Goal: Task Accomplishment & Management: Manage account settings

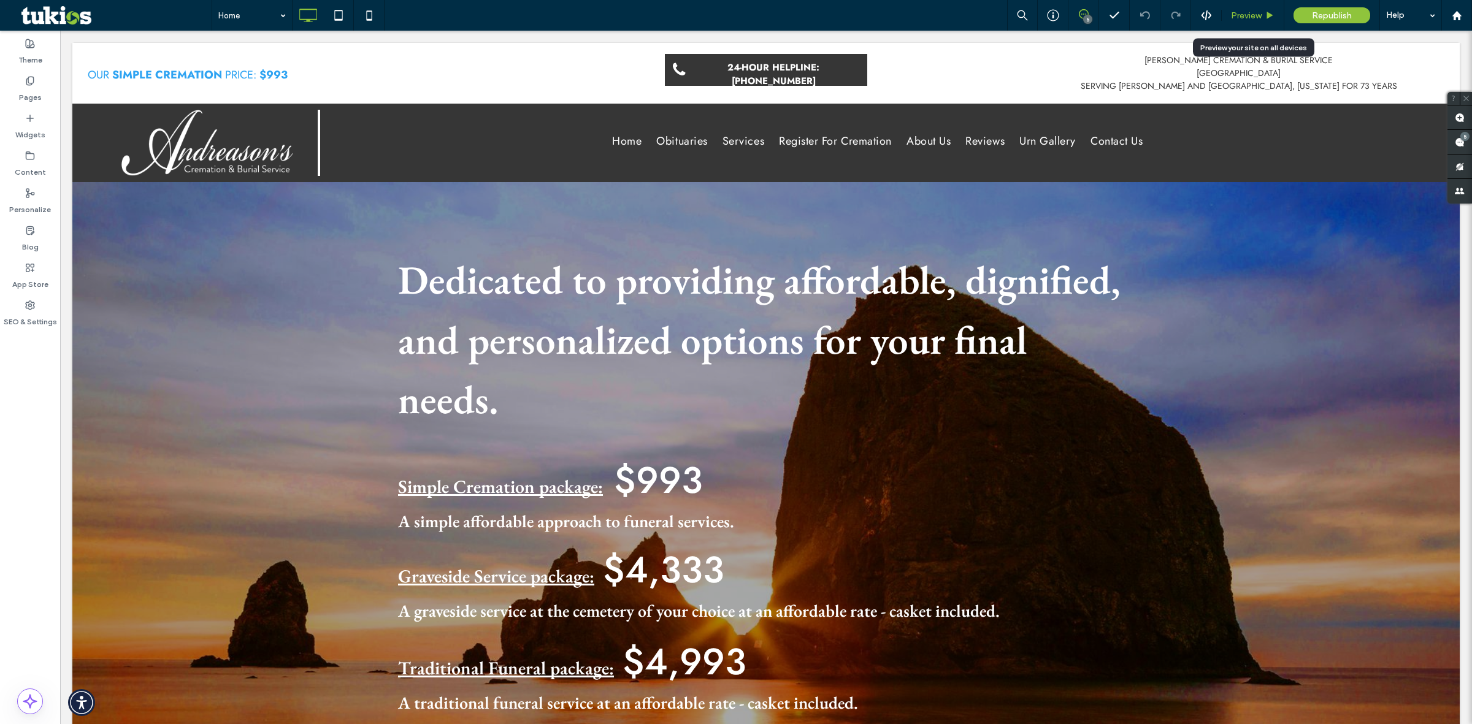
click at [1252, 23] on div "Preview" at bounding box center [1253, 15] width 63 height 31
click at [1254, 12] on span "Preview" at bounding box center [1246, 15] width 31 height 10
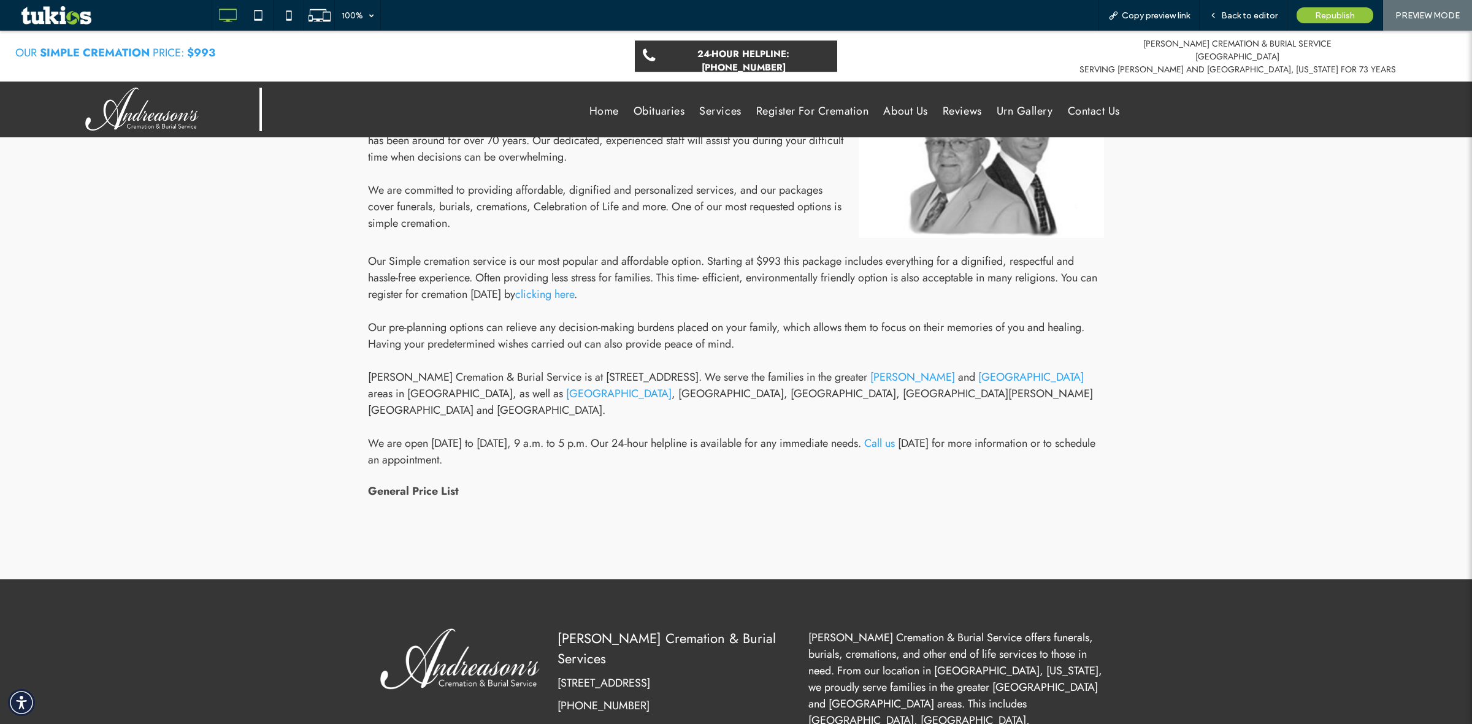
scroll to position [2316, 0]
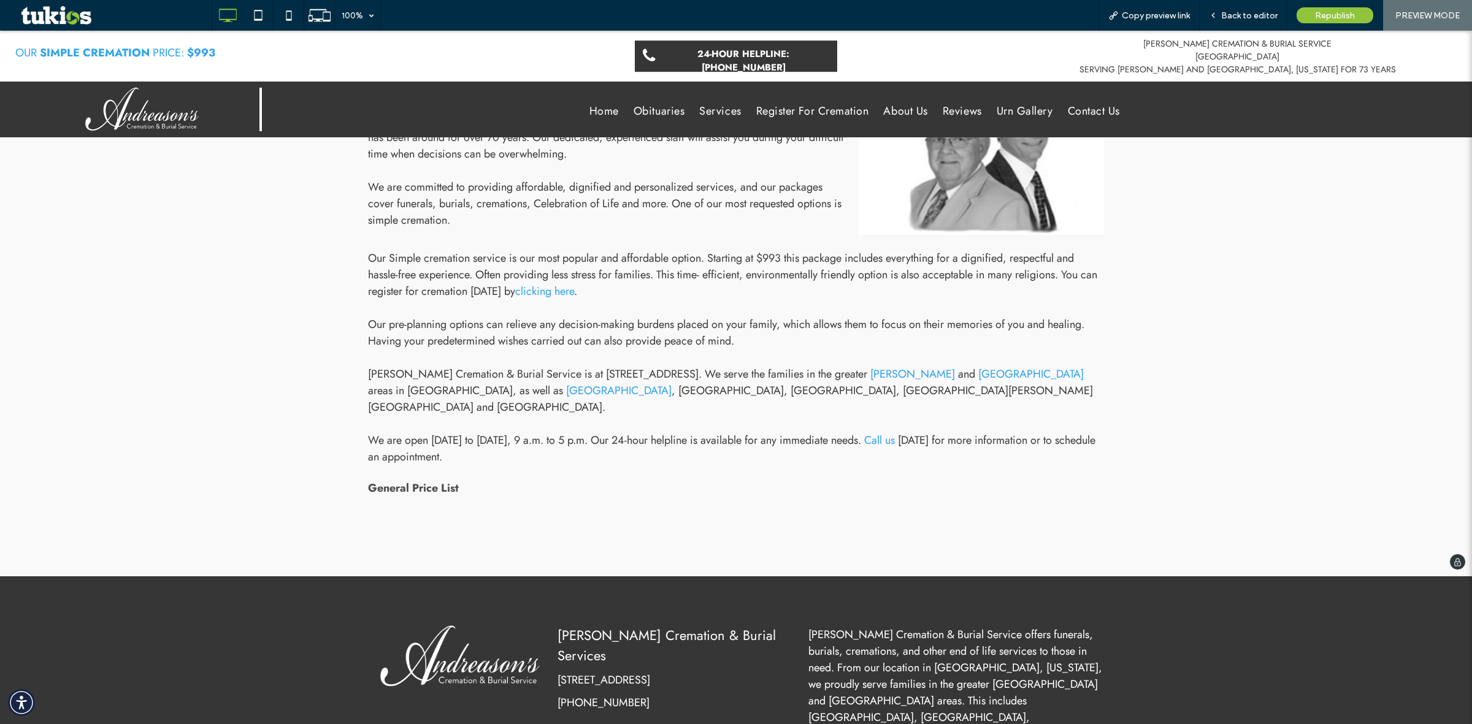
drag, startPoint x: 1235, startPoint y: 650, endPoint x: 1237, endPoint y: 376, distance: 274.2
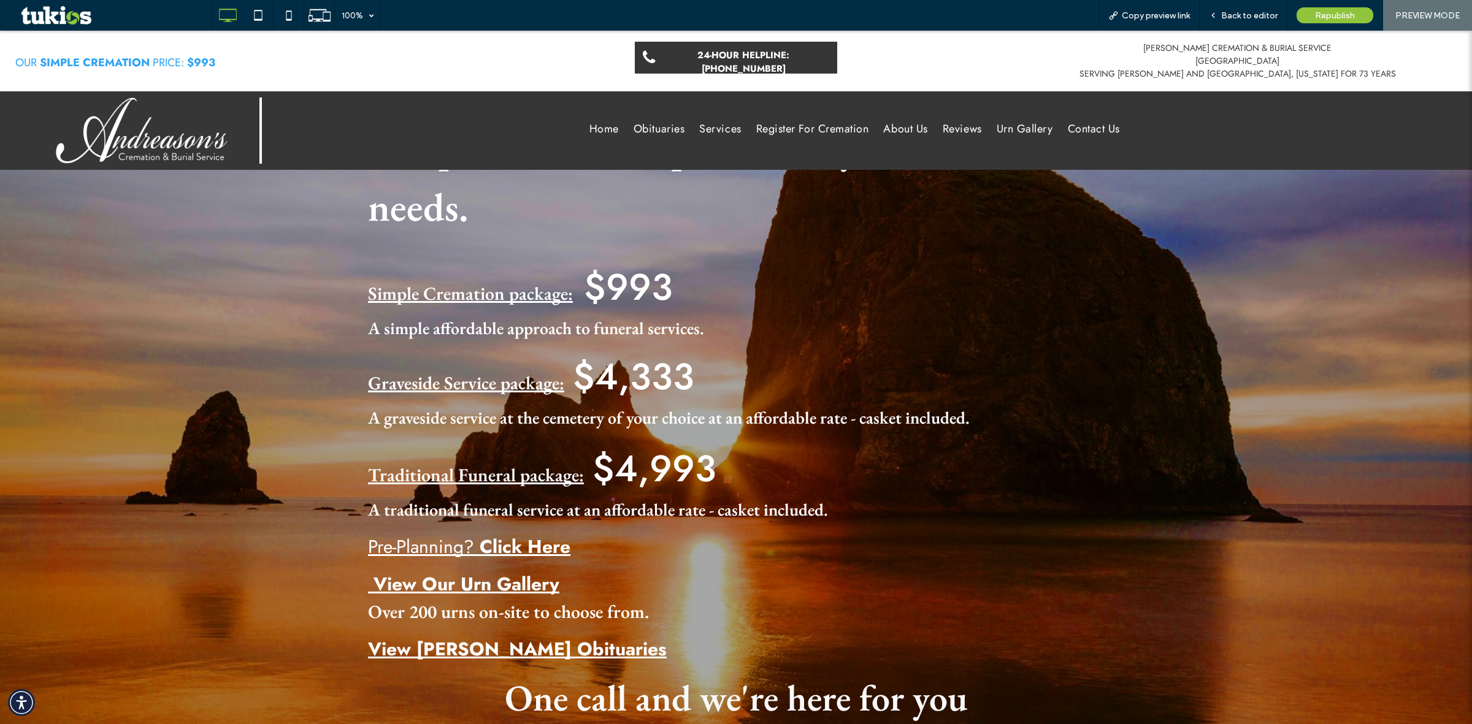
scroll to position [0, 0]
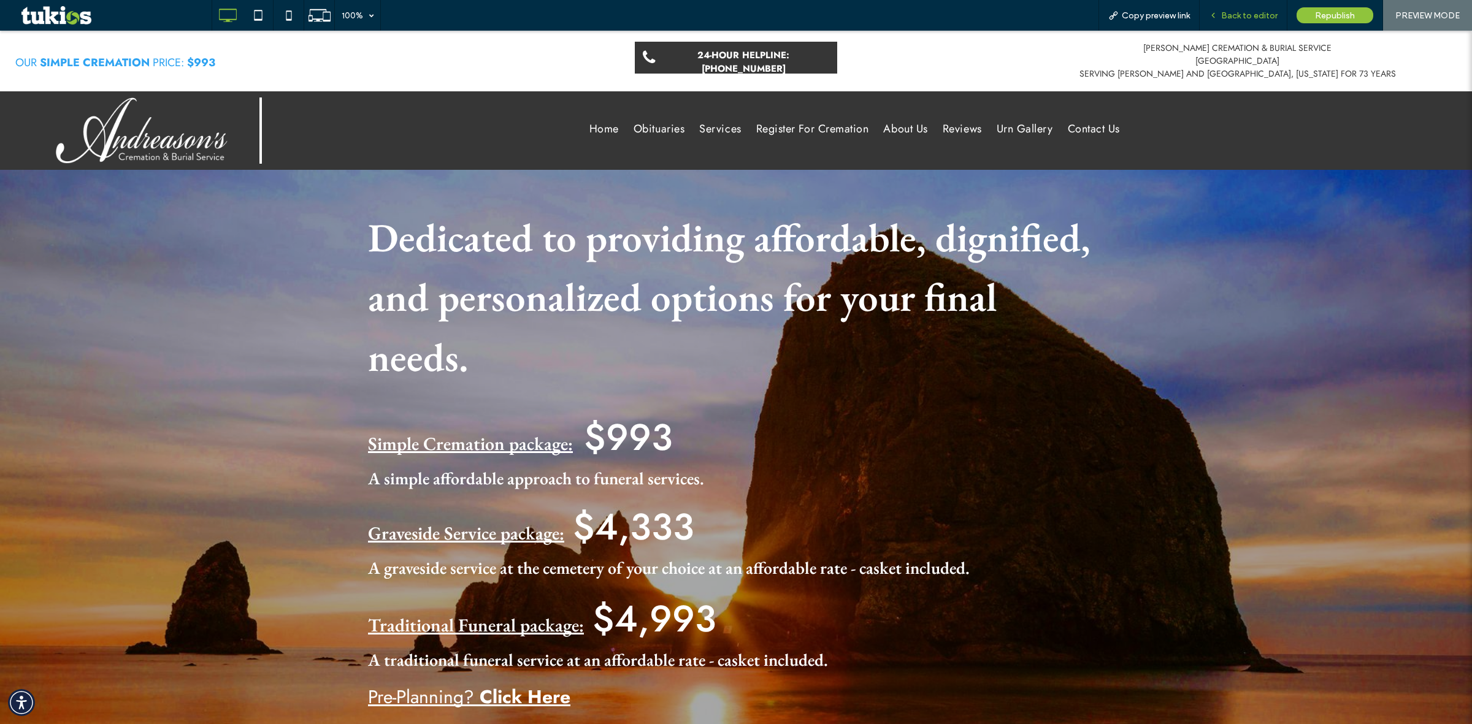
click at [1233, 10] on span "Back to editor" at bounding box center [1249, 15] width 56 height 10
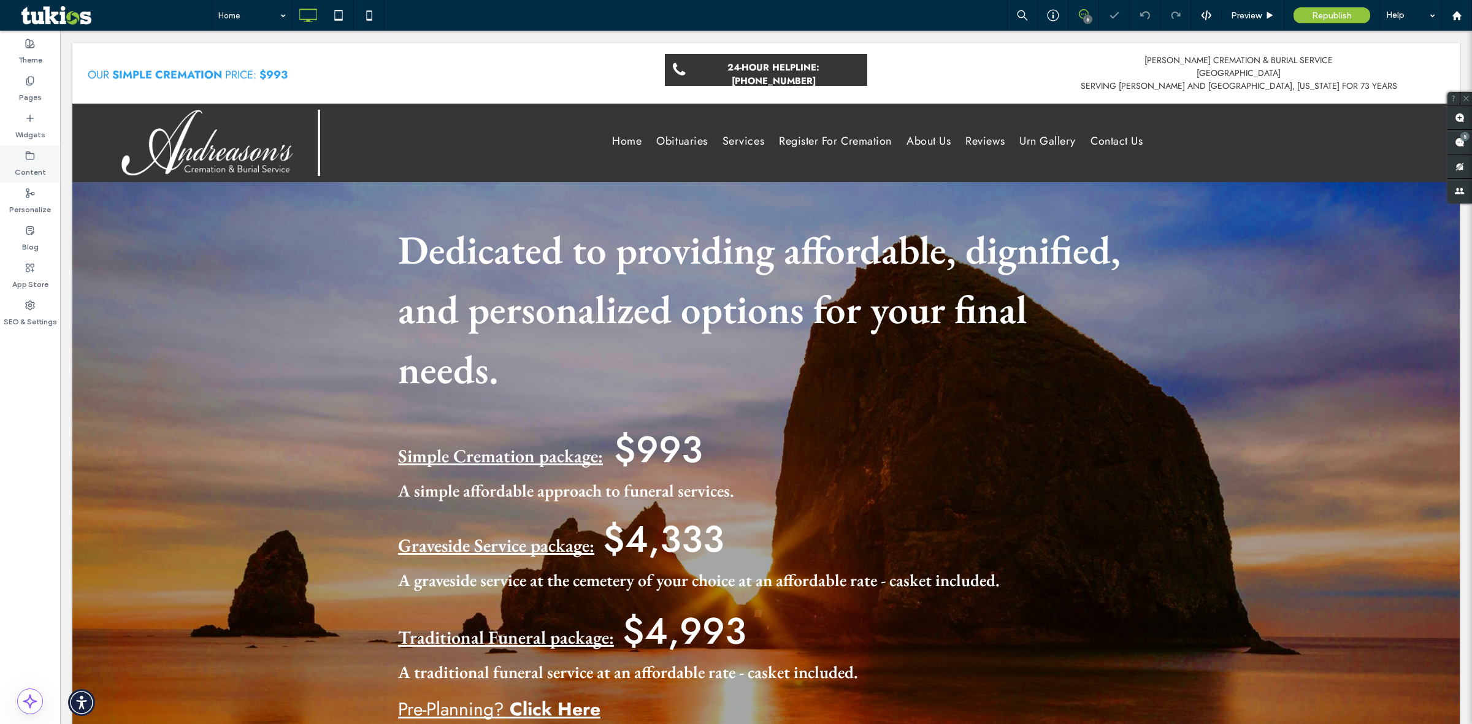
click at [28, 161] on label "Content" at bounding box center [30, 169] width 31 height 17
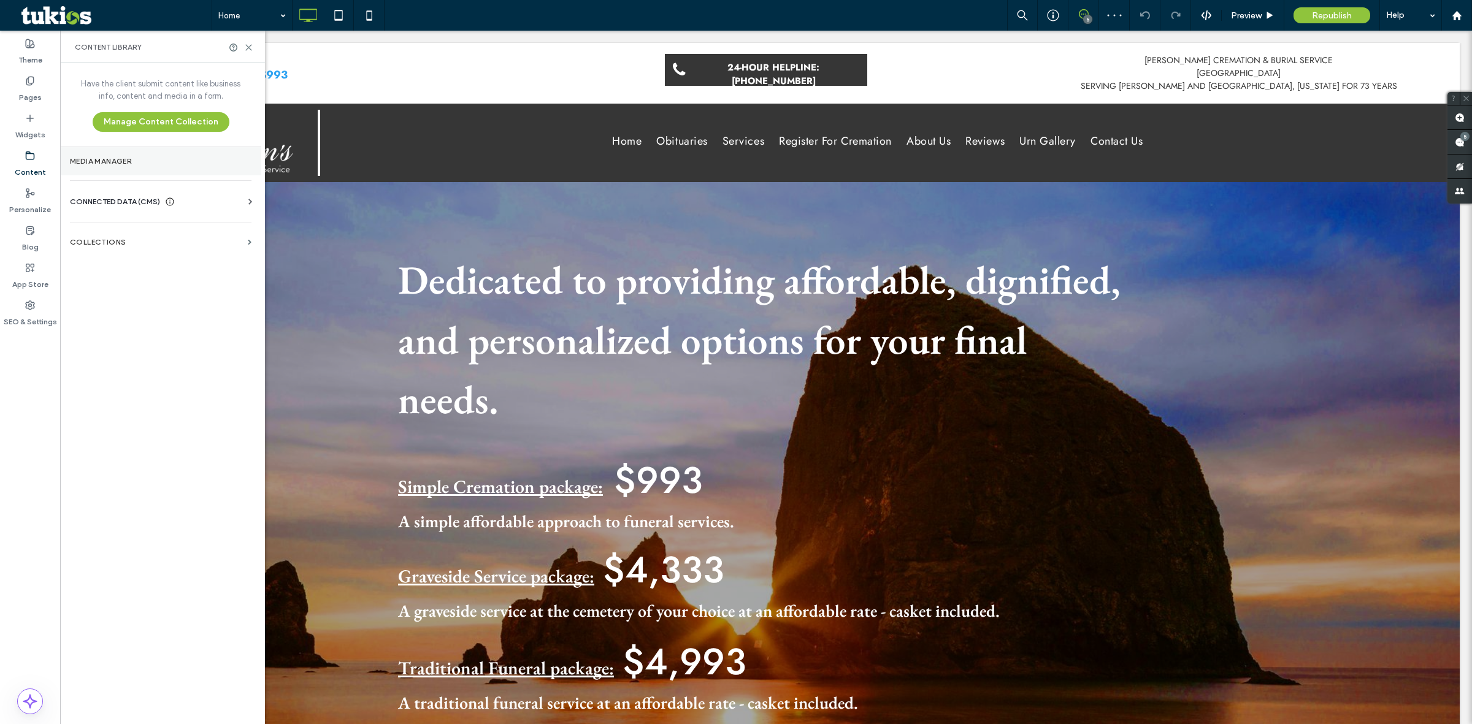
click at [125, 164] on label "Media Manager" at bounding box center [161, 161] width 182 height 9
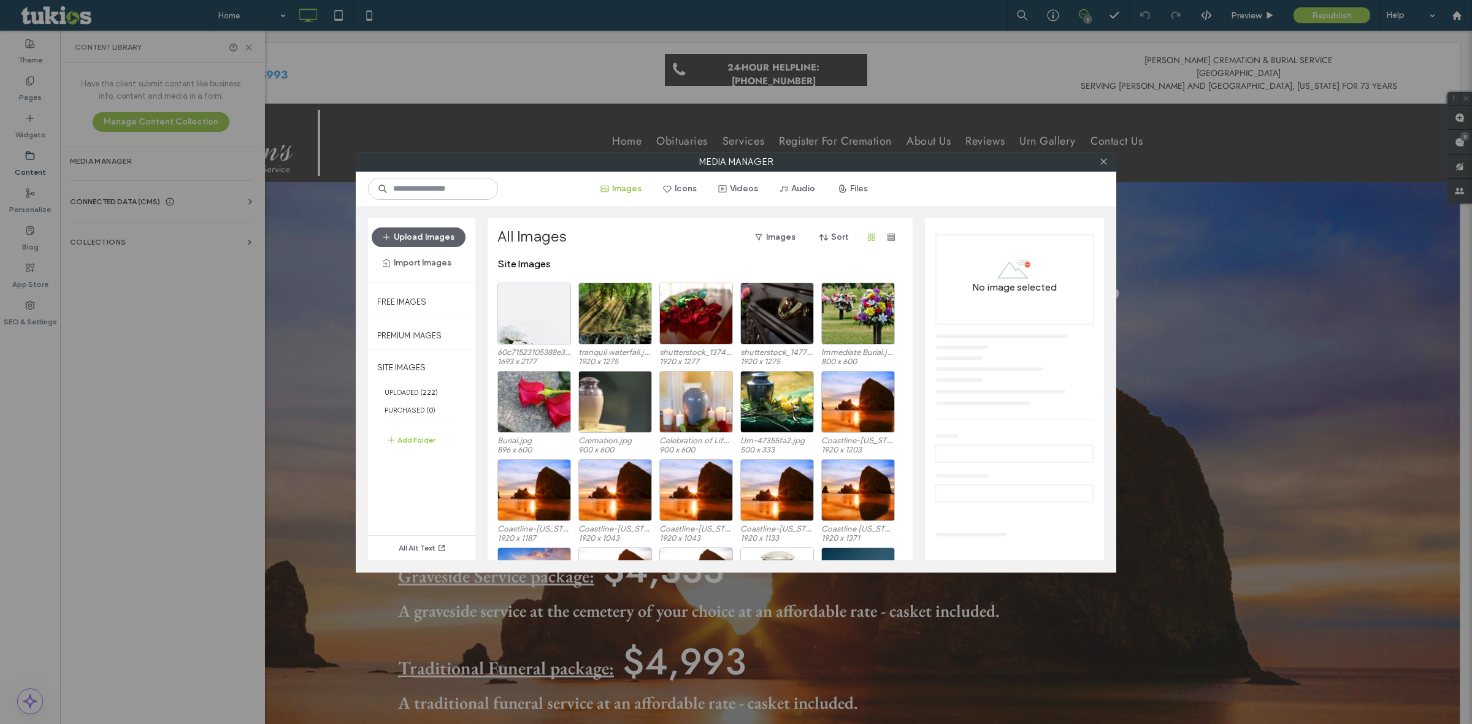
click at [124, 197] on div "Media Manager Images Icons Videos Audio Files Upload Images Import Images Free …" at bounding box center [736, 362] width 1472 height 724
click at [1098, 166] on div at bounding box center [1103, 162] width 18 height 18
click at [1101, 158] on icon at bounding box center [1103, 161] width 9 height 9
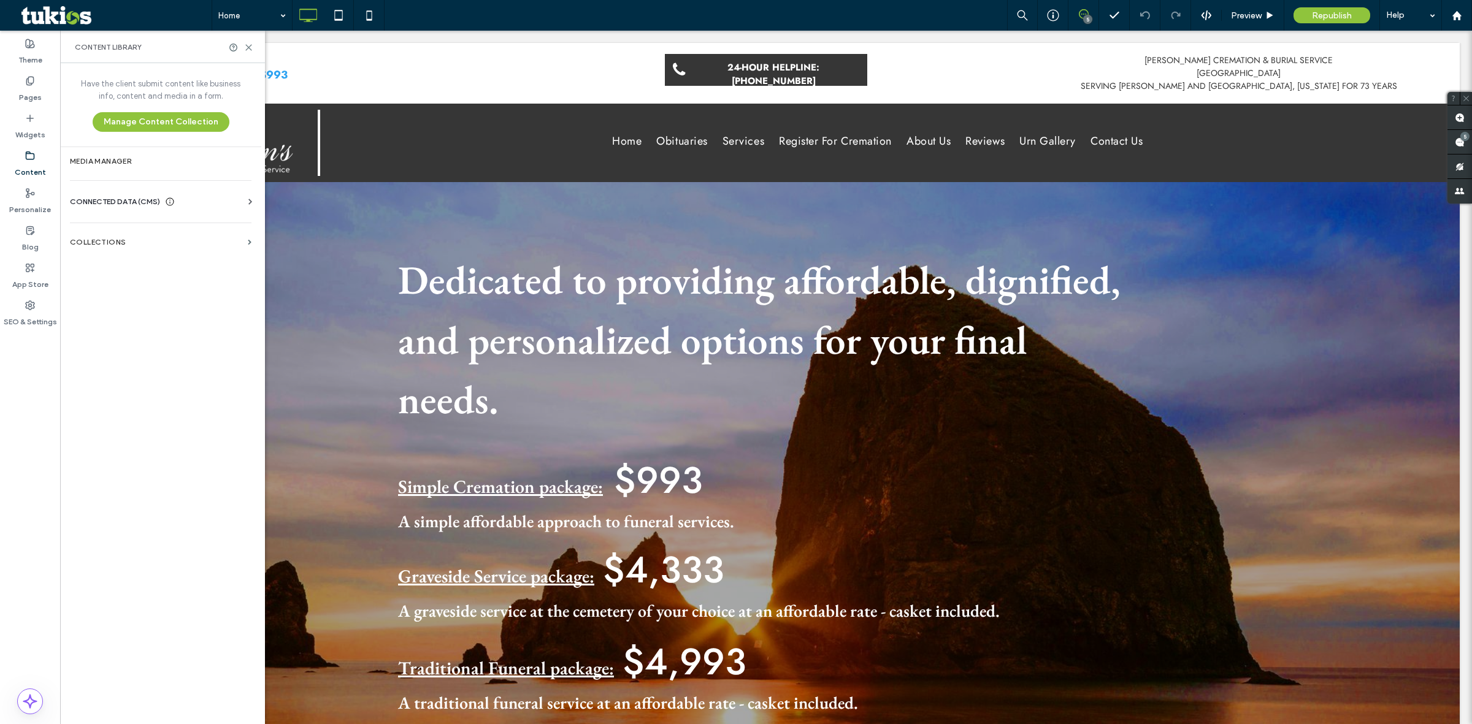
click at [218, 194] on div "CONNECTED DATA (CMS) Business Info Business Text Business Images Find and Repla…" at bounding box center [160, 202] width 201 height 32
click at [247, 199] on icon at bounding box center [250, 202] width 12 height 12
click at [126, 234] on label "Business Info" at bounding box center [163, 232] width 167 height 9
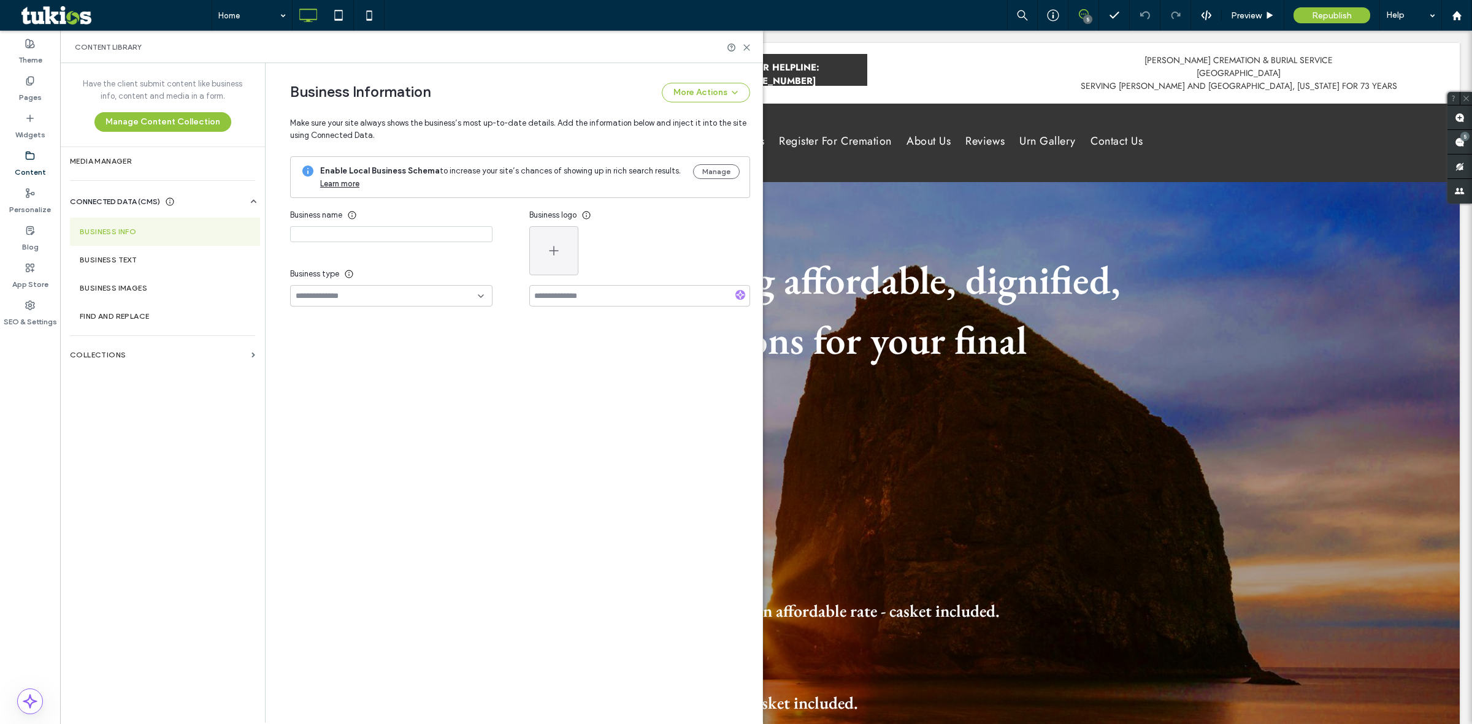
type input "**********"
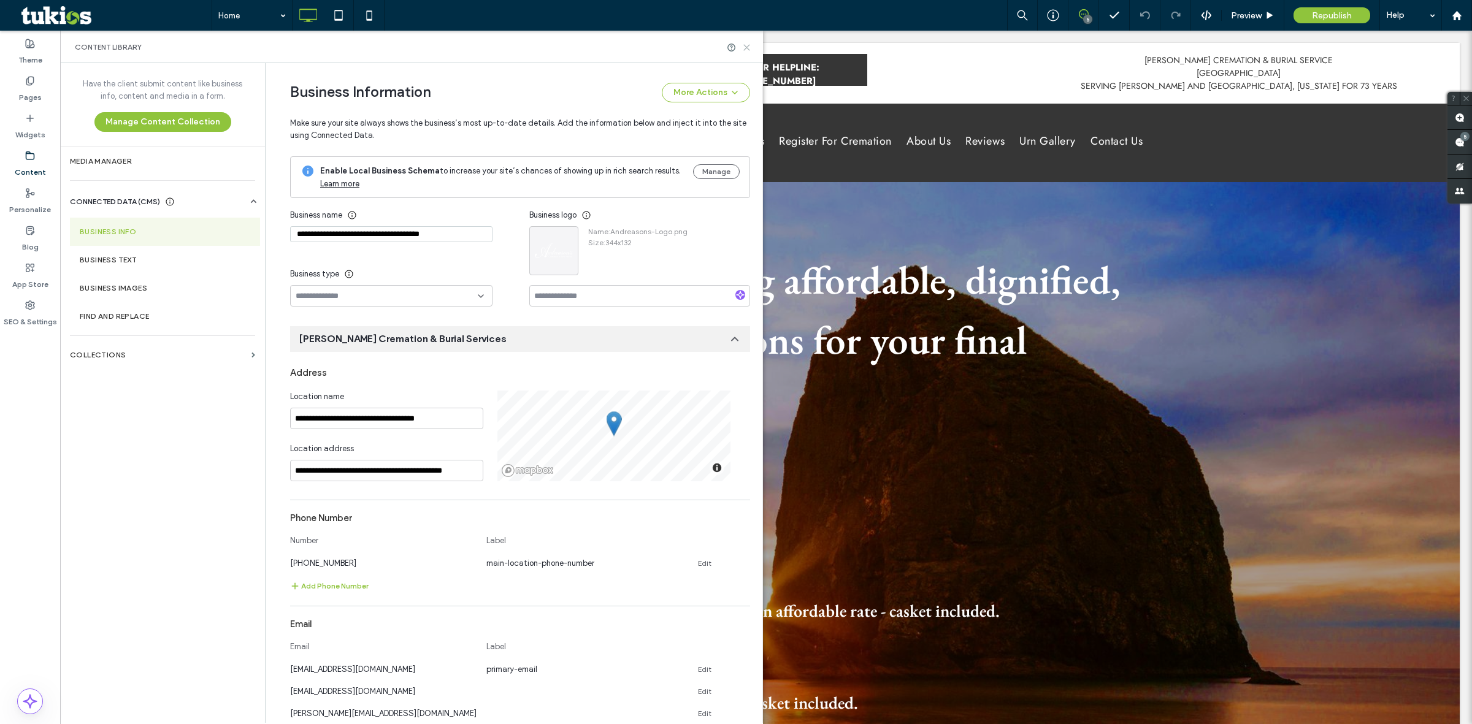
click at [744, 48] on icon at bounding box center [746, 47] width 9 height 9
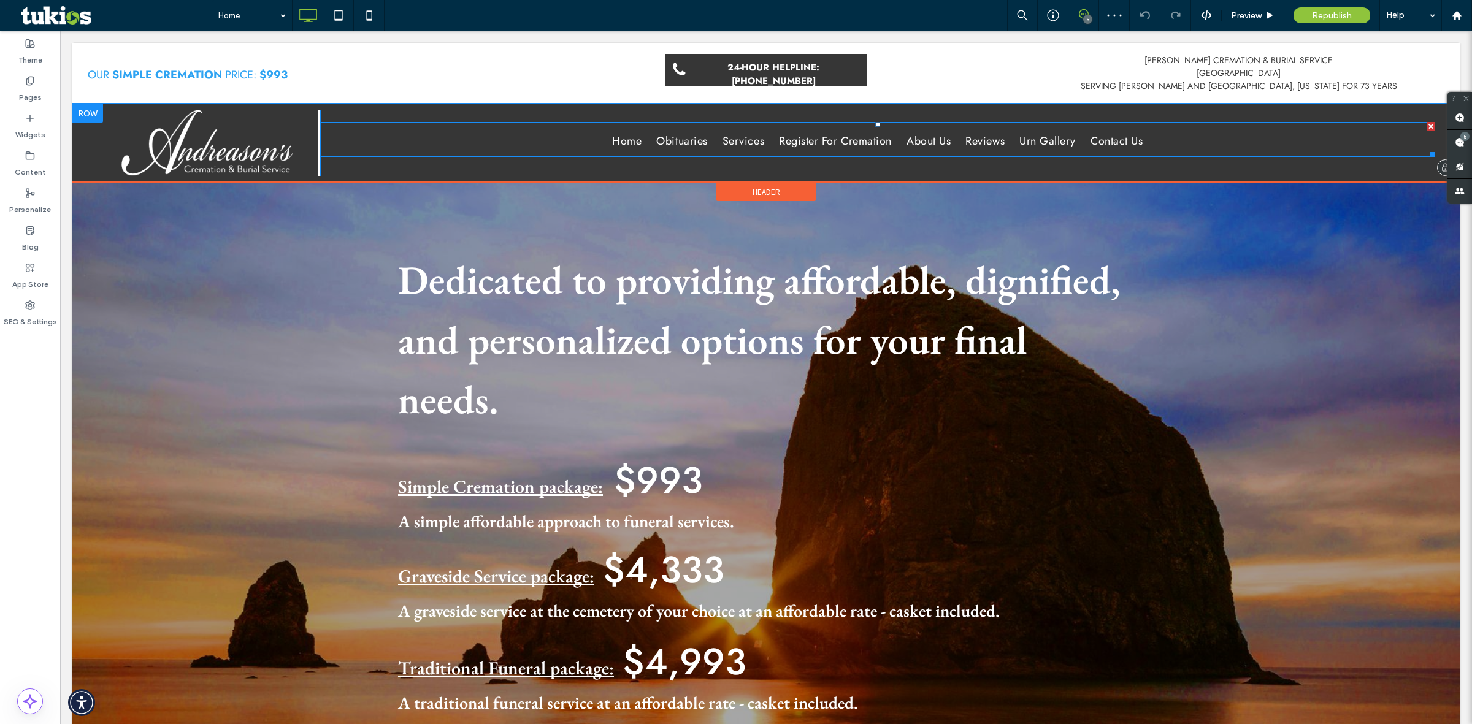
click at [848, 144] on span "Register For Cremation" at bounding box center [835, 141] width 113 height 17
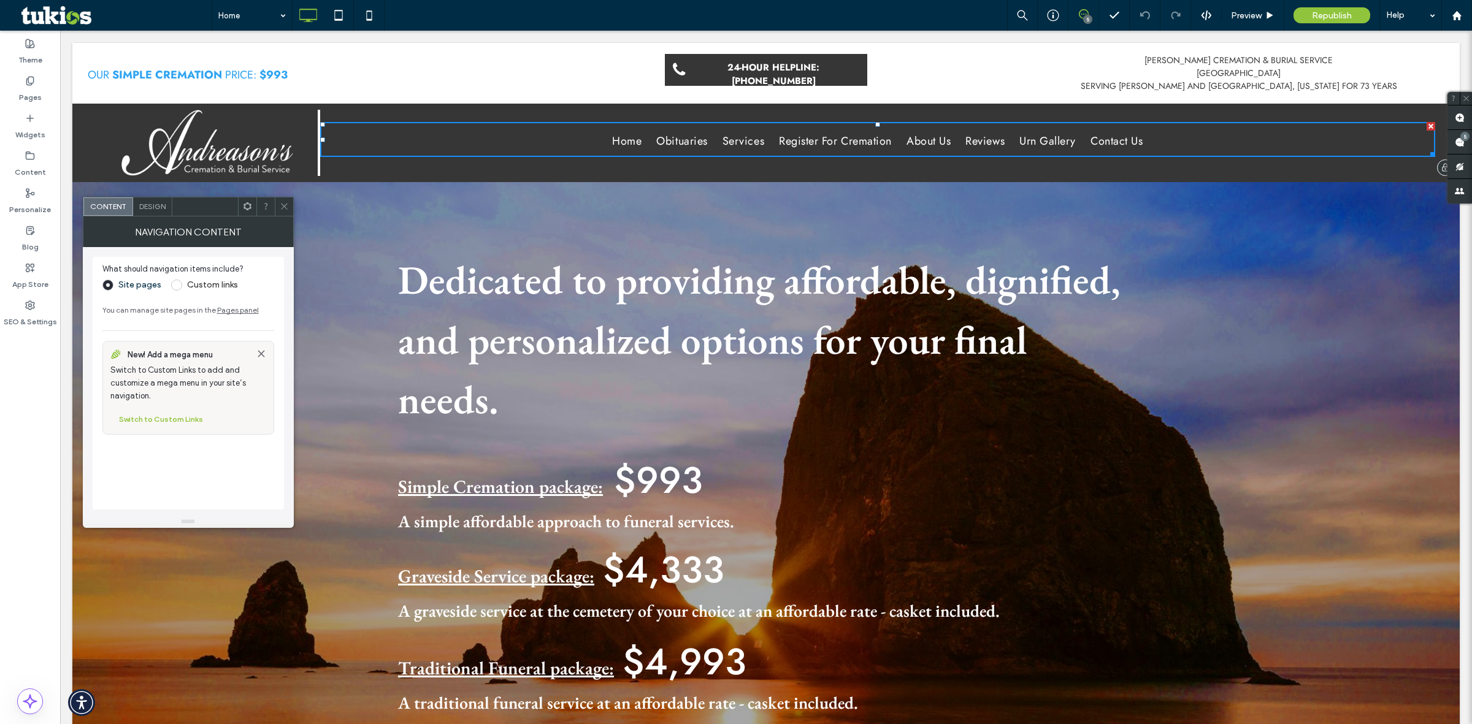
click at [819, 140] on span "Register For Cremation" at bounding box center [835, 141] width 113 height 17
click at [280, 203] on icon at bounding box center [284, 206] width 9 height 9
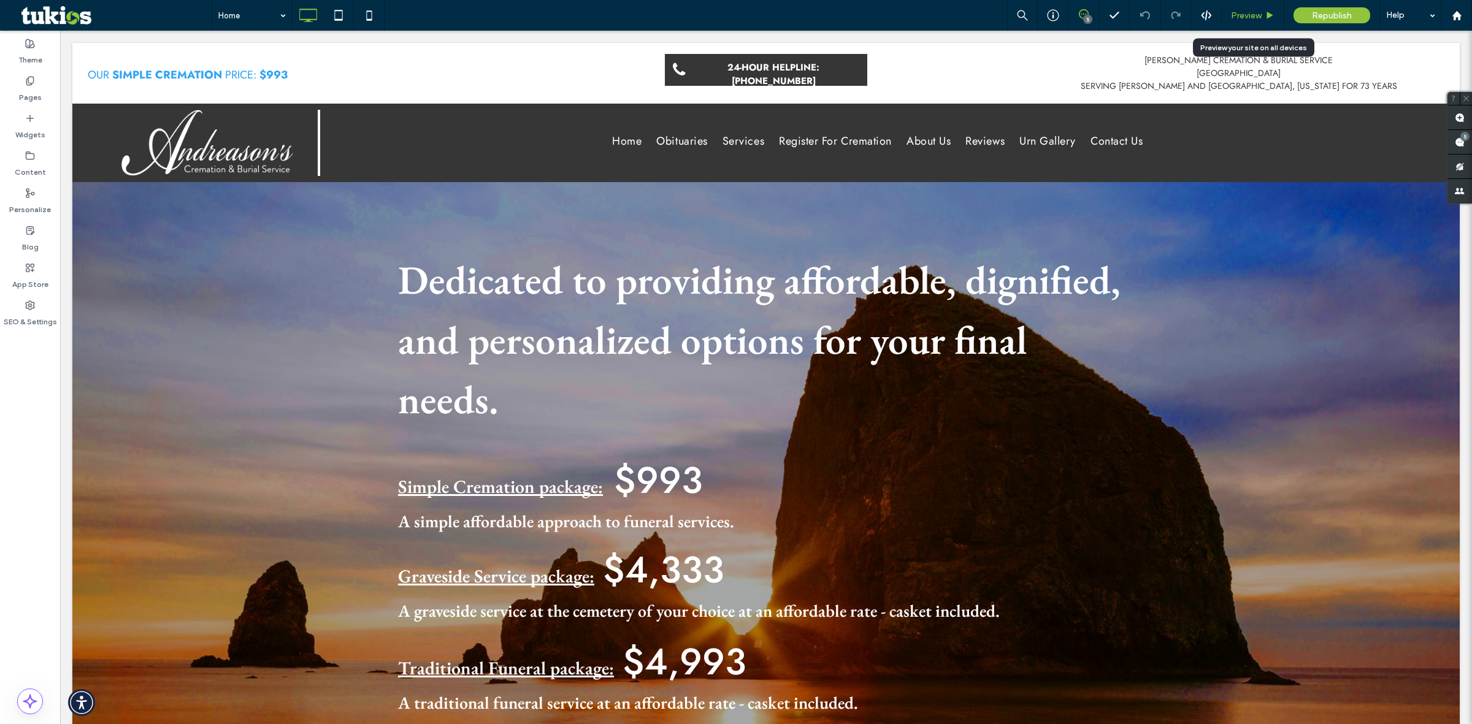
click at [1271, 20] on div "Preview" at bounding box center [1253, 15] width 62 height 10
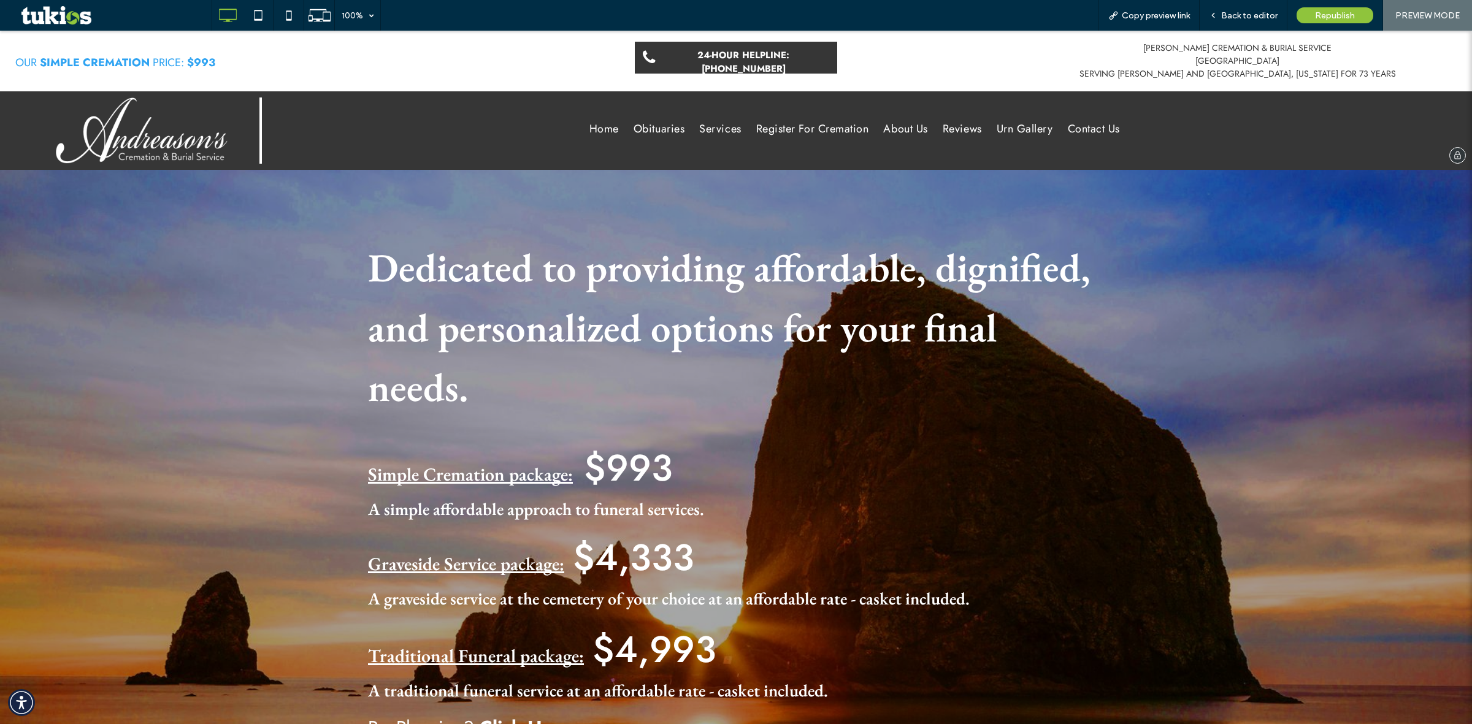
click at [795, 130] on span "Register For Cremation" at bounding box center [812, 129] width 113 height 17
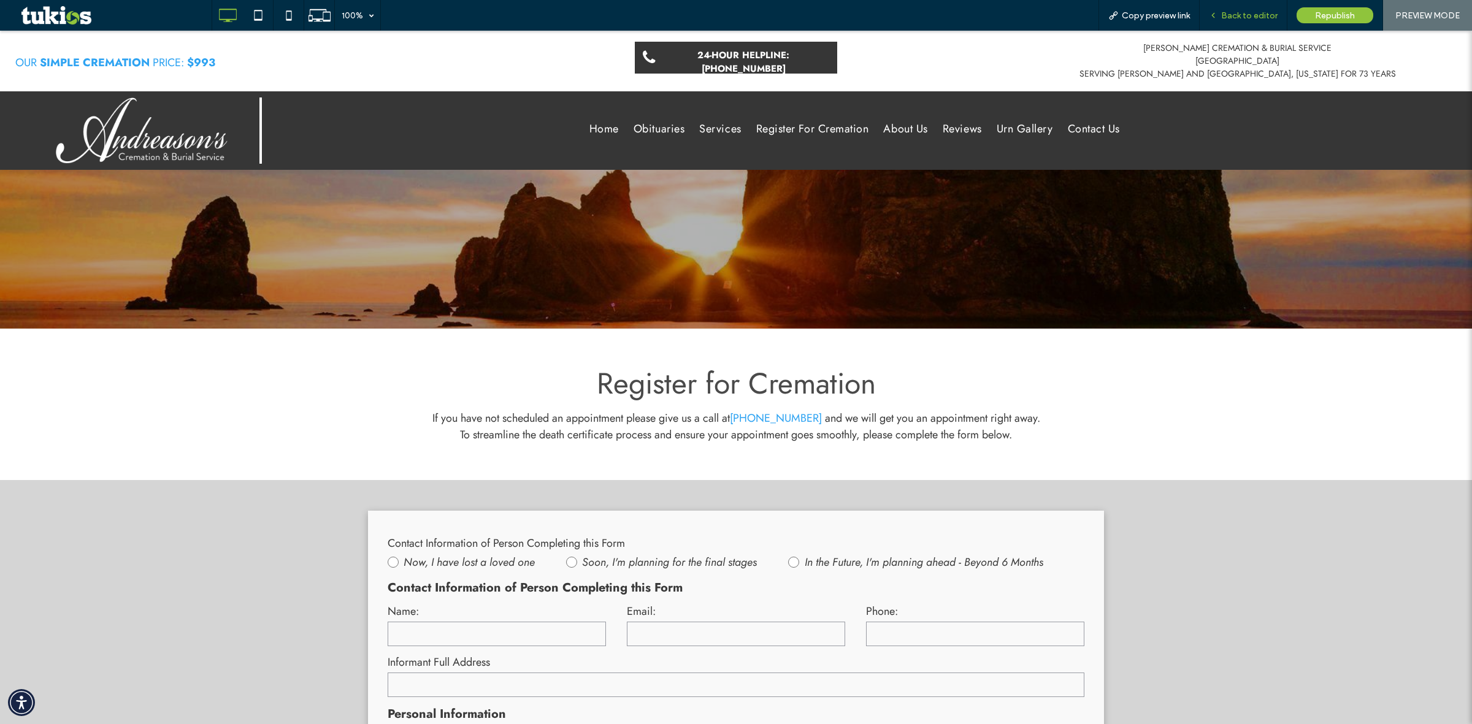
click at [1233, 13] on span "Back to editor" at bounding box center [1249, 15] width 56 height 10
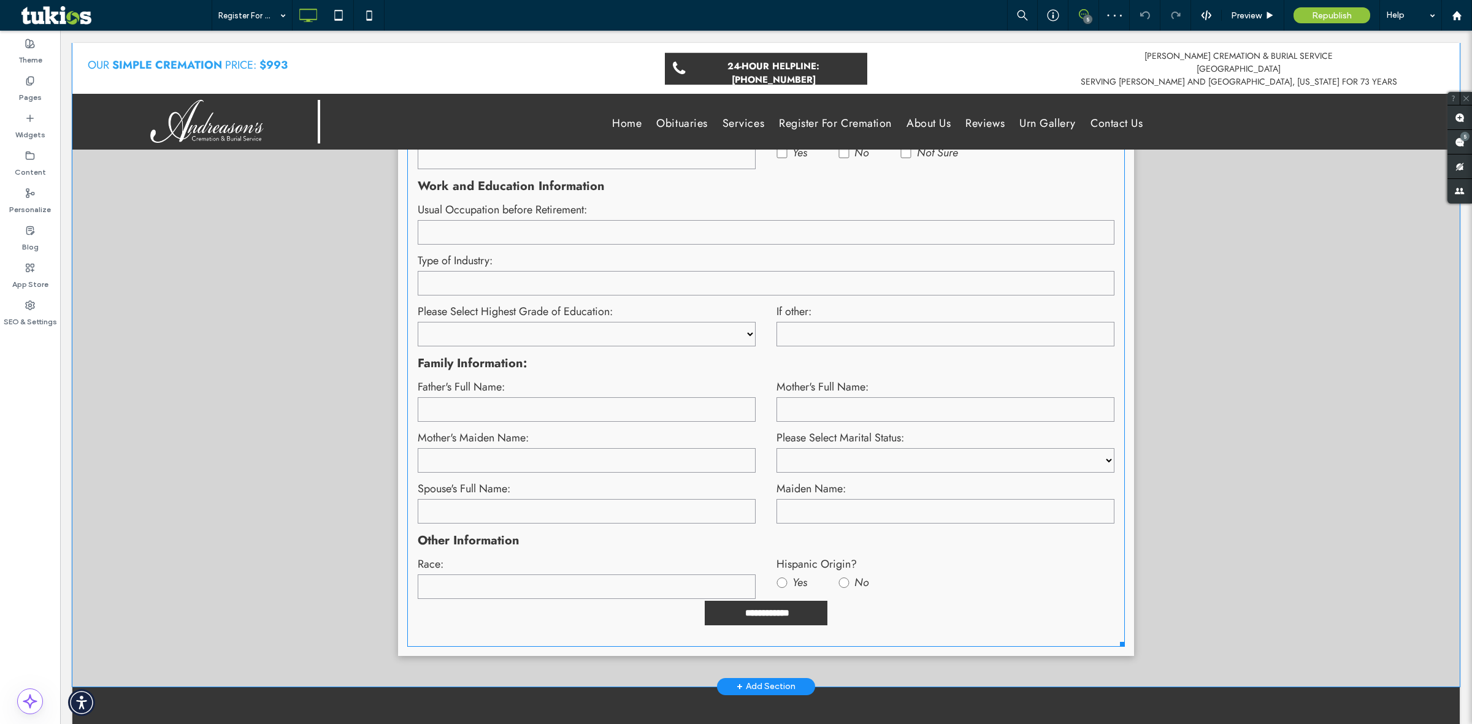
scroll to position [1041, 0]
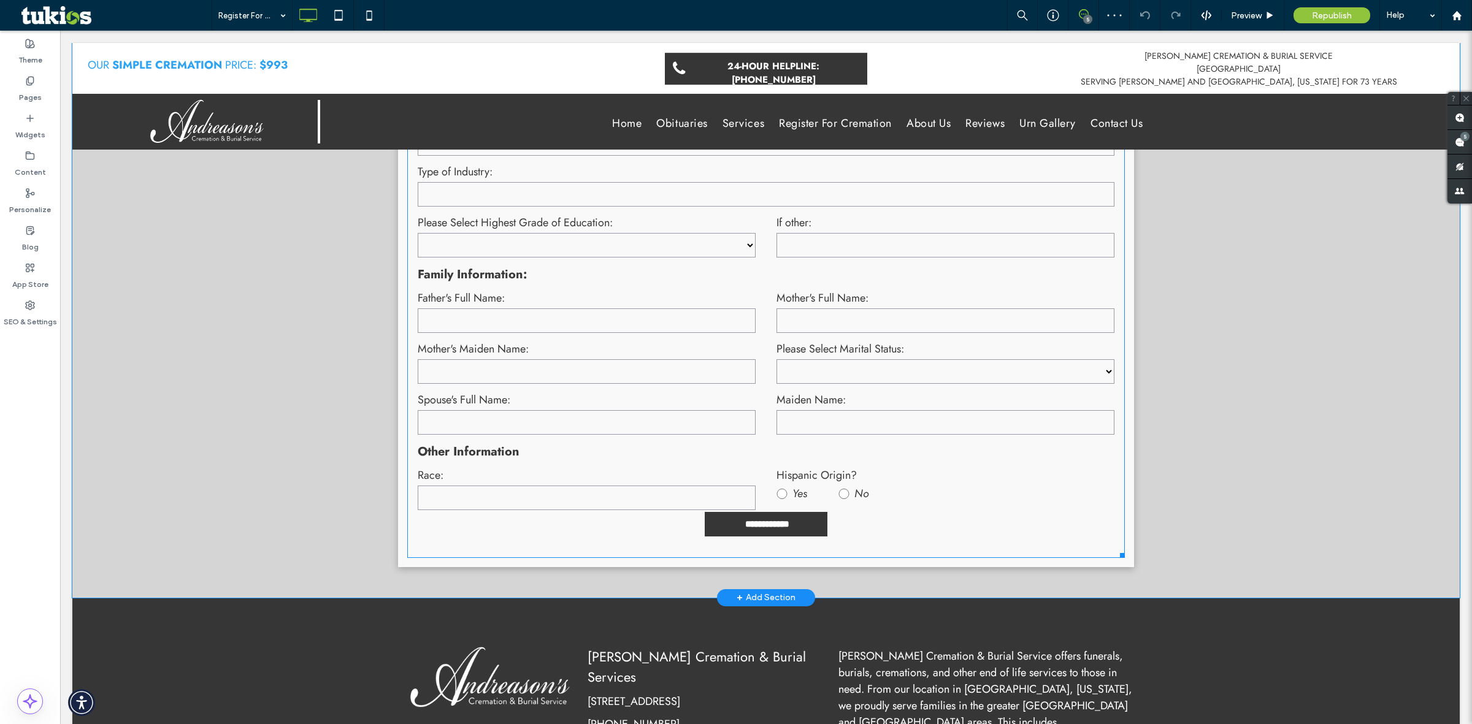
click at [928, 514] on form "**********" at bounding box center [766, 9] width 718 height 1098
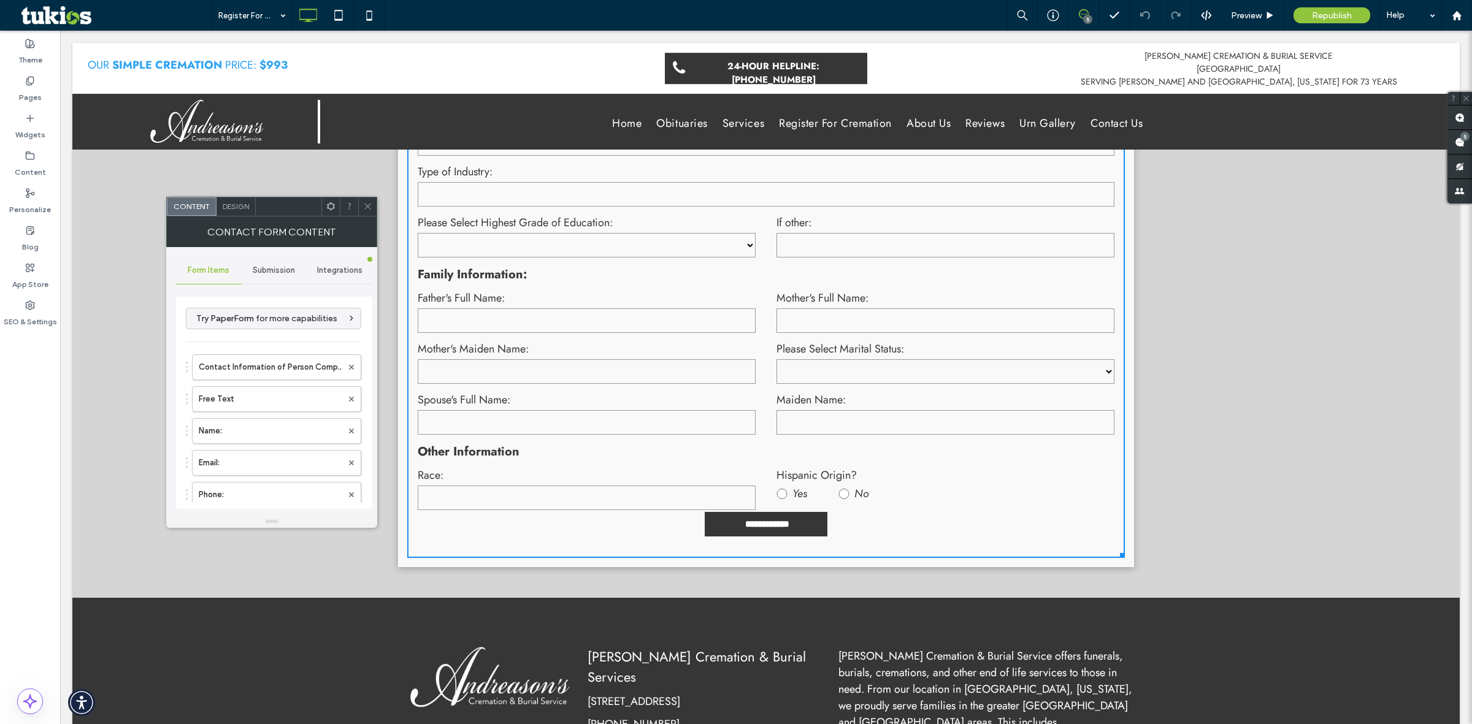
click at [278, 272] on span "Submission" at bounding box center [274, 271] width 42 height 10
click at [244, 326] on label "New submission notification" at bounding box center [275, 328] width 164 height 25
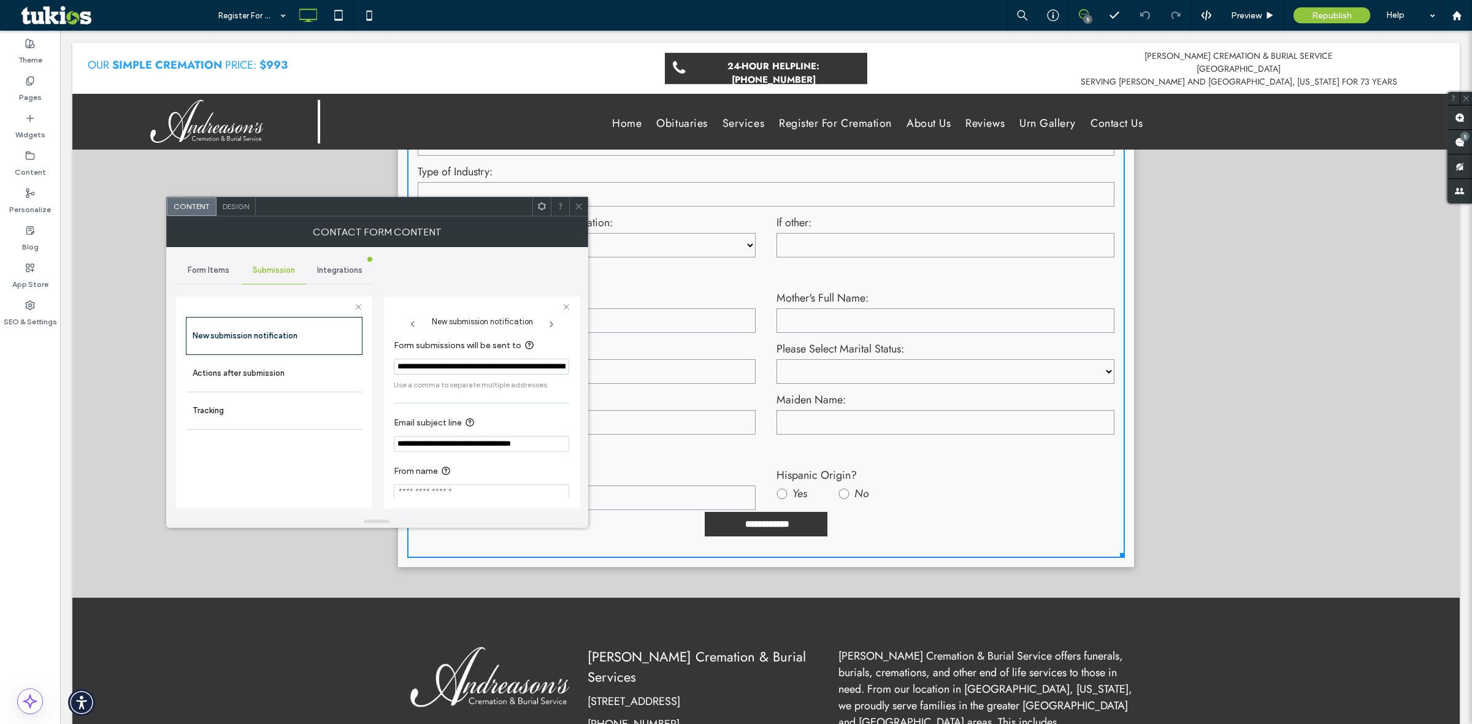
click at [514, 366] on input "**********" at bounding box center [481, 367] width 175 height 16
type input "**********"
click at [578, 205] on icon at bounding box center [578, 206] width 9 height 9
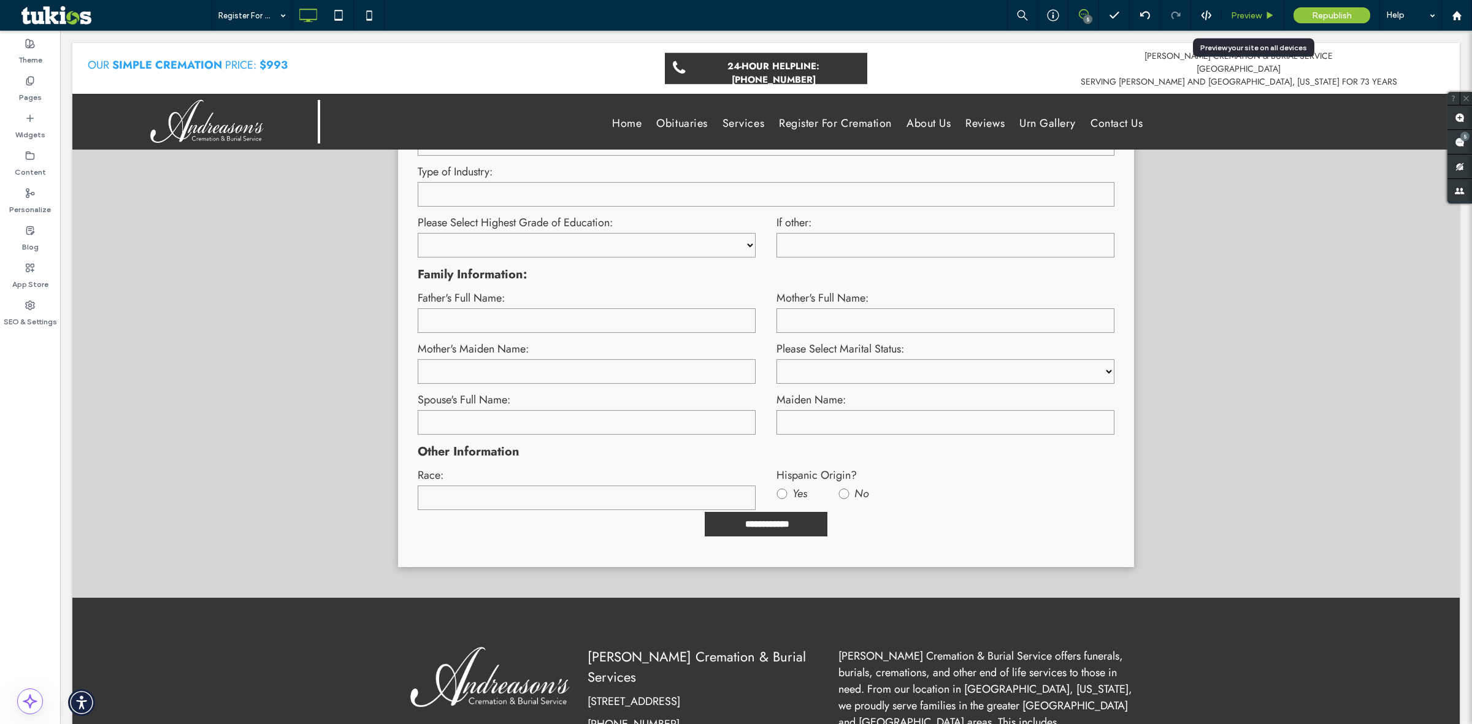
click at [1243, 10] on span "Preview" at bounding box center [1246, 15] width 31 height 10
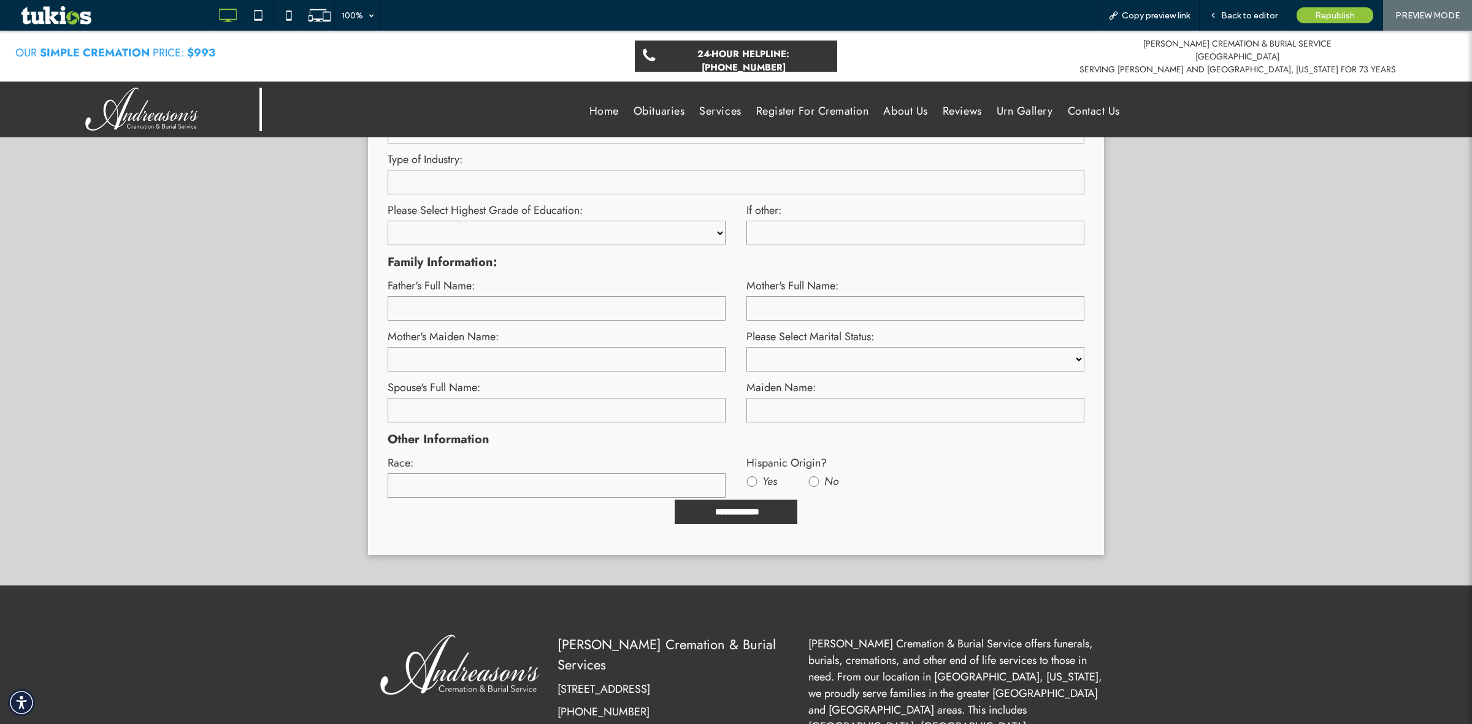
click at [1089, 107] on span "Contact Us" at bounding box center [1094, 111] width 52 height 17
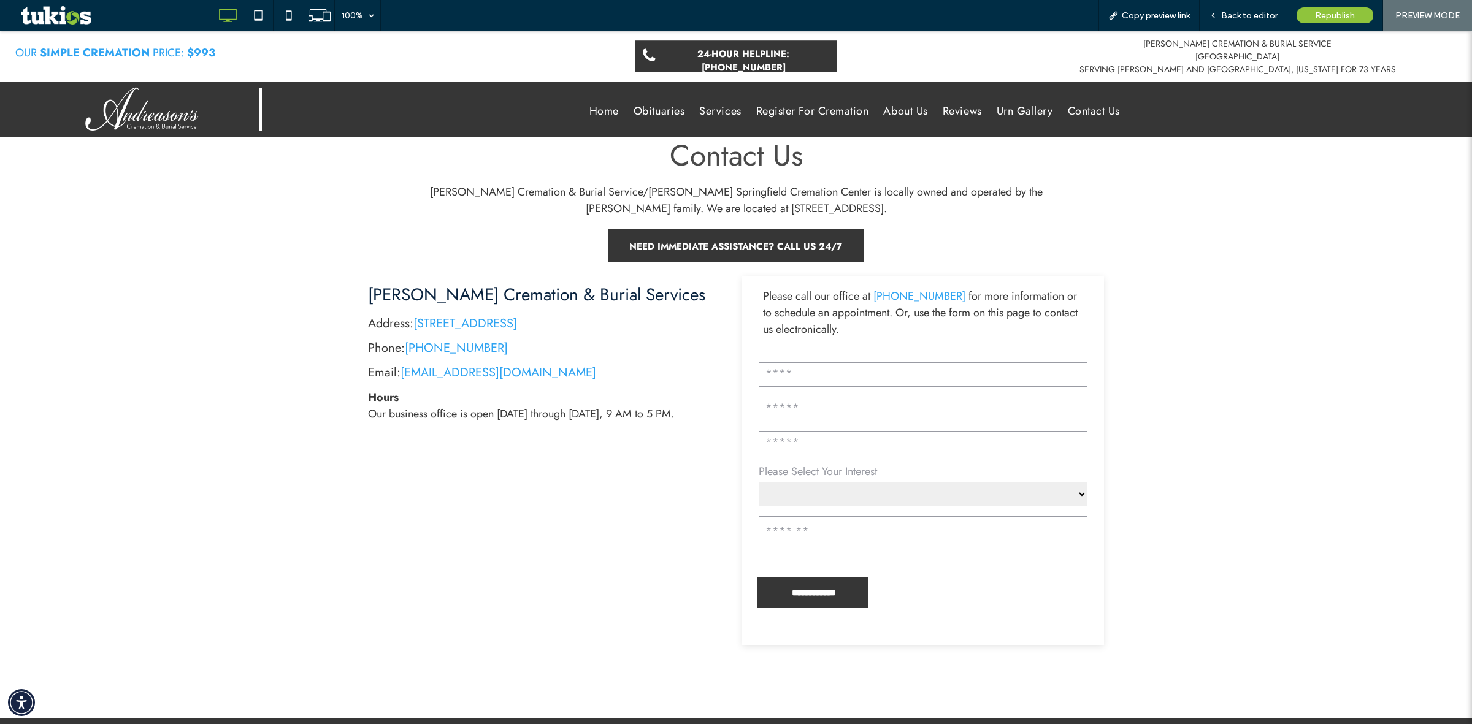
scroll to position [383, 0]
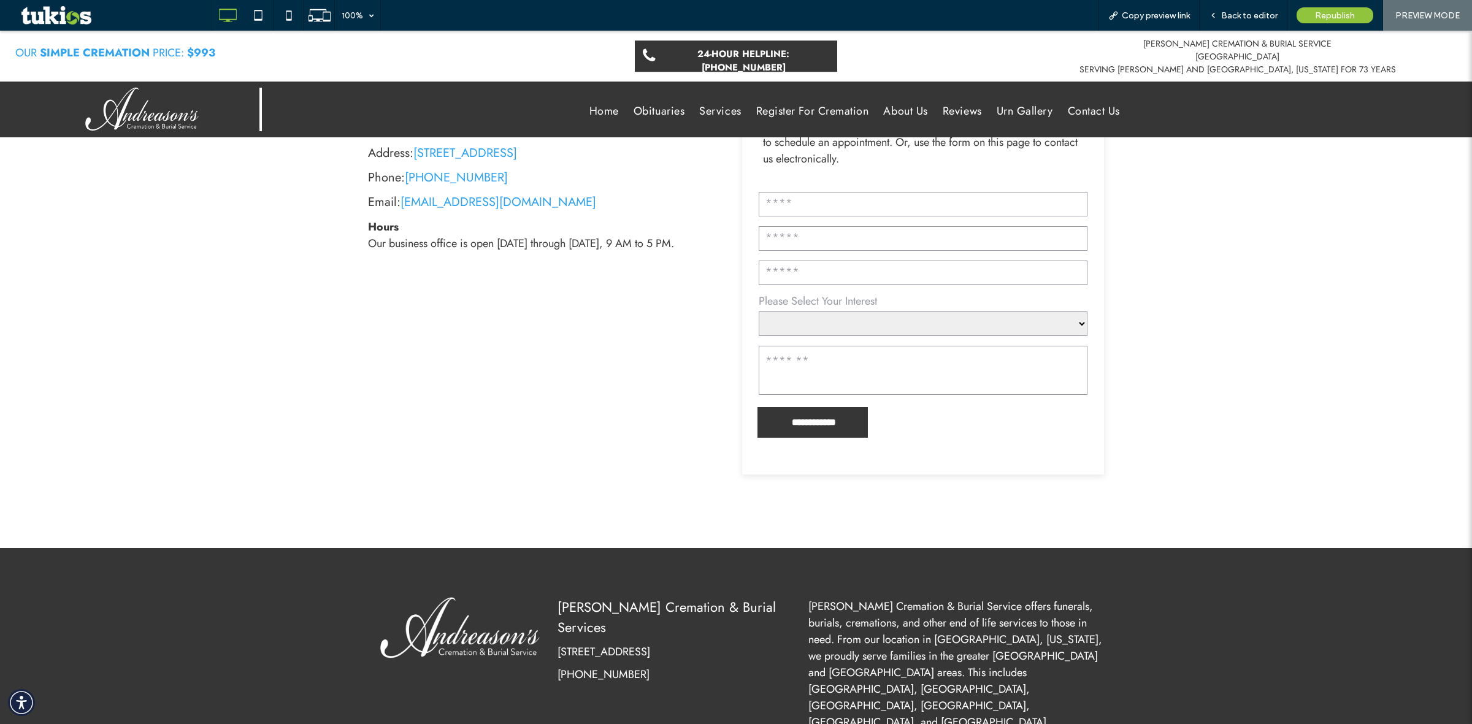
click at [942, 427] on form "**********" at bounding box center [923, 317] width 350 height 285
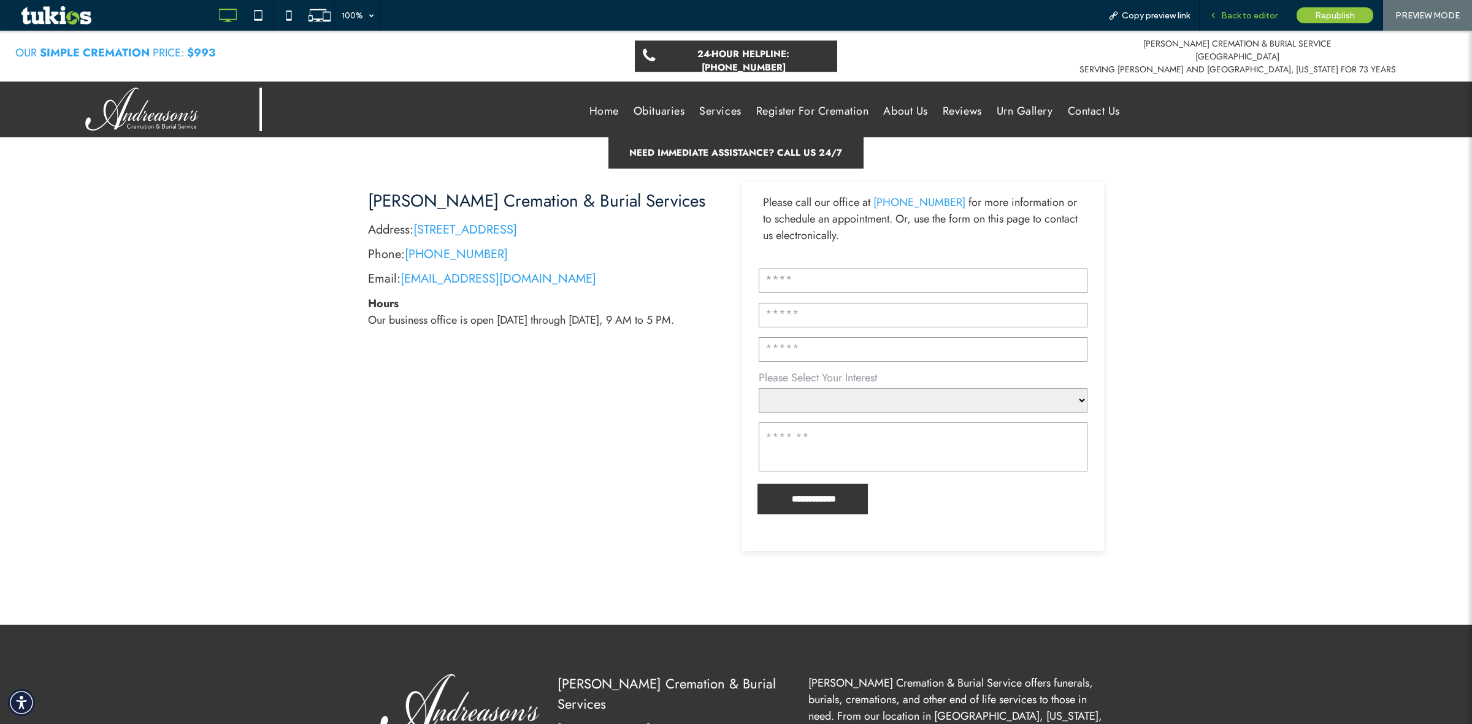
click at [1265, 5] on div "Back to editor" at bounding box center [1244, 15] width 88 height 31
click at [1249, 19] on span "Back to editor" at bounding box center [1249, 15] width 56 height 10
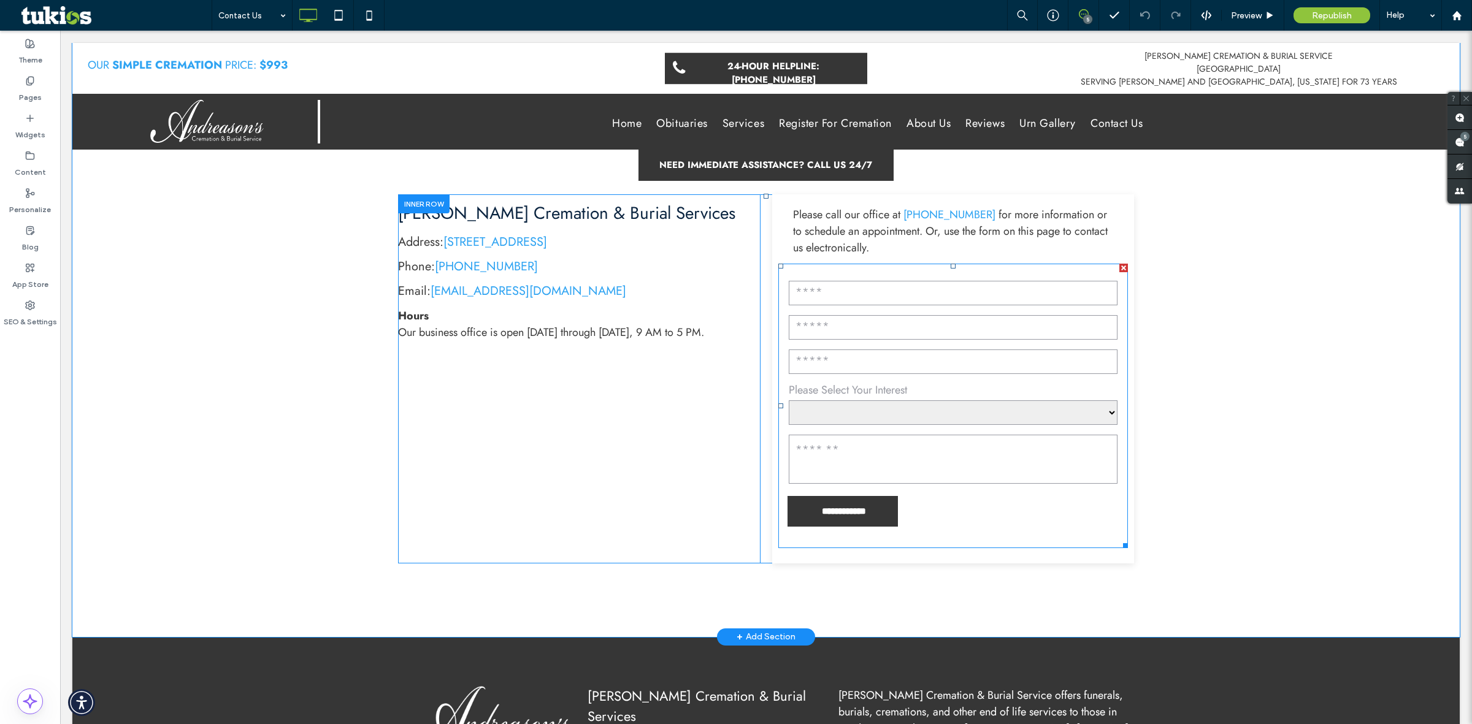
click at [960, 507] on form "**********" at bounding box center [953, 406] width 350 height 285
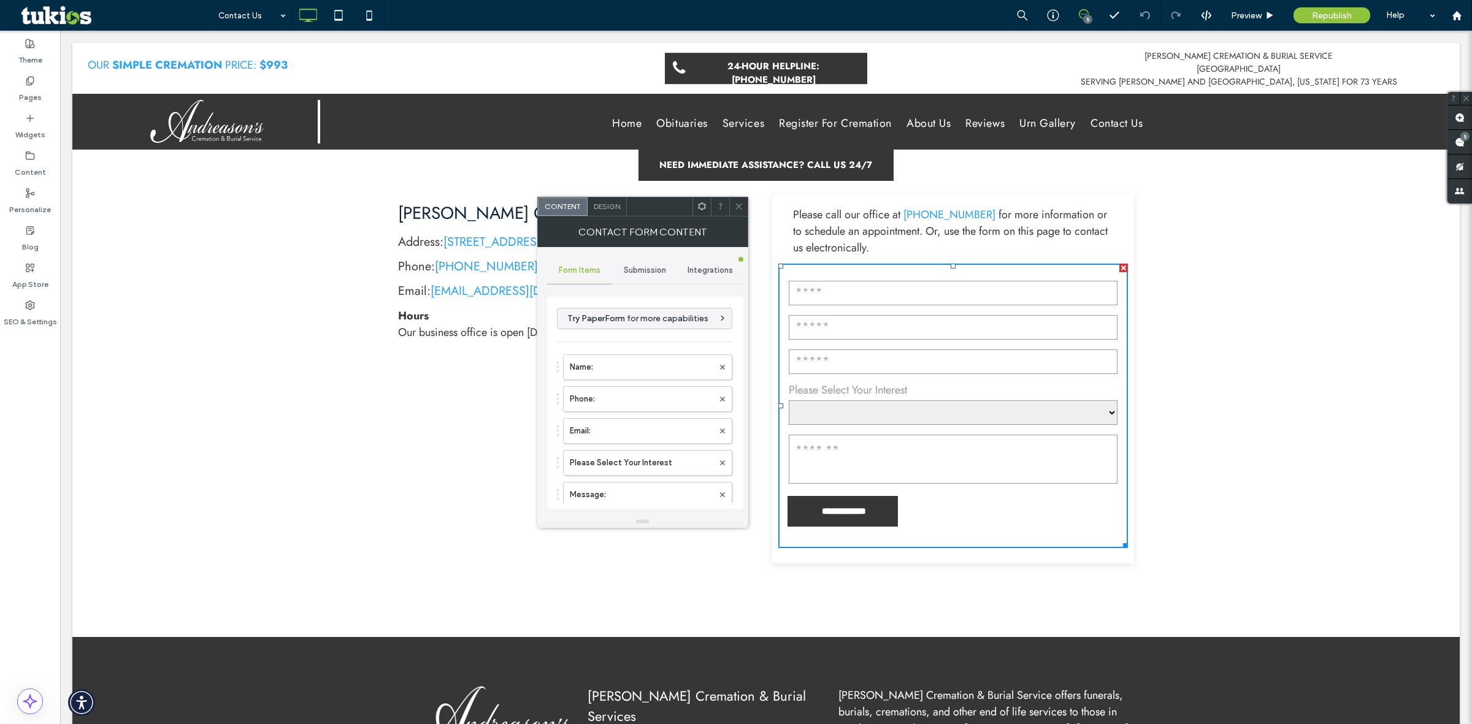
click at [651, 267] on span "Submission" at bounding box center [645, 271] width 42 height 10
click at [632, 338] on label "New submission notification" at bounding box center [646, 328] width 164 height 25
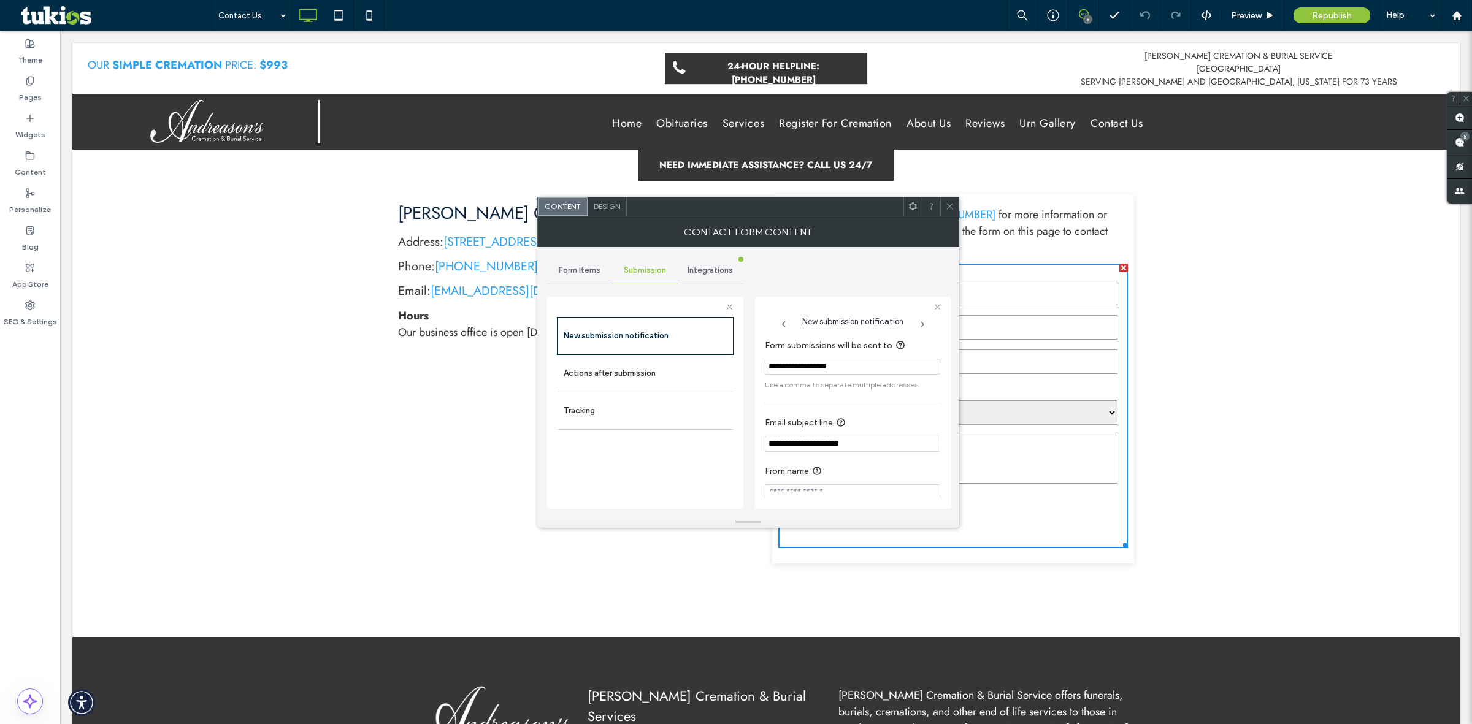
click at [951, 210] on icon at bounding box center [949, 206] width 9 height 9
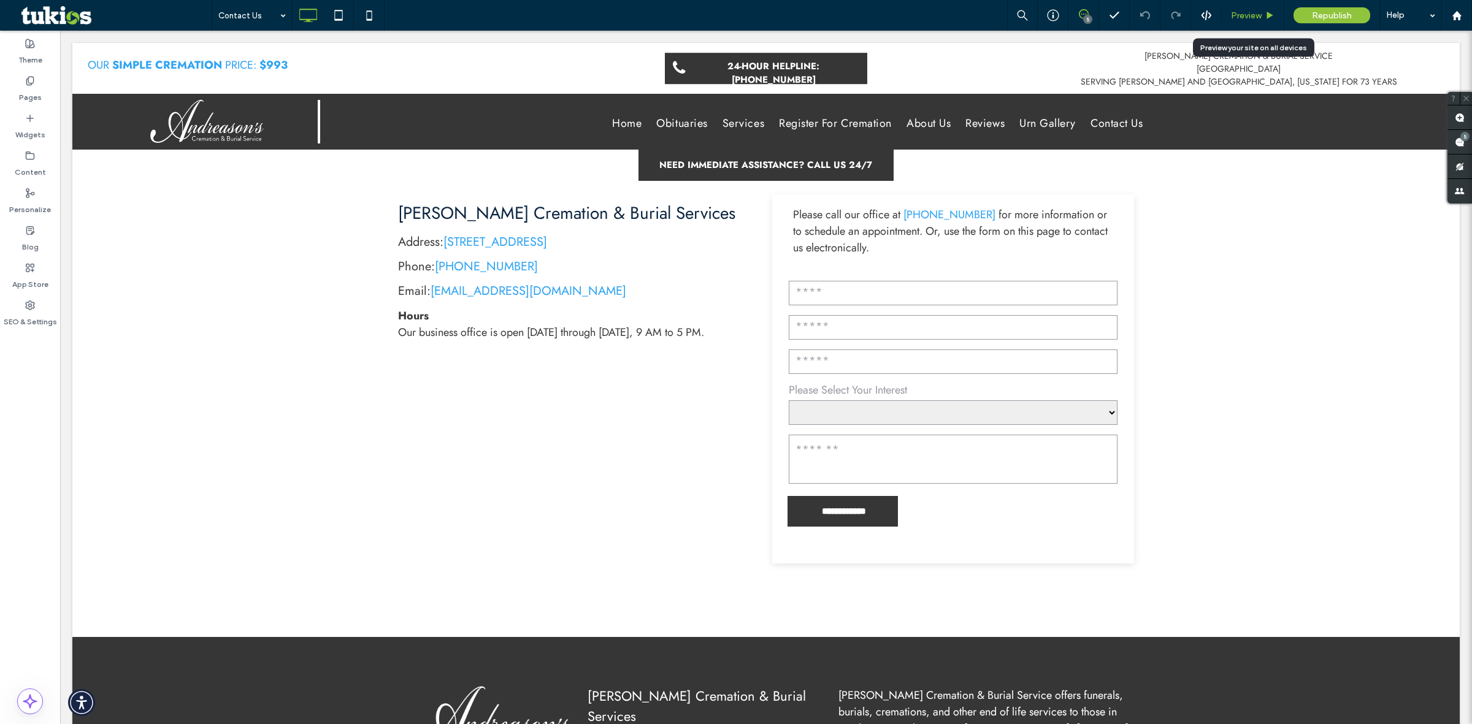
click at [1260, 17] on span "Preview" at bounding box center [1246, 15] width 31 height 10
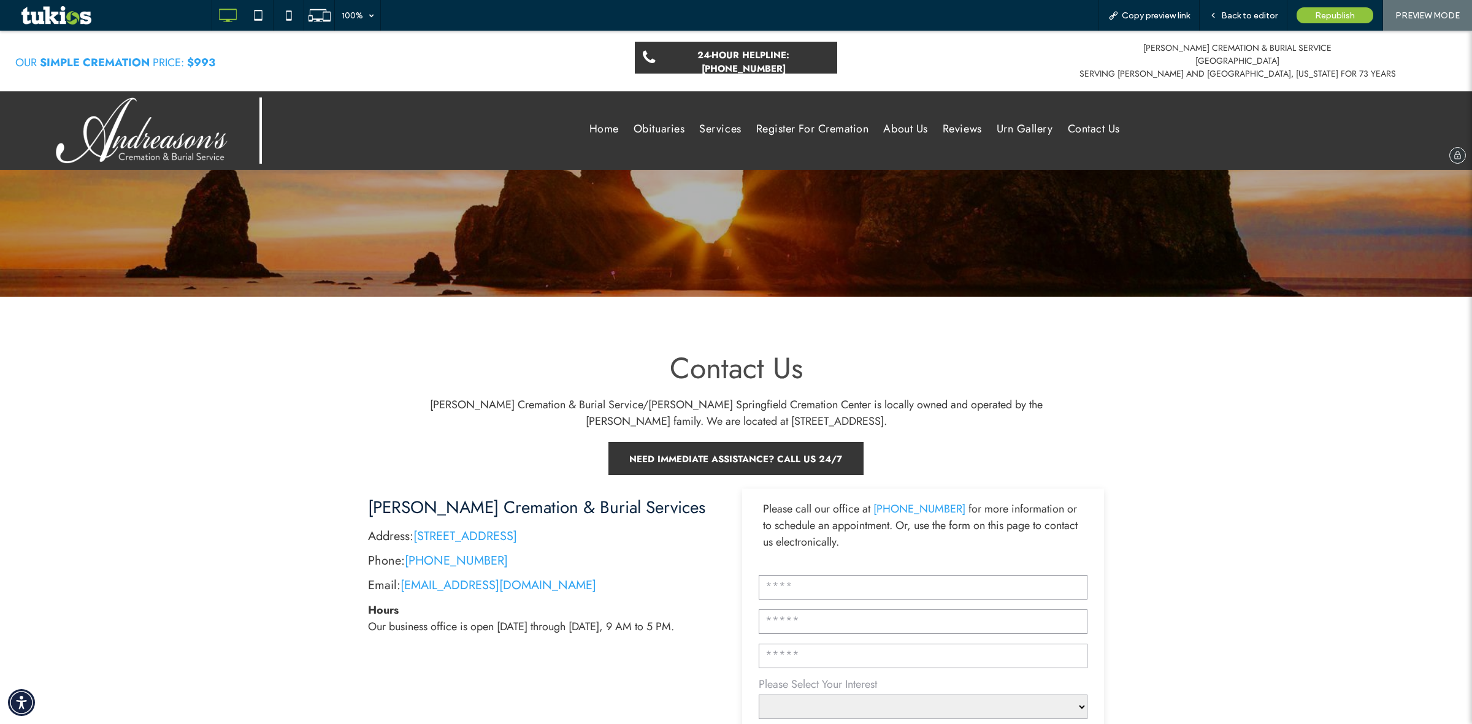
click at [589, 129] on span "Home" at bounding box center [603, 129] width 29 height 17
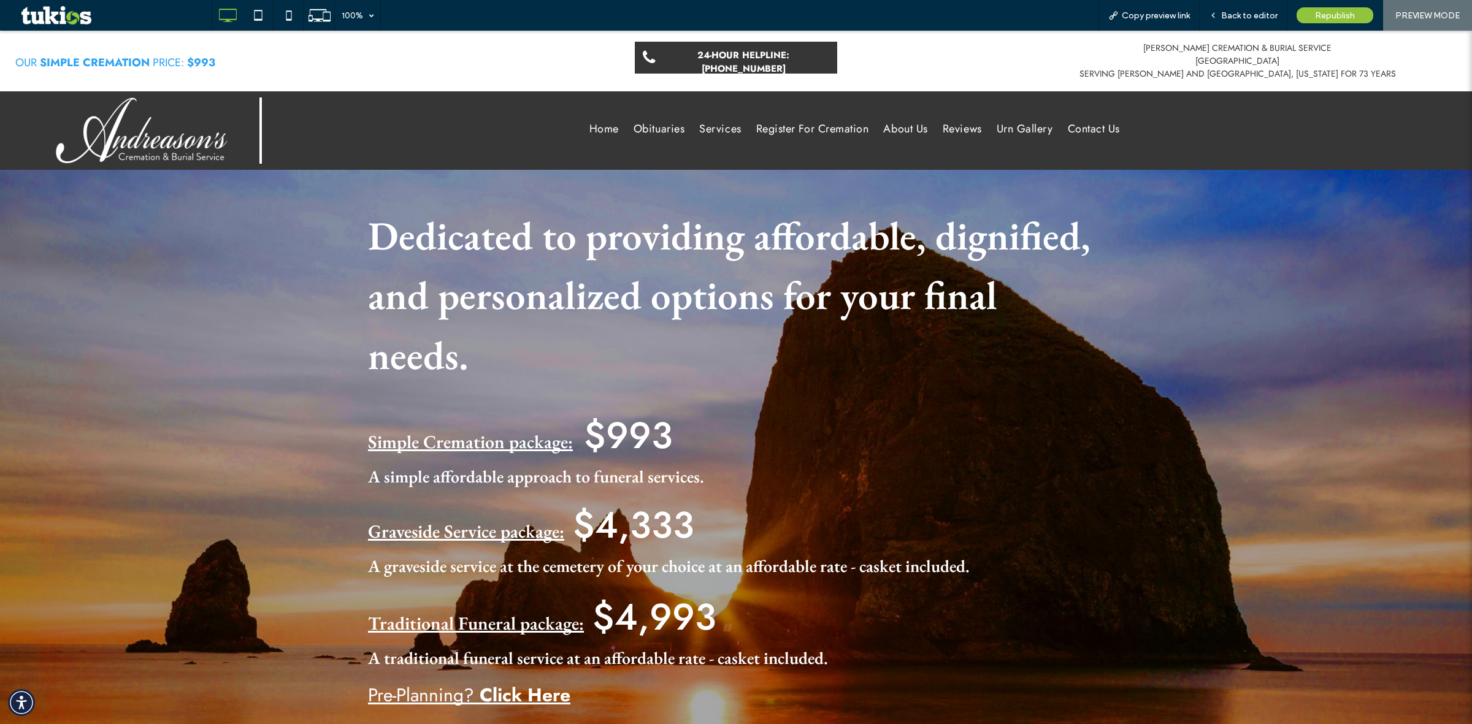
click at [514, 430] on link "Simple Cremation package:" at bounding box center [470, 442] width 205 height 24
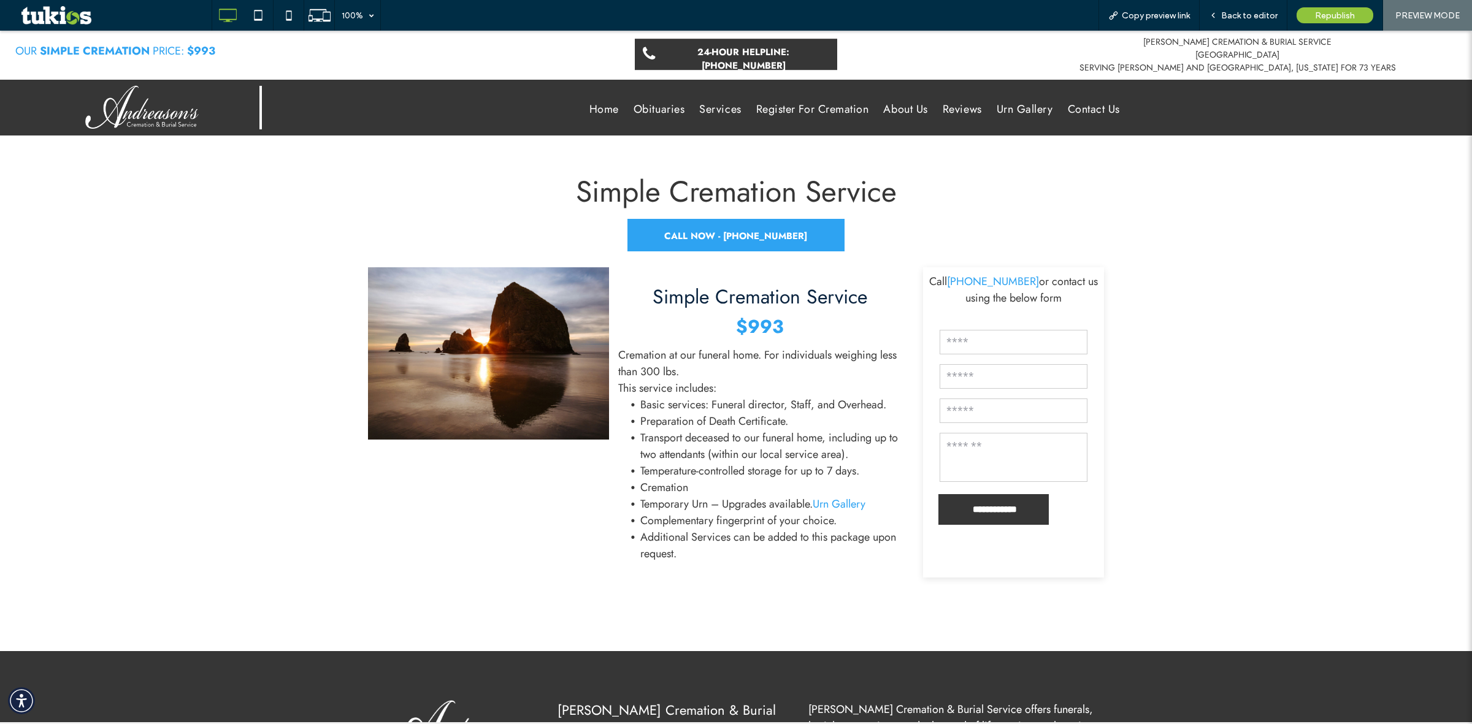
scroll to position [188, 0]
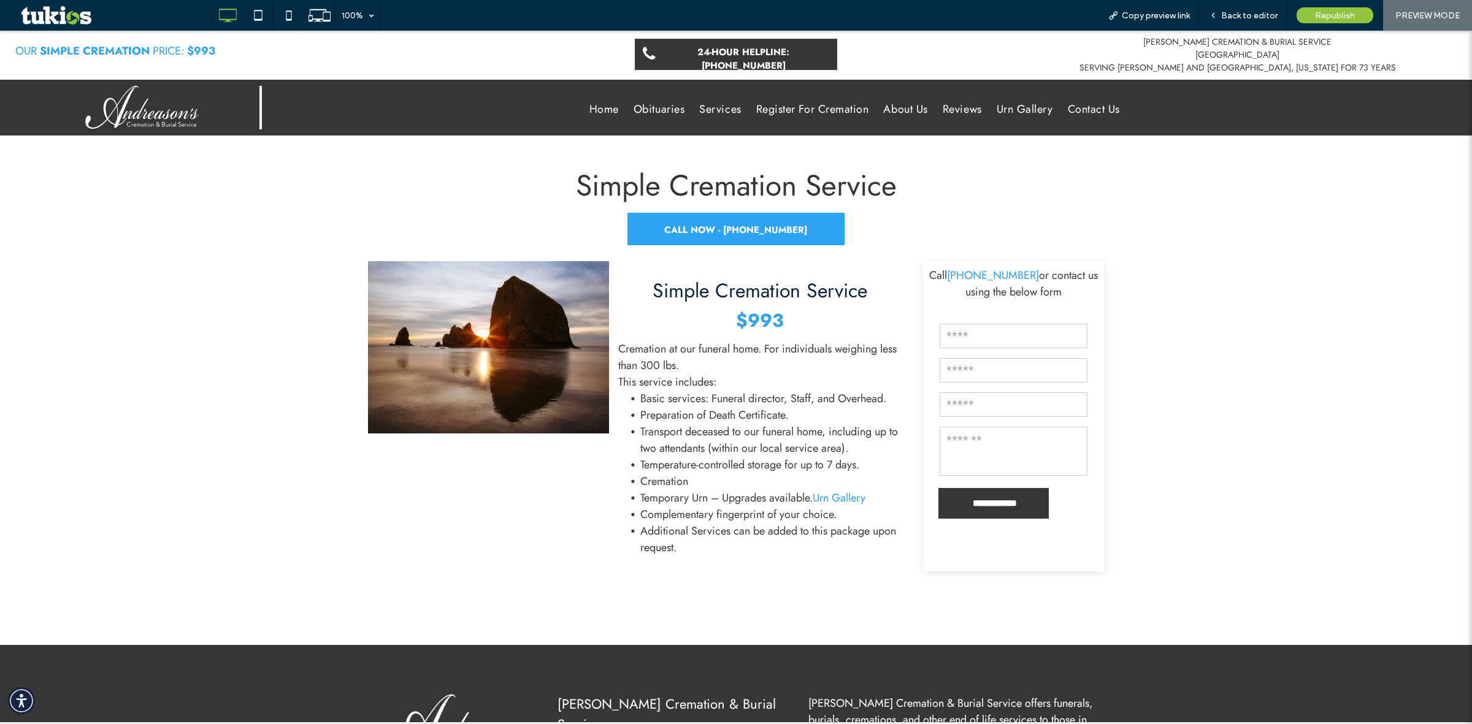
click at [1003, 535] on form "**********" at bounding box center [1013, 424] width 169 height 234
click at [1245, 14] on span "Back to editor" at bounding box center [1249, 15] width 56 height 10
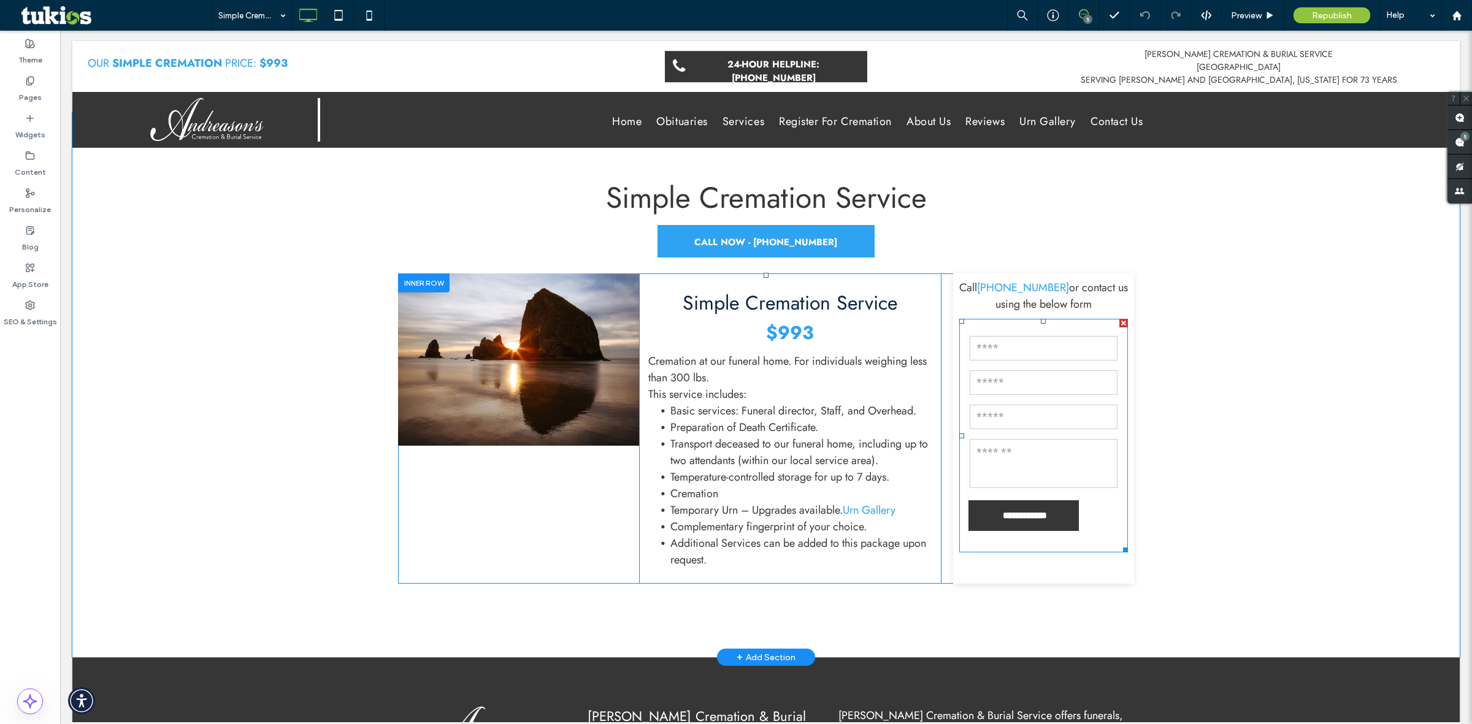
click at [1038, 544] on form "**********" at bounding box center [1043, 436] width 169 height 234
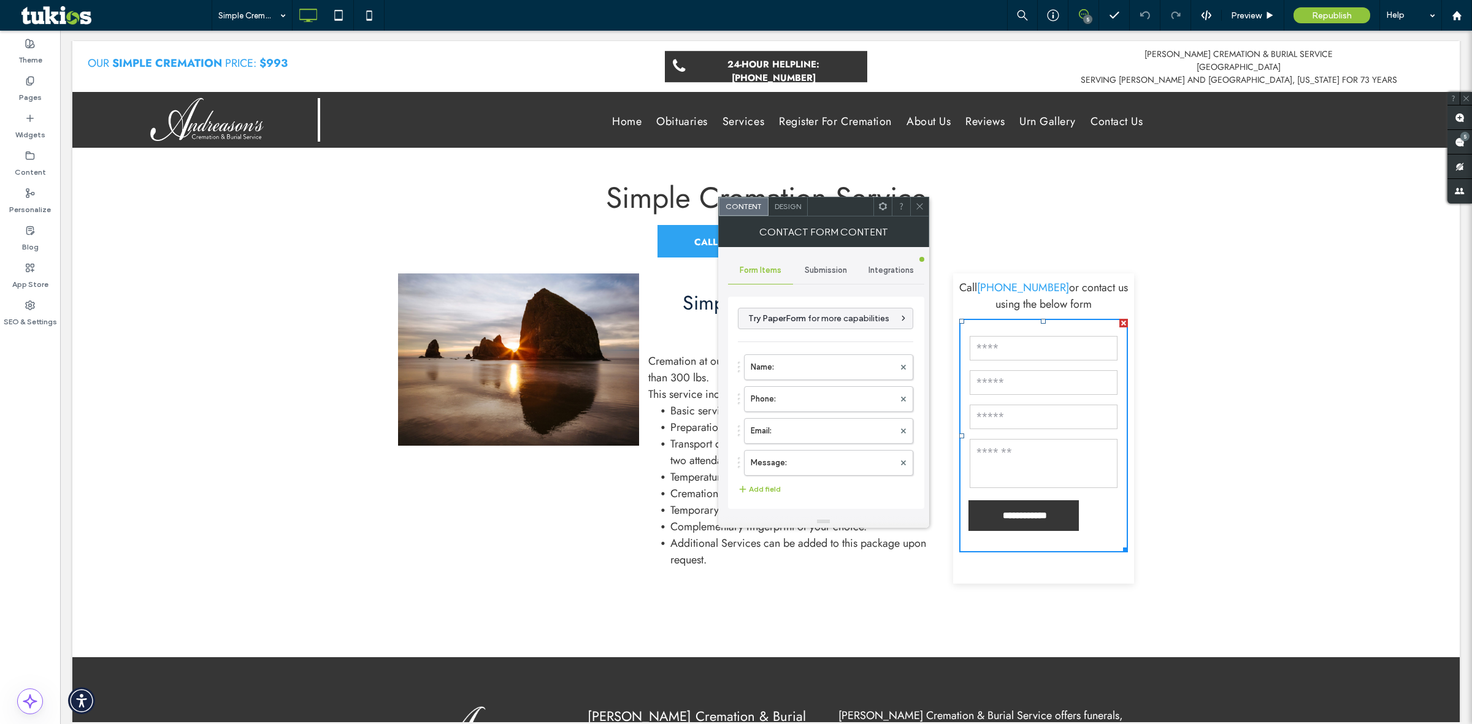
click at [822, 258] on div "Submission" at bounding box center [826, 270] width 66 height 27
click at [798, 329] on label "New submission notification" at bounding box center [827, 328] width 164 height 25
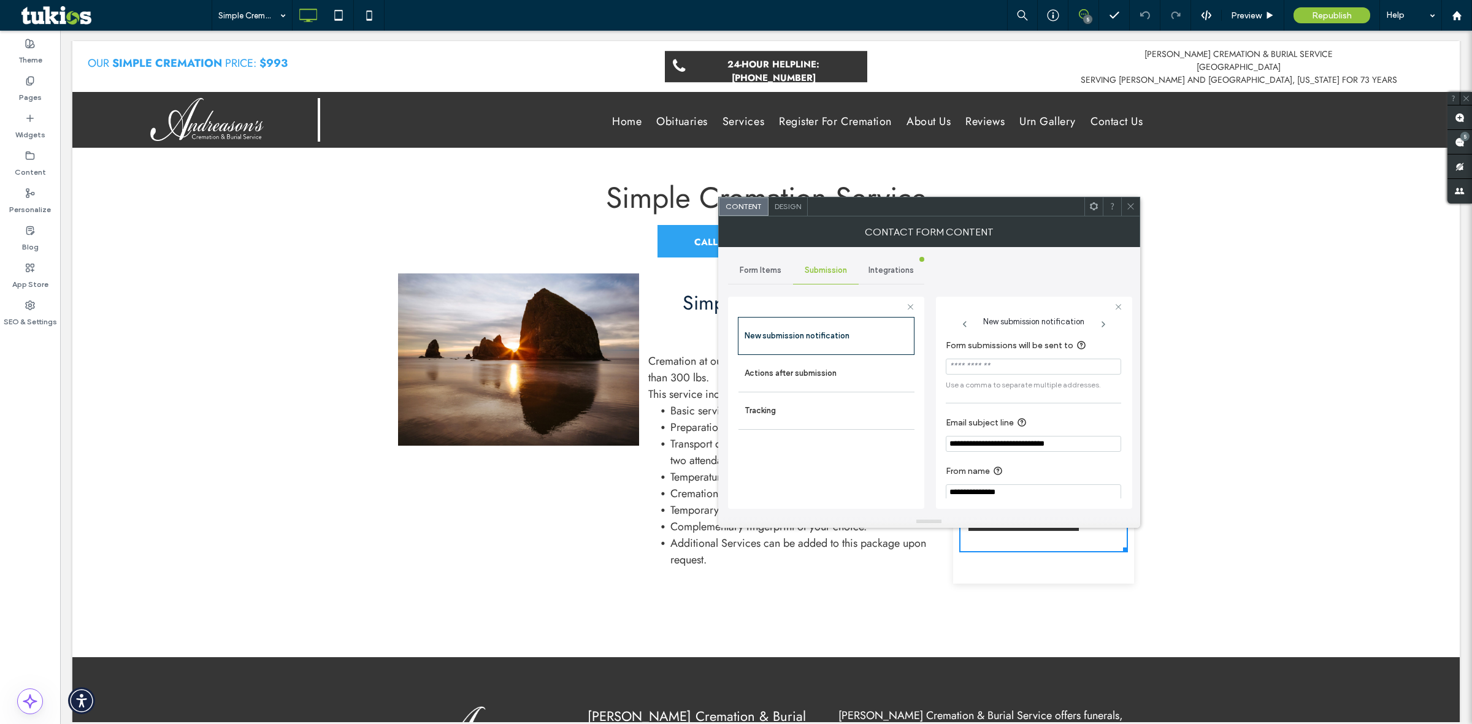
click at [1132, 202] on icon at bounding box center [1130, 206] width 9 height 9
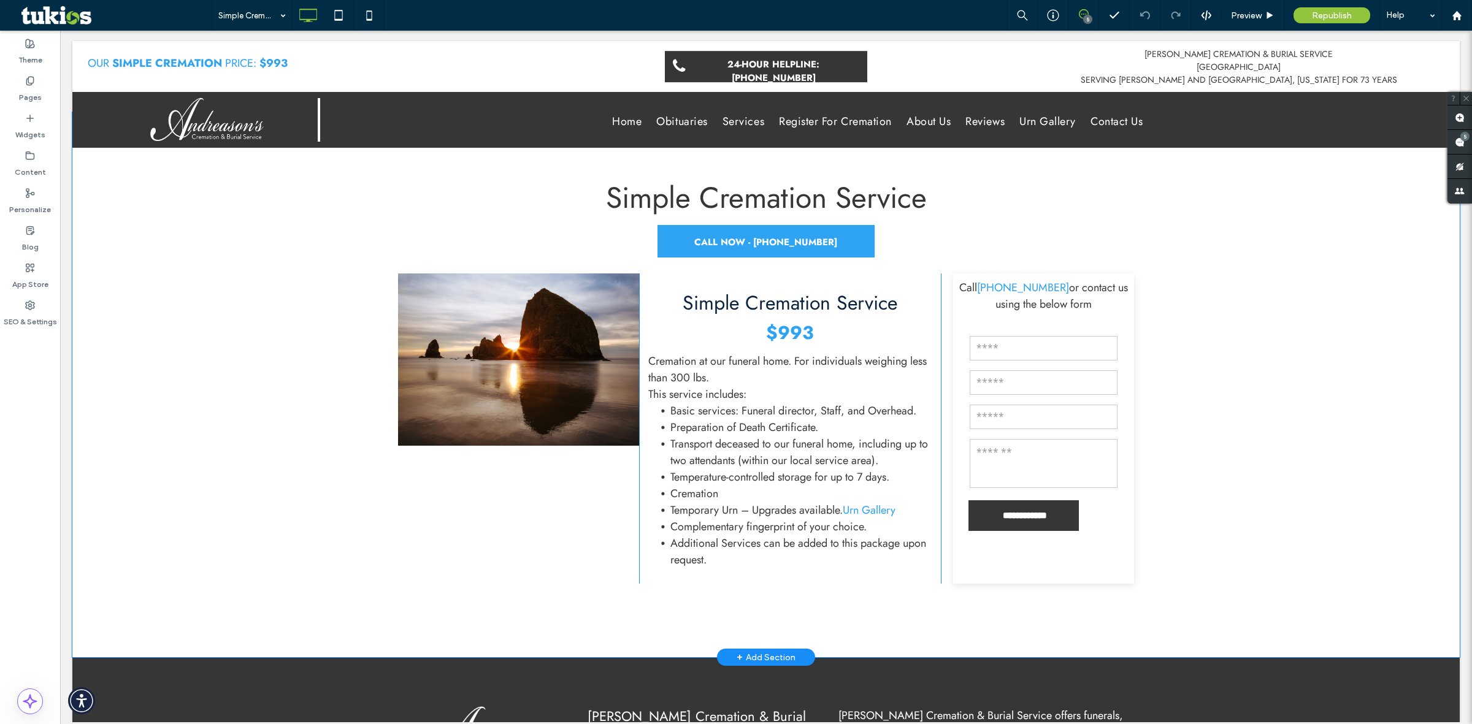
click at [1248, 500] on div "**********" at bounding box center [765, 384] width 1387 height 545
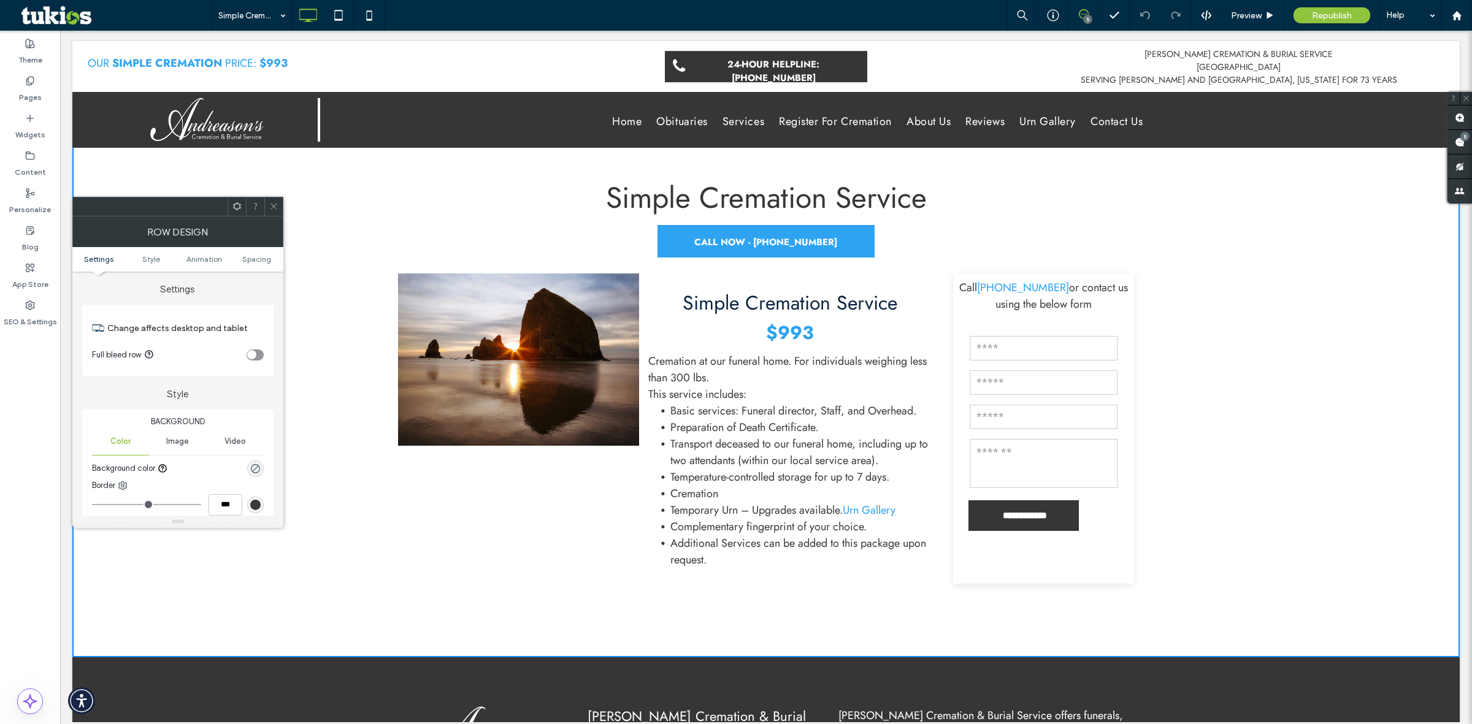
click at [271, 207] on icon at bounding box center [273, 206] width 9 height 9
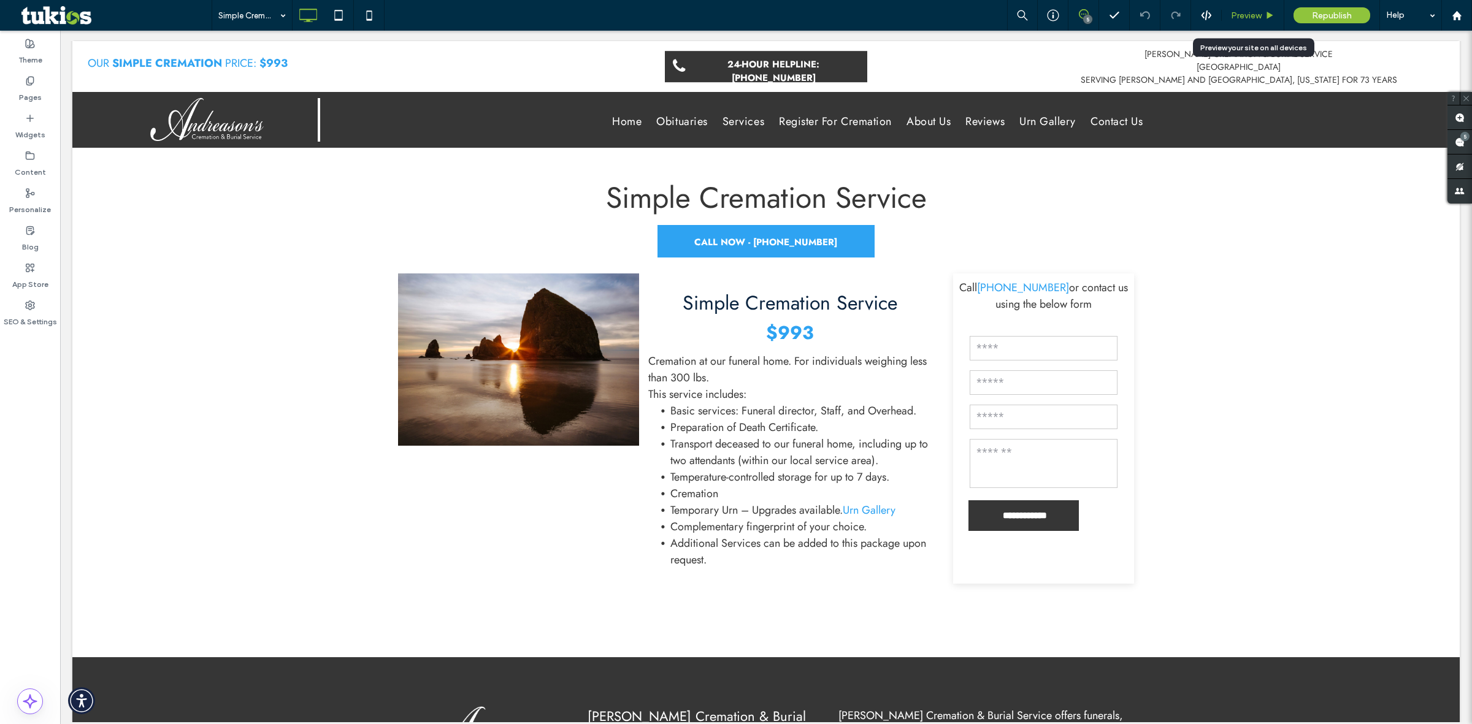
click at [1257, 16] on span "Preview" at bounding box center [1246, 15] width 31 height 10
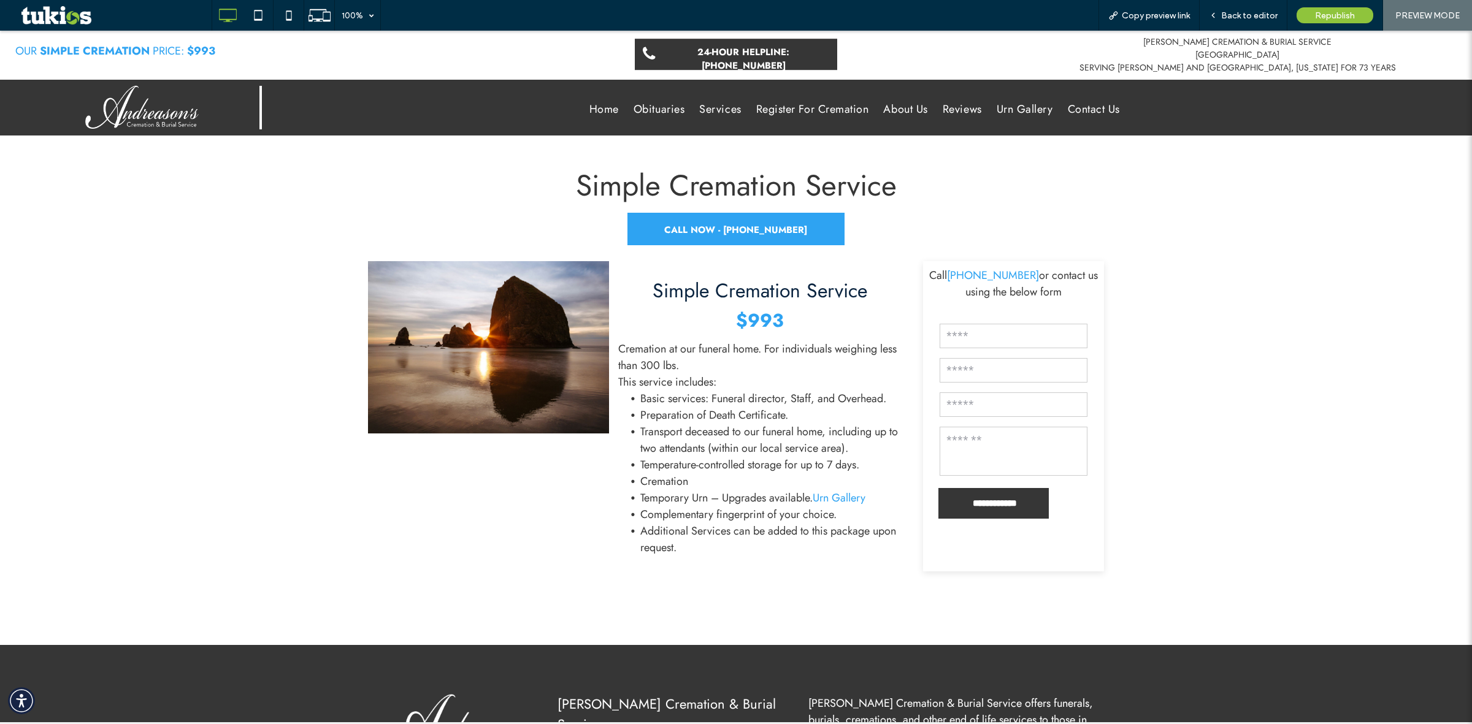
click at [598, 112] on span "Home" at bounding box center [603, 109] width 29 height 17
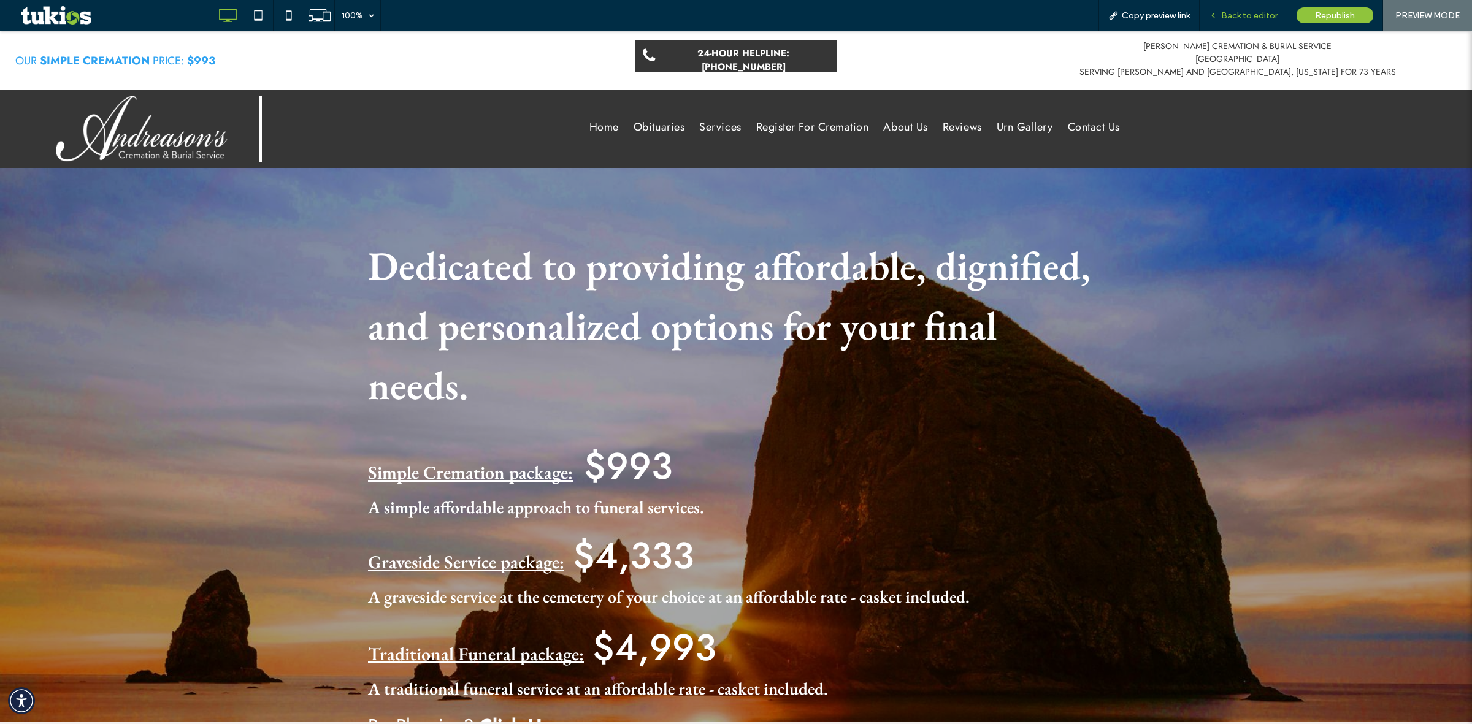
click at [1261, 16] on span "Back to editor" at bounding box center [1249, 15] width 56 height 10
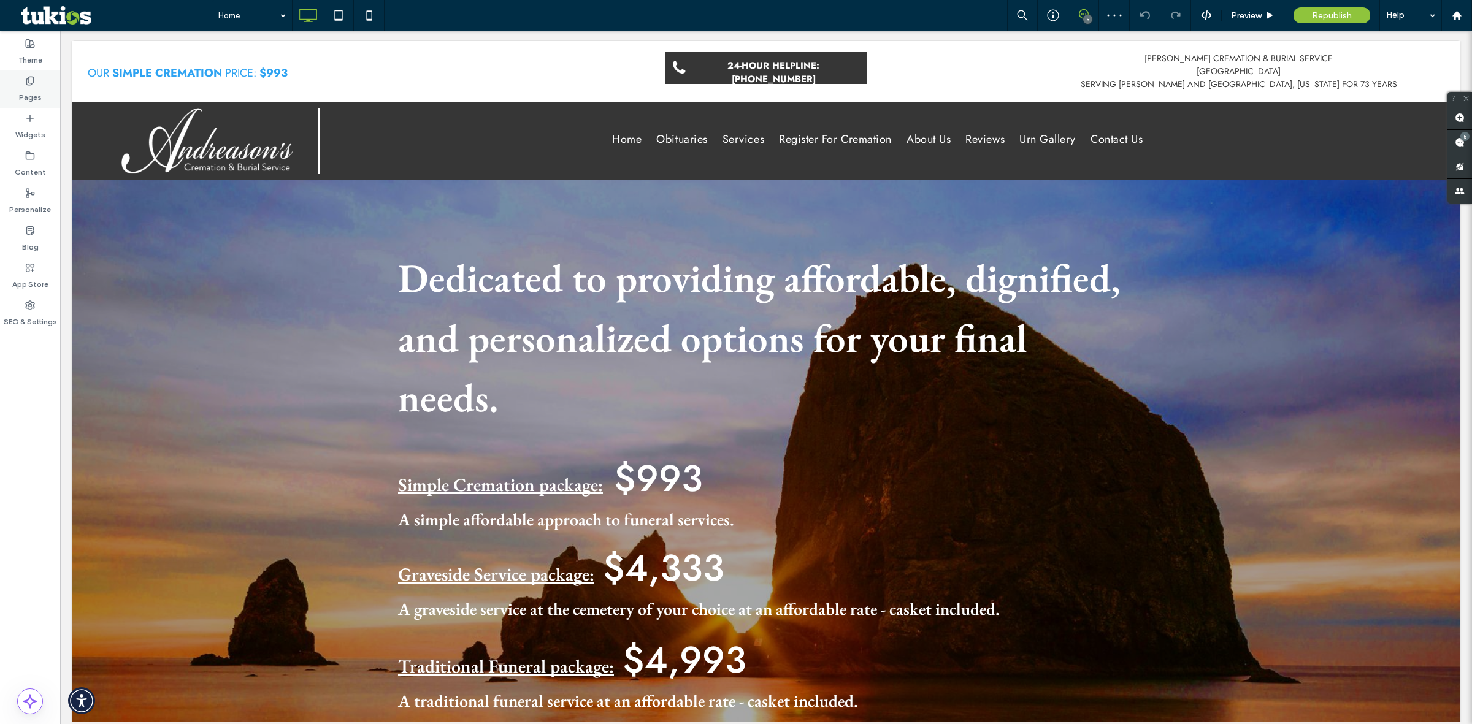
click at [29, 90] on label "Pages" at bounding box center [30, 94] width 23 height 17
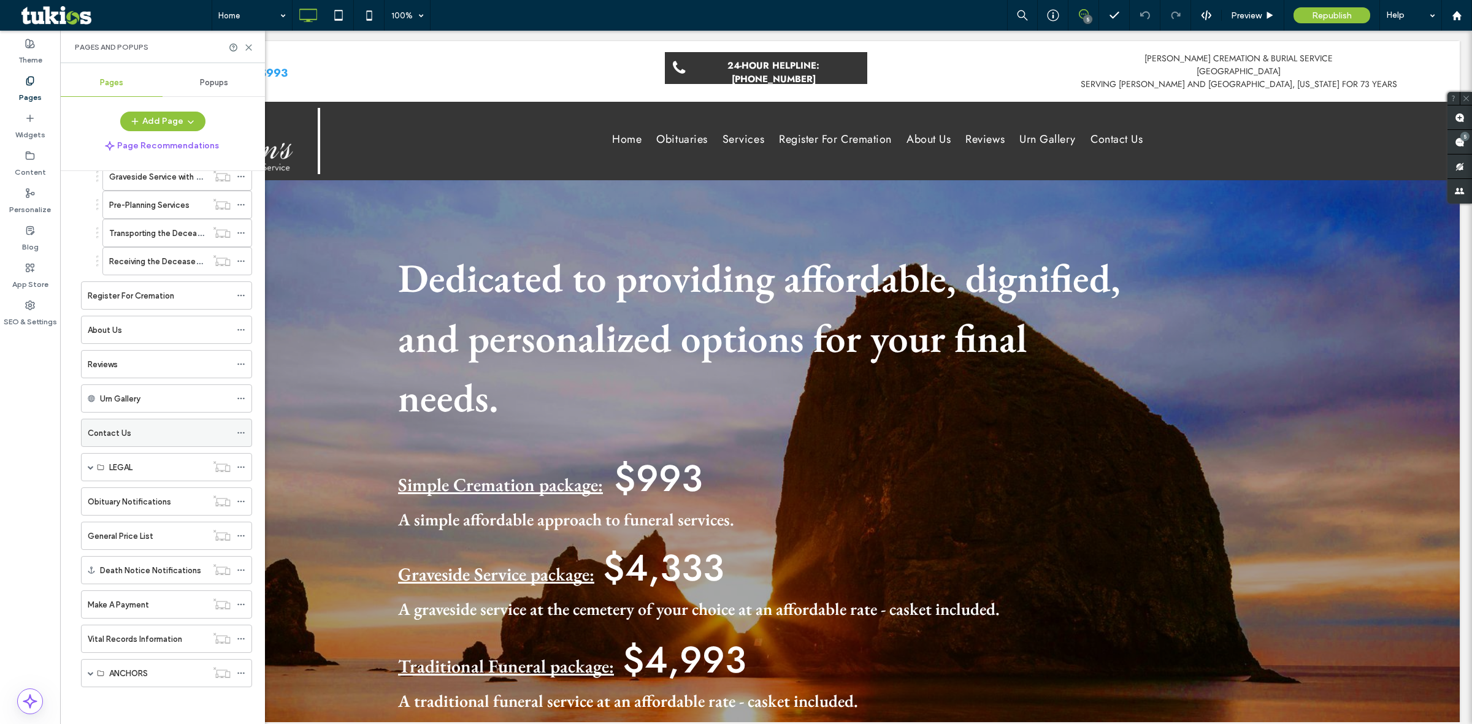
scroll to position [310, 0]
click at [184, 635] on div "Vital Records Information" at bounding box center [147, 639] width 119 height 13
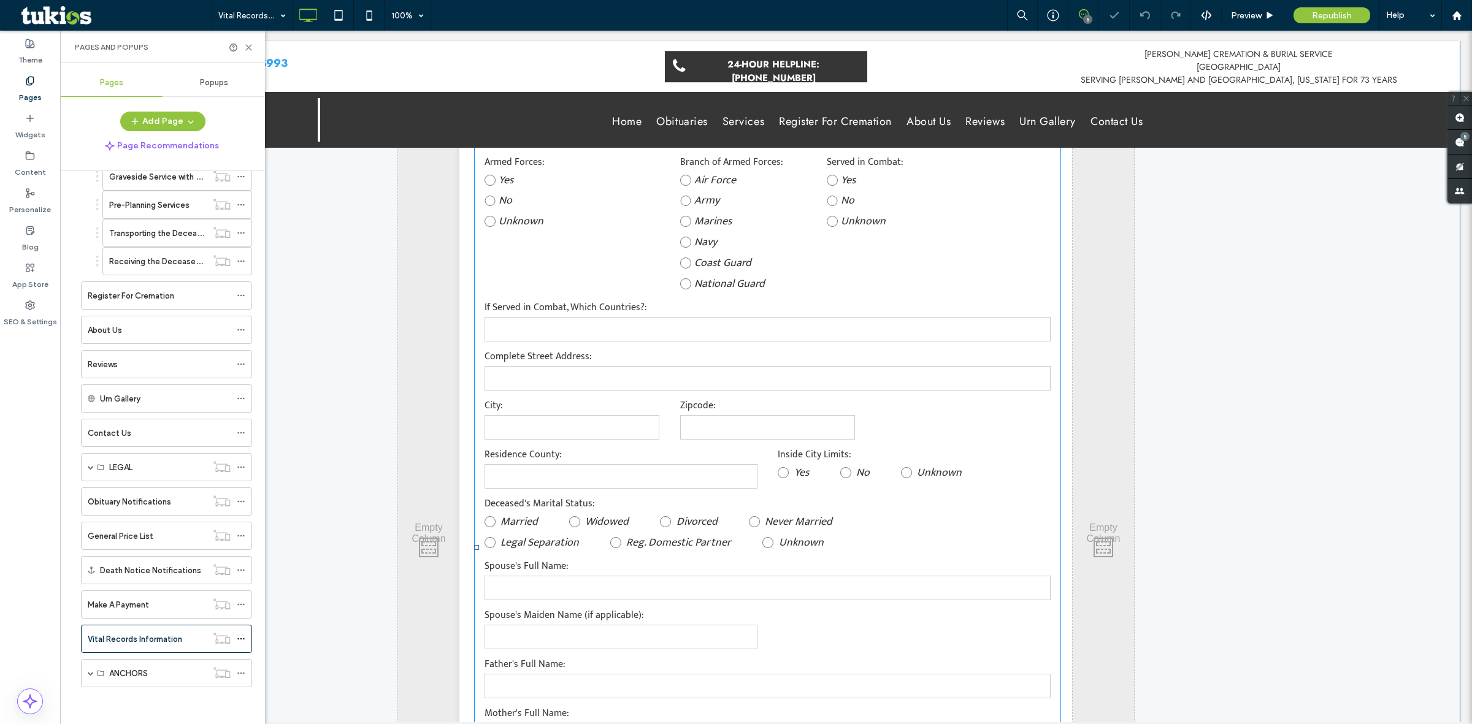
scroll to position [811, 0]
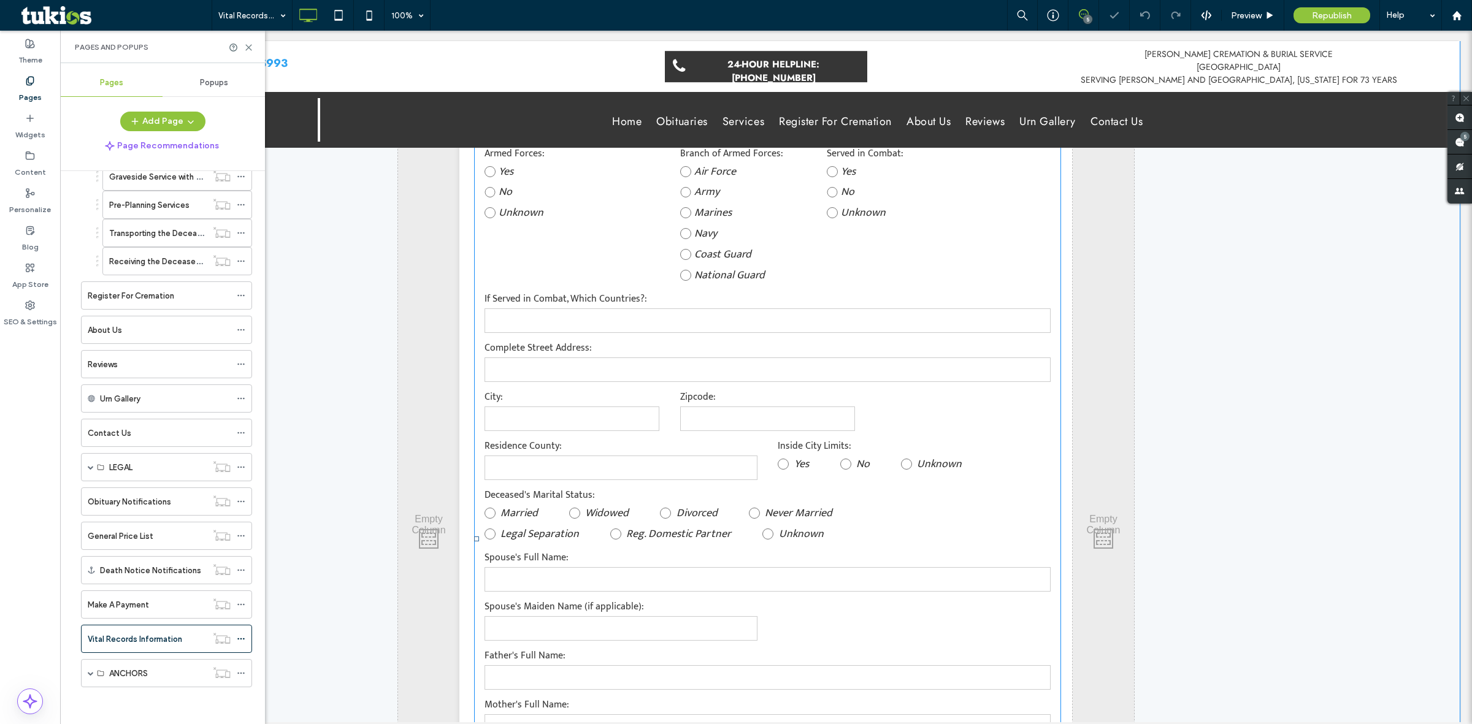
click at [1014, 511] on form "**********" at bounding box center [767, 555] width 587 height 1955
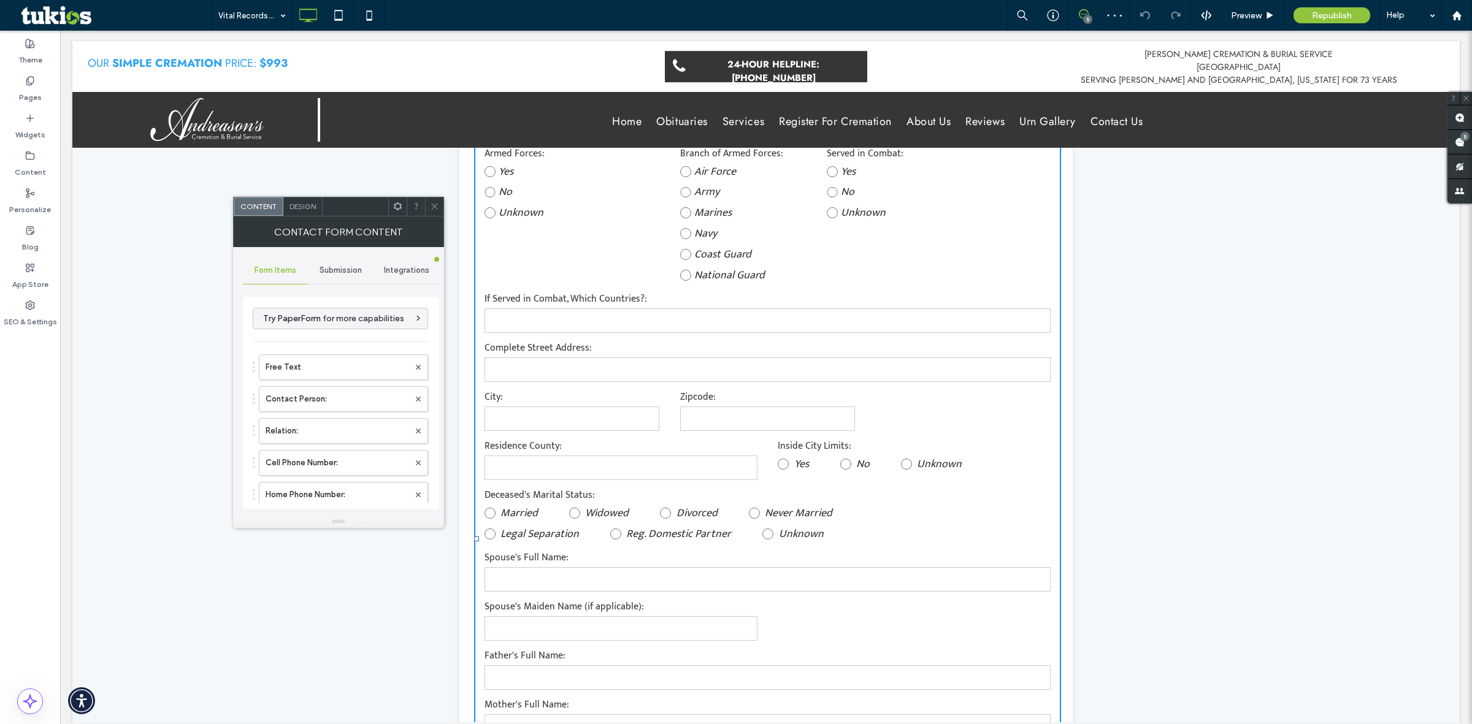
click at [348, 264] on div "Submission" at bounding box center [341, 270] width 66 height 27
click at [329, 332] on label "New submission notification" at bounding box center [341, 328] width 164 height 25
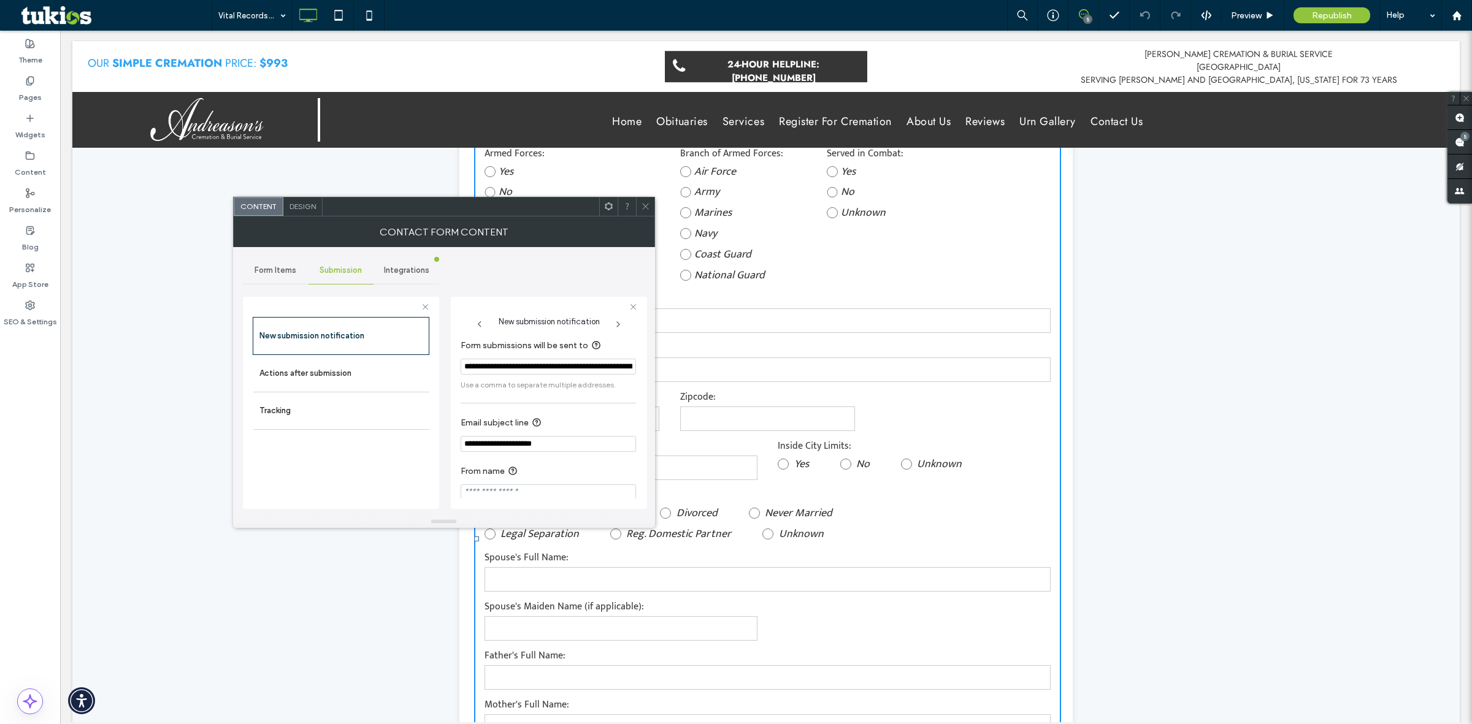
click at [481, 366] on input "**********" at bounding box center [548, 367] width 175 height 16
click at [523, 368] on input "**********" at bounding box center [548, 367] width 175 height 16
drag, startPoint x: 523, startPoint y: 368, endPoint x: 435, endPoint y: 368, distance: 87.7
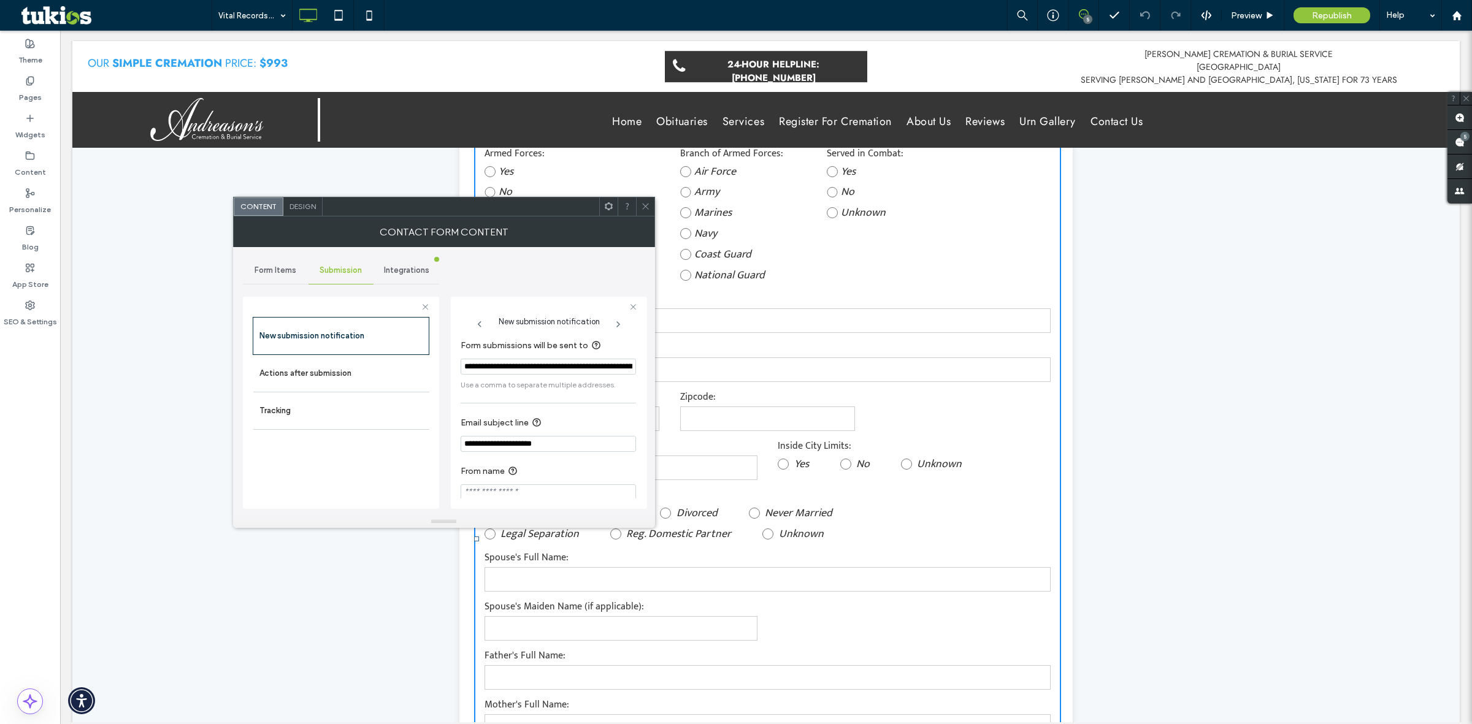
click at [436, 368] on div "**********" at bounding box center [341, 401] width 196 height 228
click at [1188, 347] on div "**********" at bounding box center [765, 563] width 1387 height 2134
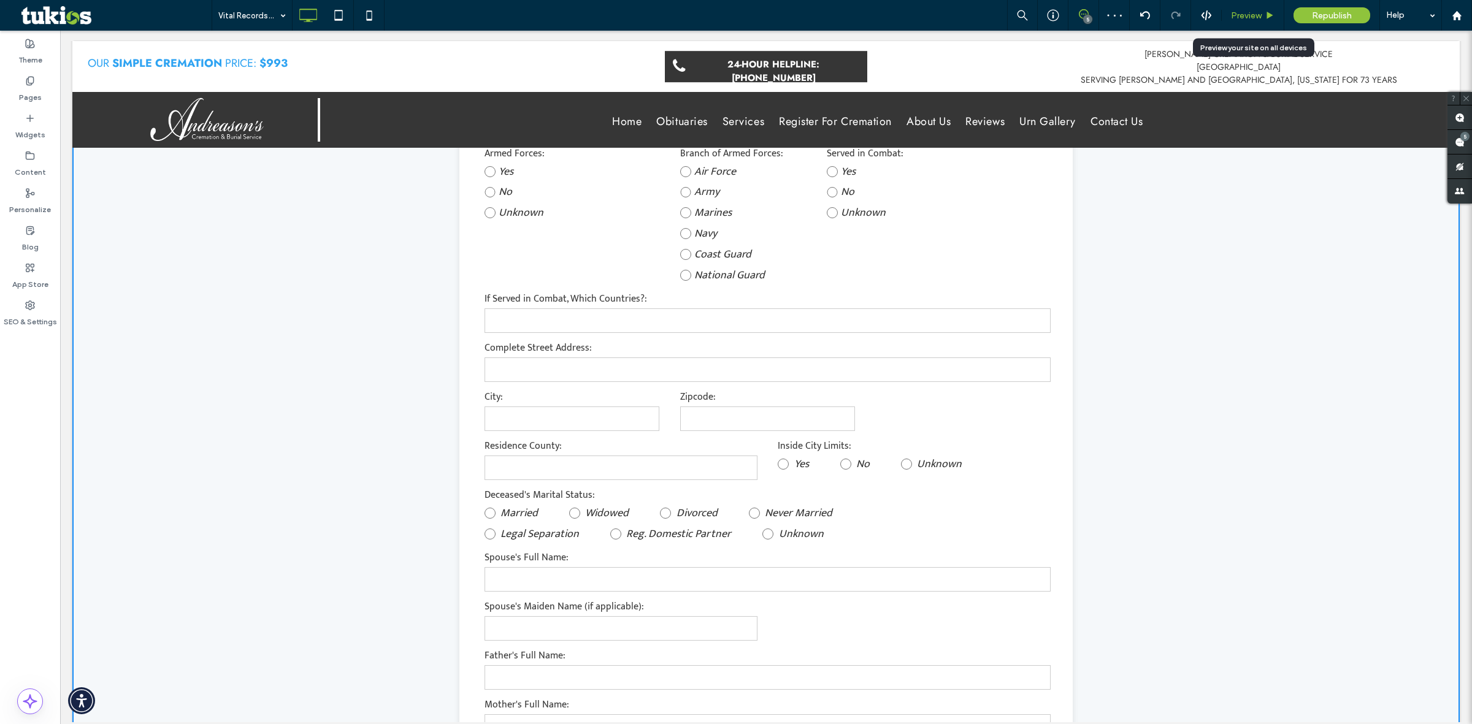
click at [1268, 16] on use at bounding box center [1270, 15] width 6 height 7
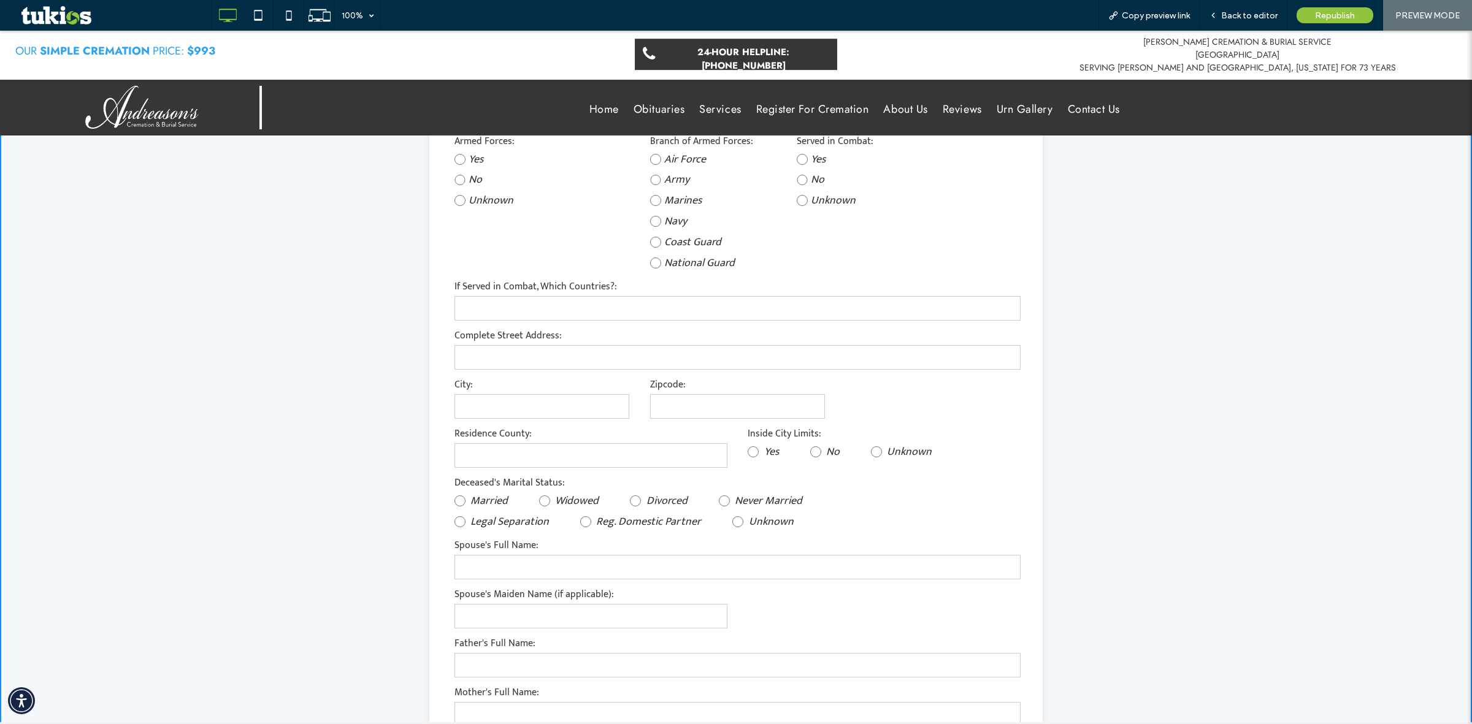
click at [602, 109] on span "Home" at bounding box center [603, 109] width 29 height 17
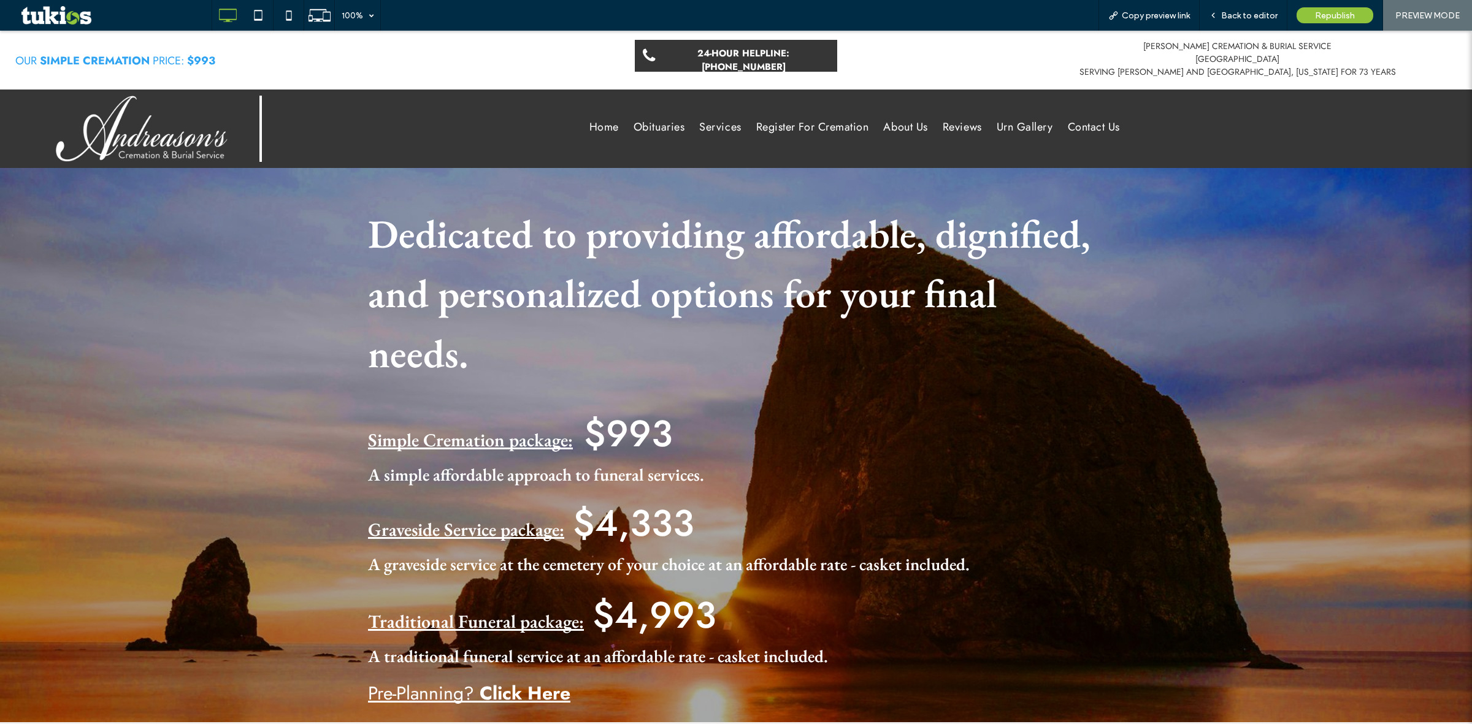
click at [789, 141] on nav "Home Obituaries Services Register For Cremation About Us Reviews Urn Gallery Co…" at bounding box center [855, 125] width 1186 height 35
click at [788, 127] on span "Register For Cremation" at bounding box center [812, 127] width 113 height 17
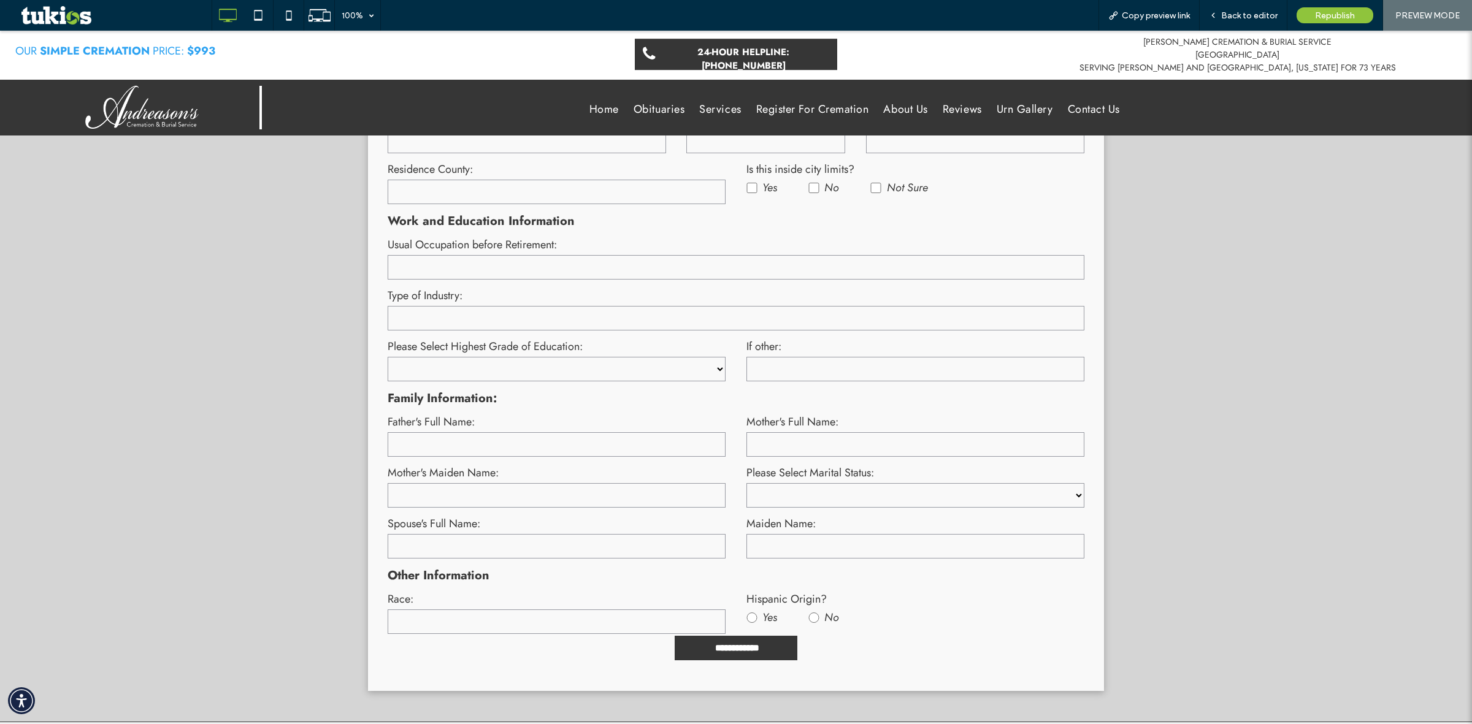
scroll to position [964, 0]
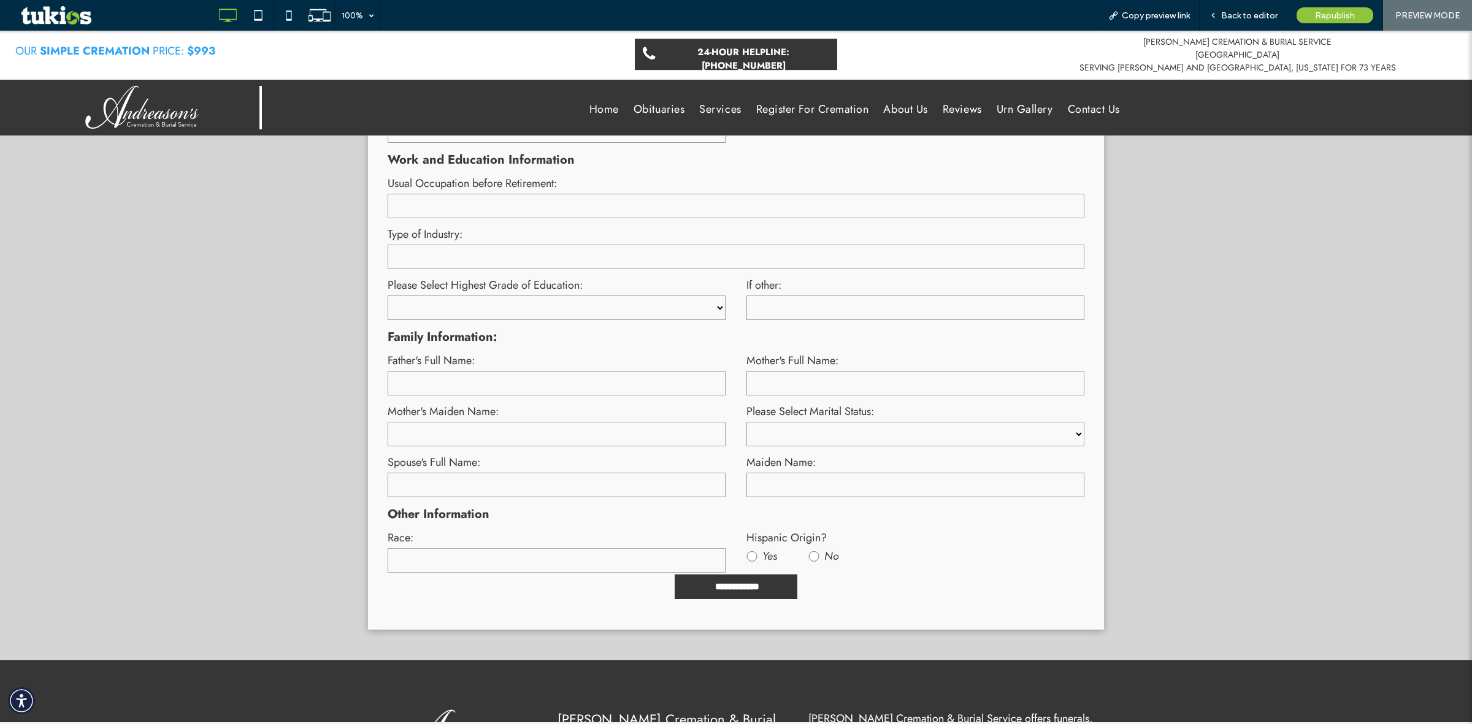
click at [930, 563] on form "**********" at bounding box center [736, 71] width 718 height 1098
click at [1248, 18] on span "Back to editor" at bounding box center [1249, 15] width 56 height 10
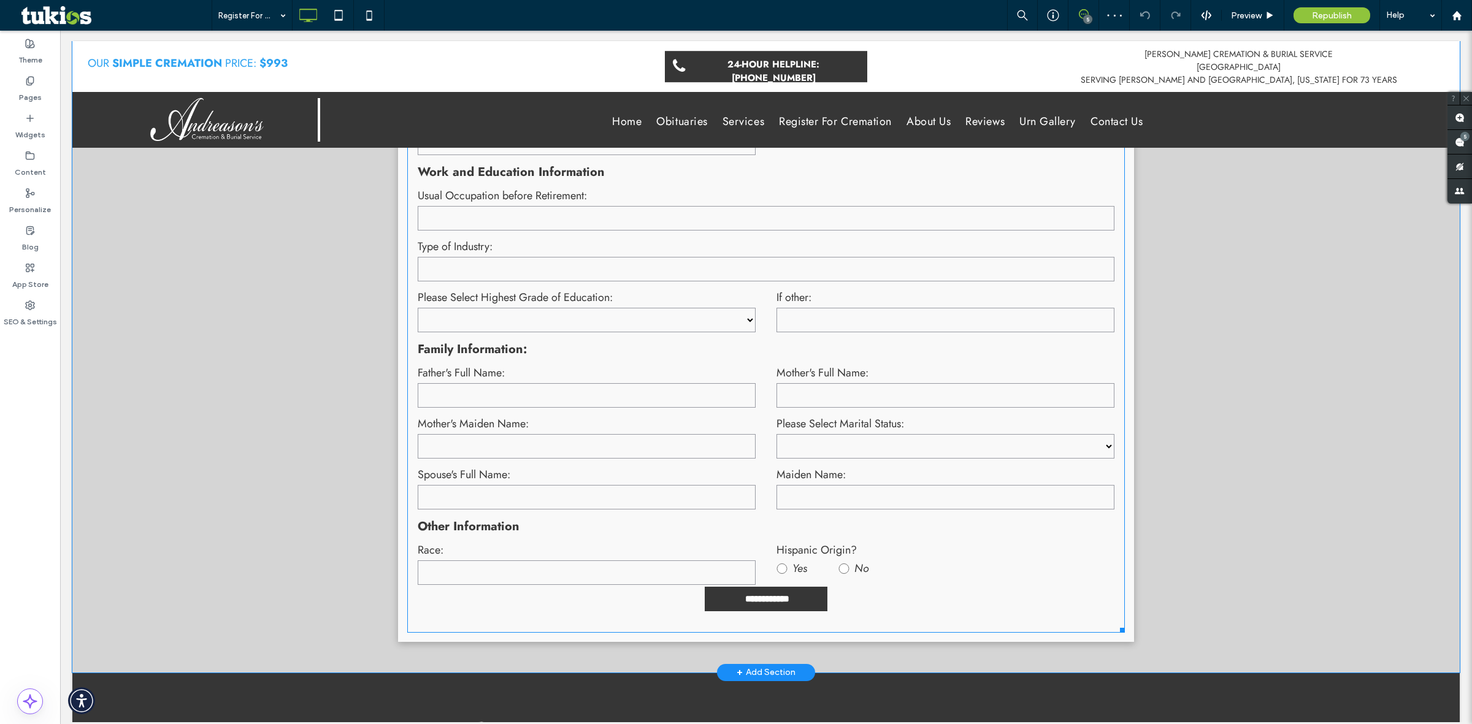
click at [1003, 610] on form "**********" at bounding box center [766, 84] width 718 height 1098
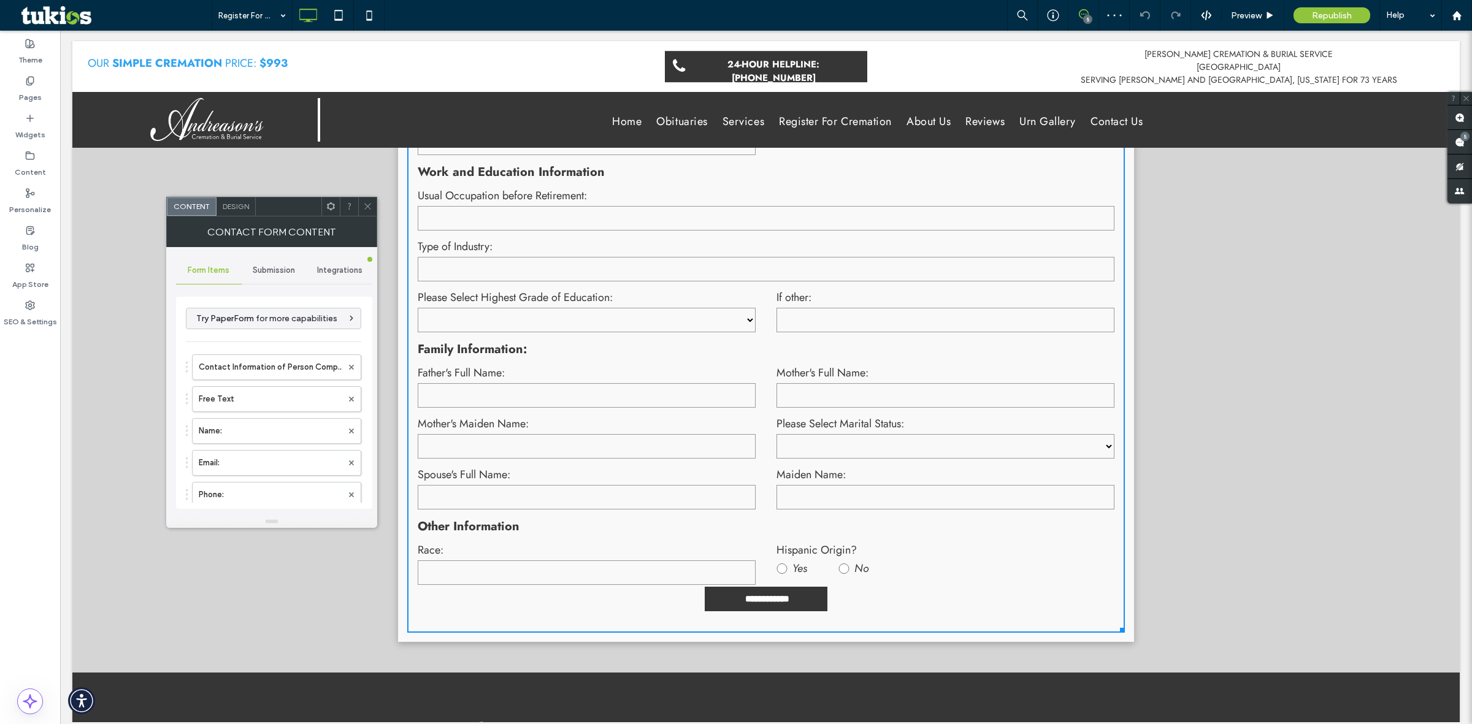
click at [267, 271] on span "Submission" at bounding box center [274, 271] width 42 height 10
click at [294, 329] on label "New submission notification" at bounding box center [275, 328] width 164 height 25
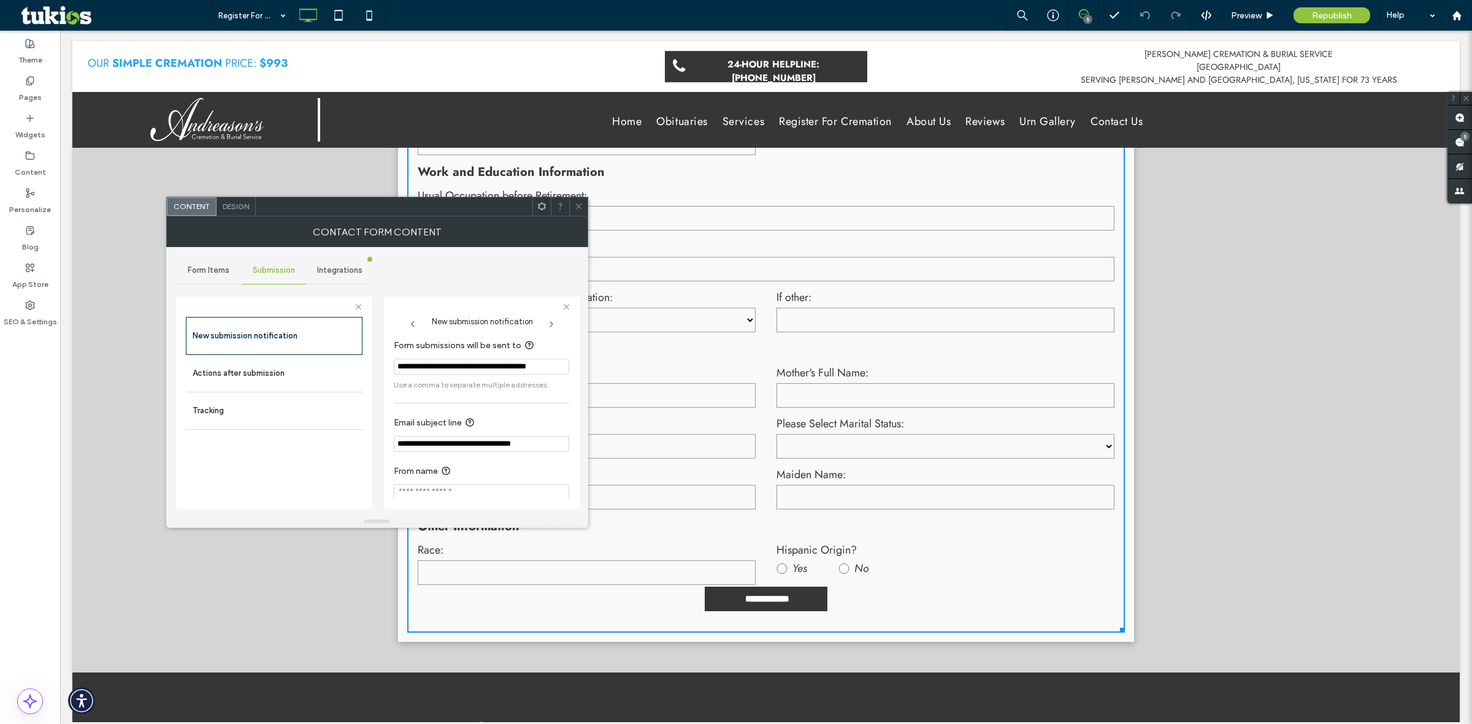
click at [397, 367] on input "**********" at bounding box center [481, 367] width 175 height 16
paste input "**********"
type input "**********"
click at [578, 209] on icon at bounding box center [578, 206] width 9 height 9
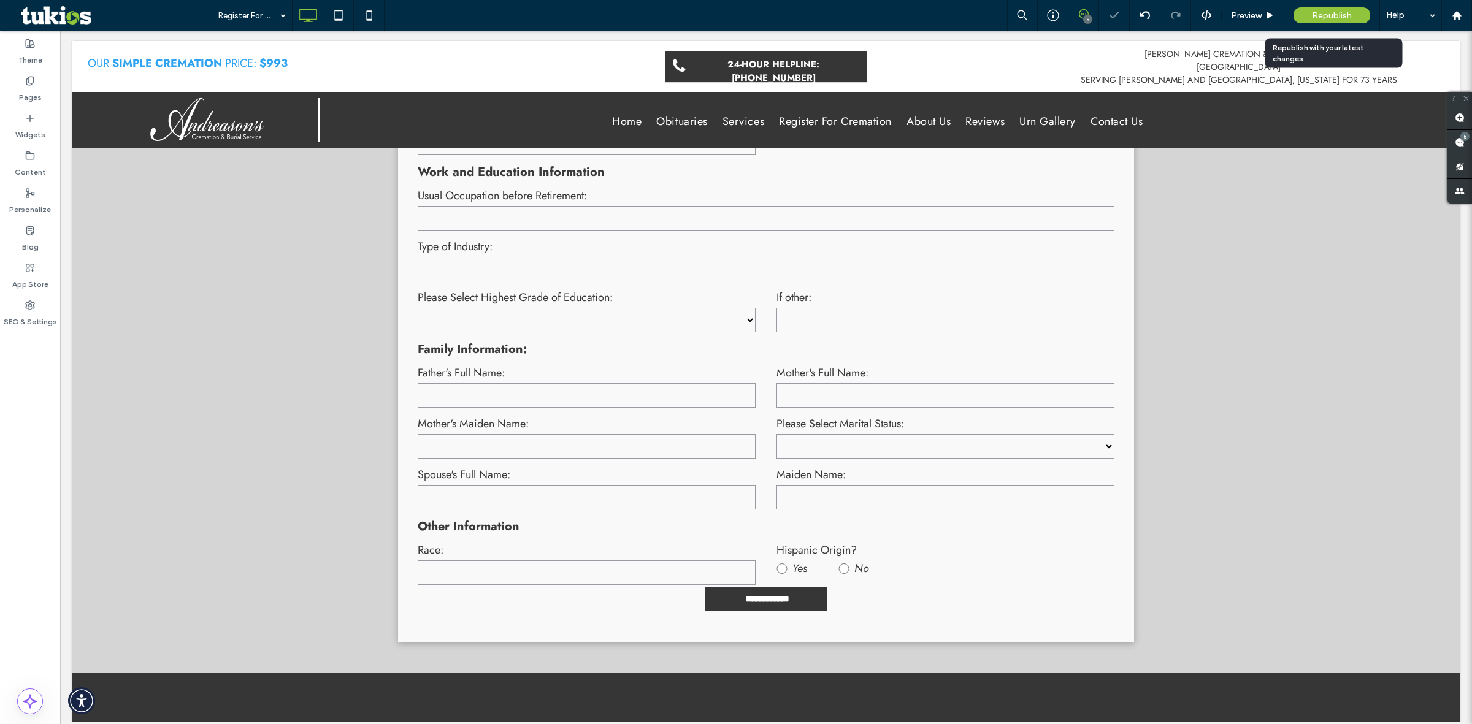
click at [1330, 15] on span "Republish" at bounding box center [1332, 15] width 40 height 10
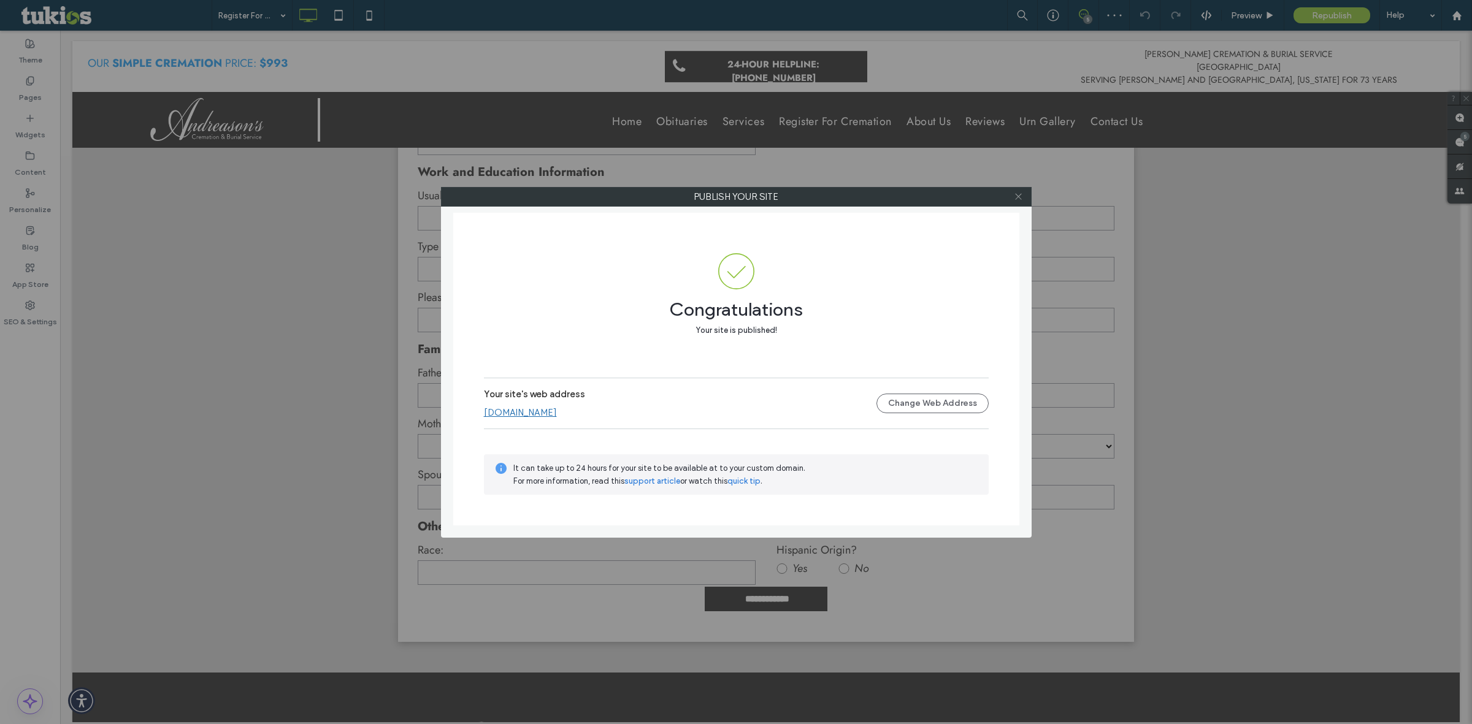
click at [1014, 194] on icon at bounding box center [1018, 196] width 9 height 9
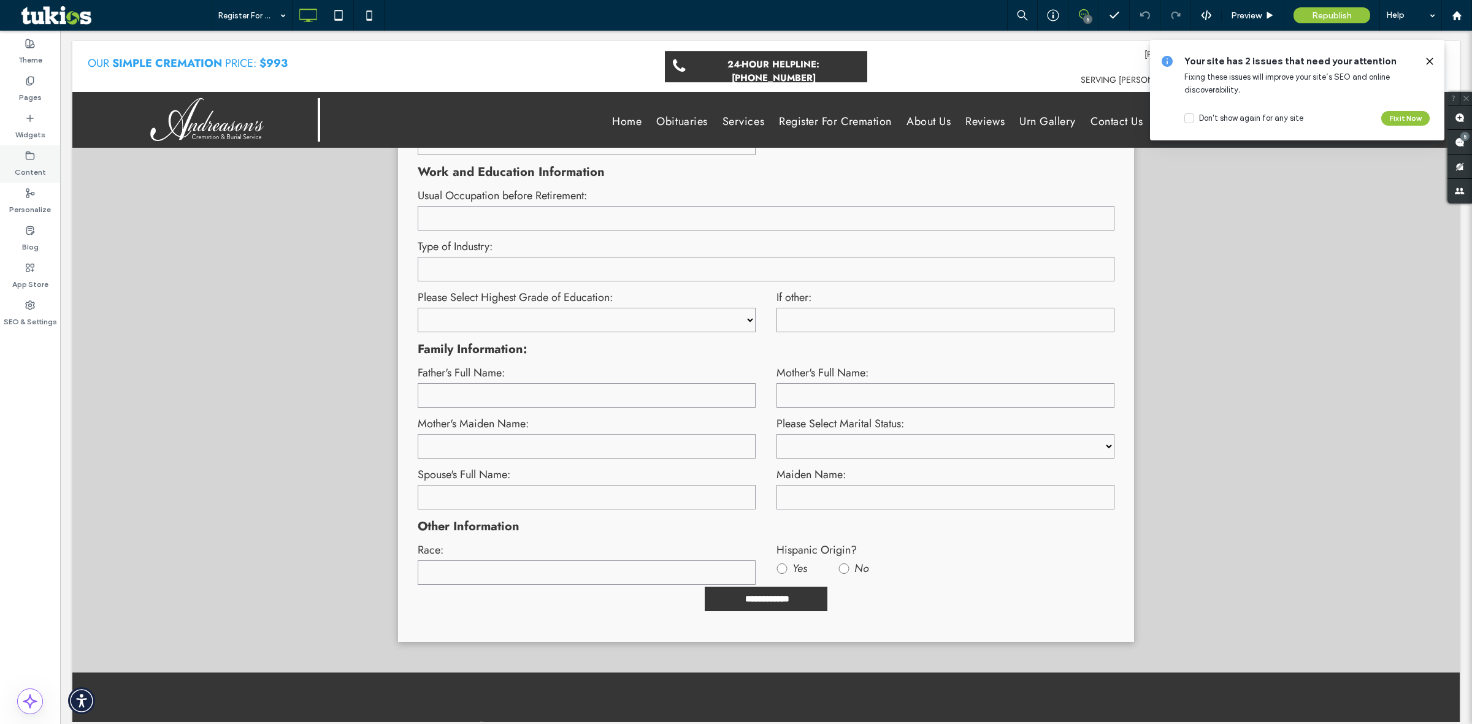
click at [28, 167] on label "Content" at bounding box center [30, 169] width 31 height 17
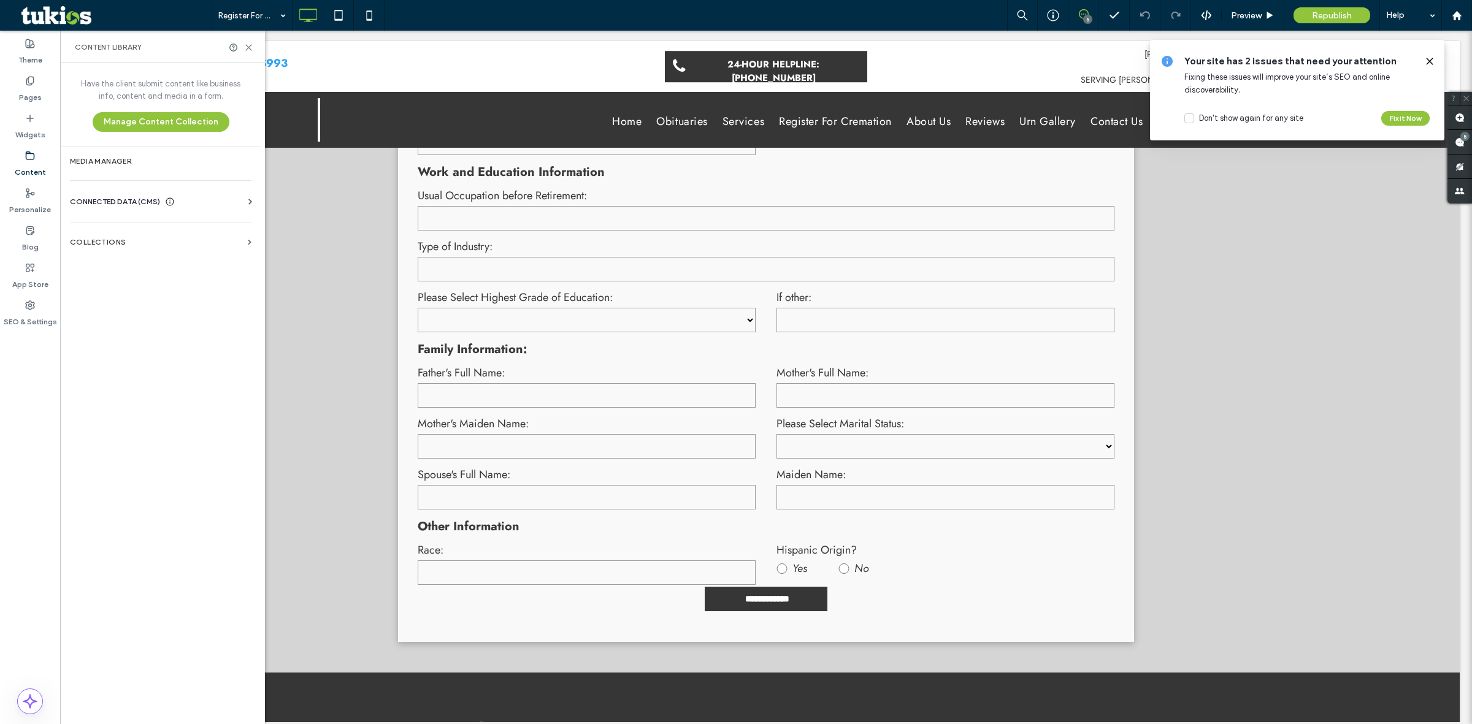
click at [118, 204] on span "CONNECTED DATA (CMS)" at bounding box center [115, 202] width 90 height 12
click at [127, 236] on label "Business Info" at bounding box center [163, 232] width 167 height 9
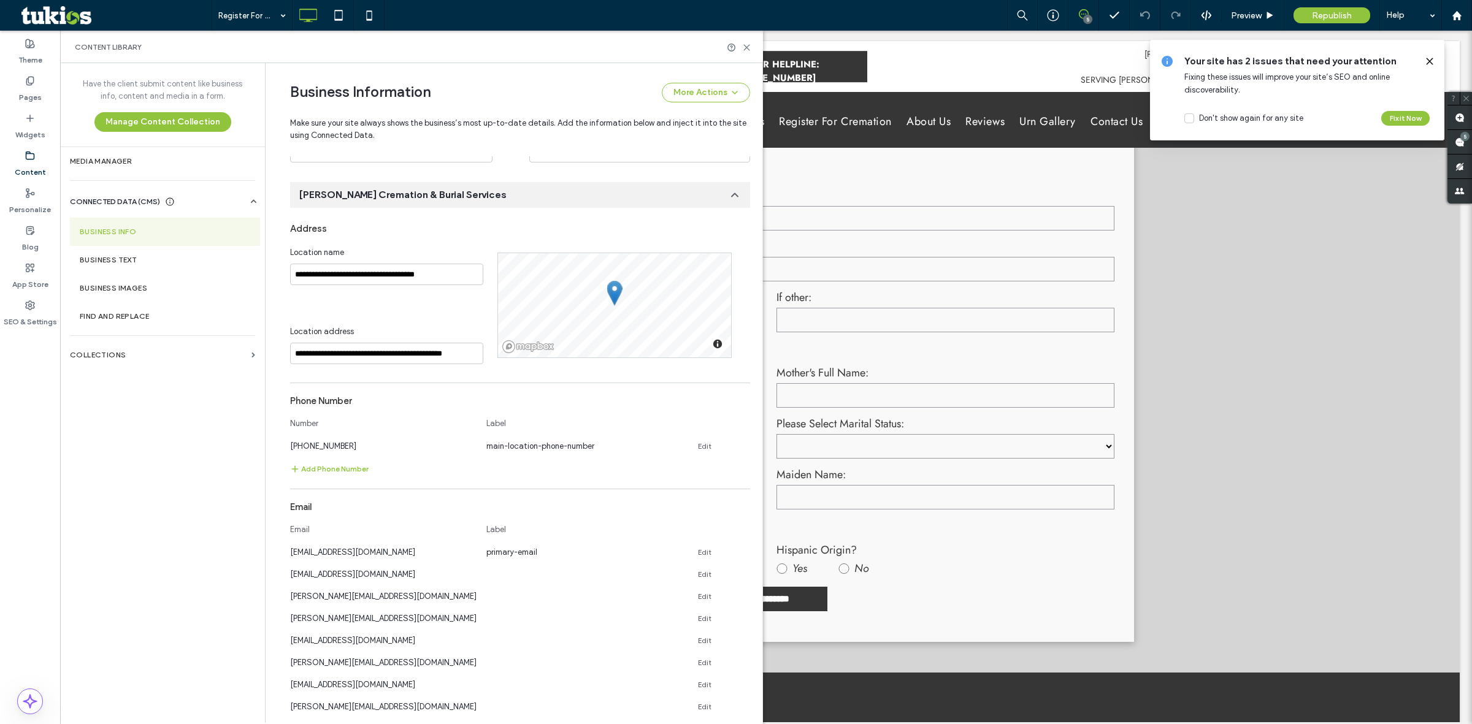
scroll to position [443, 0]
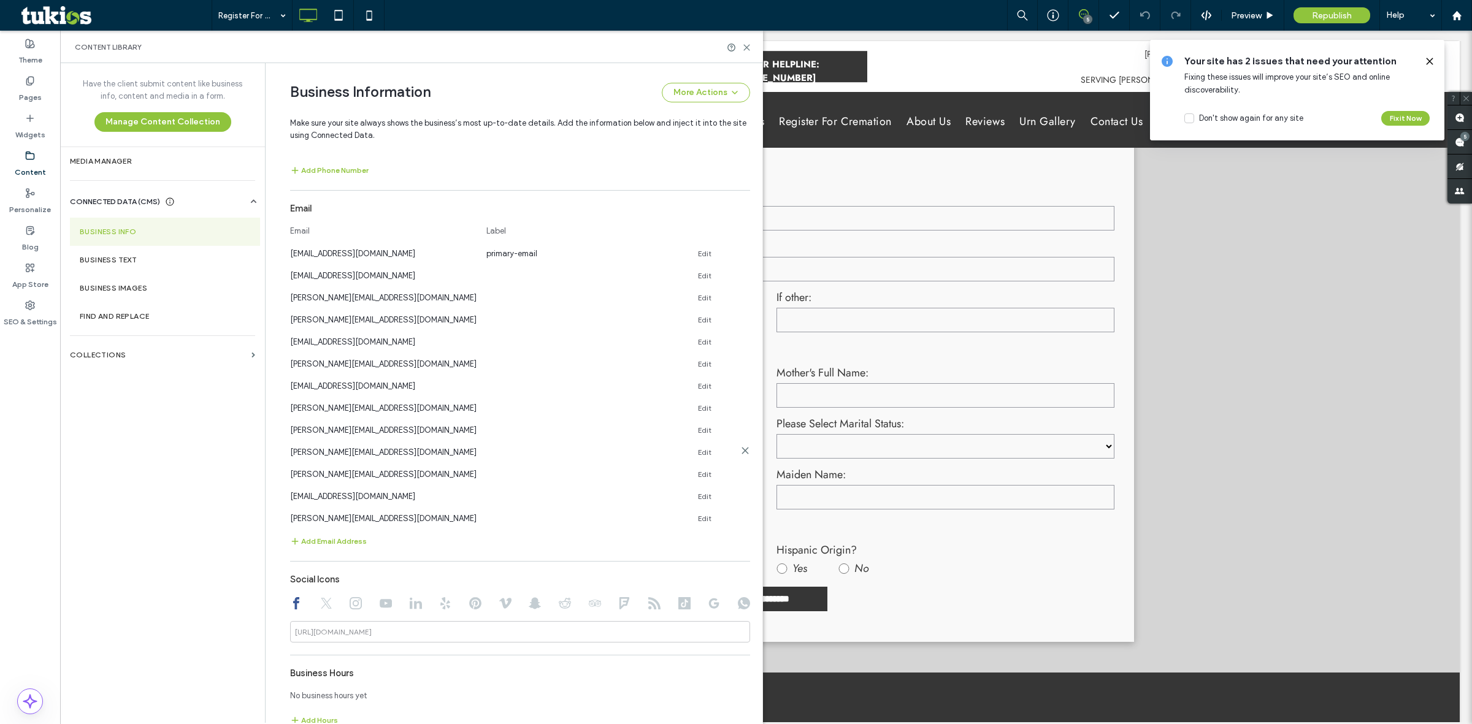
click at [700, 458] on link "Edit" at bounding box center [704, 453] width 13 height 10
click at [129, 492] on div "Have the client submit content like business info, content and media in a form.…" at bounding box center [162, 392] width 205 height 659
click at [216, 481] on div "Have the client submit content like business info, content and media in a form.…" at bounding box center [162, 392] width 205 height 659
click at [743, 455] on icon at bounding box center [746, 452] width 6 height 6
click at [1430, 63] on icon at bounding box center [1430, 61] width 10 height 10
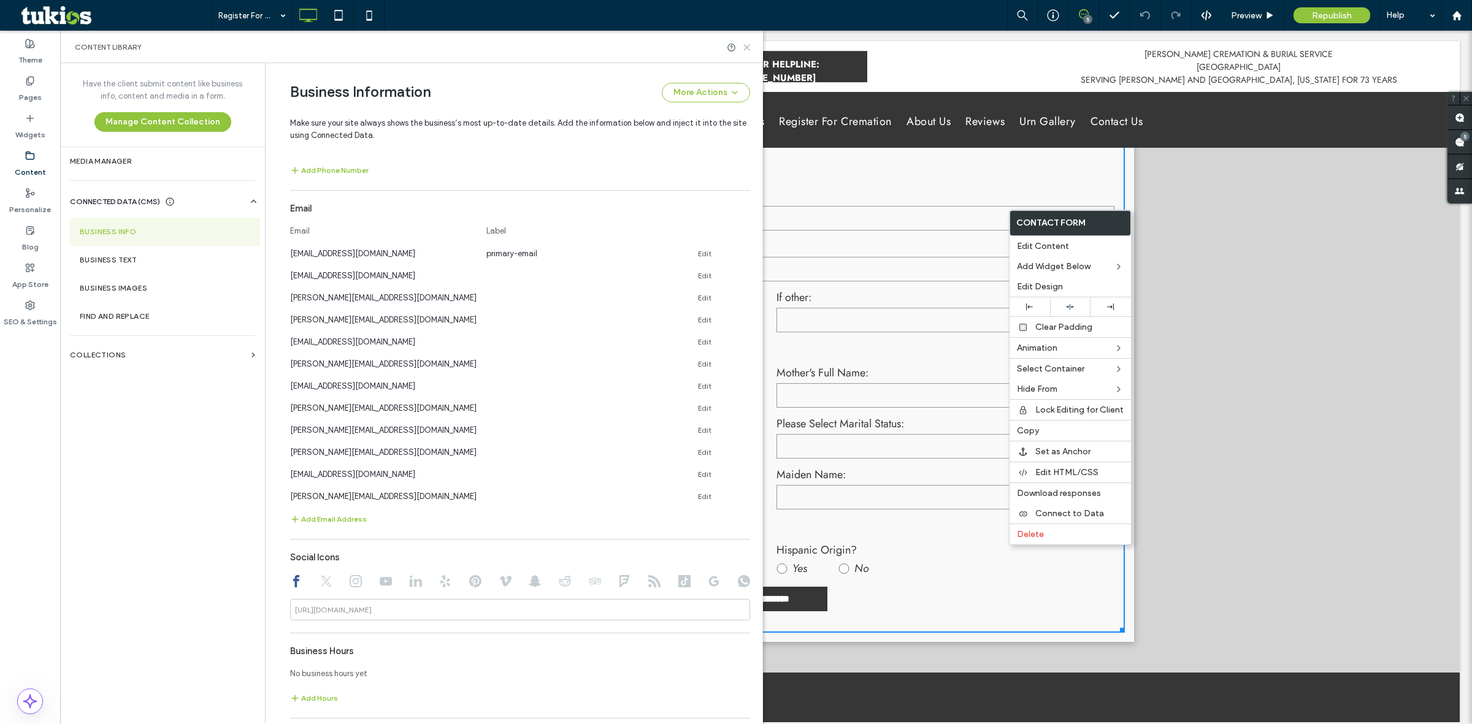
click at [748, 46] on use at bounding box center [747, 48] width 6 height 6
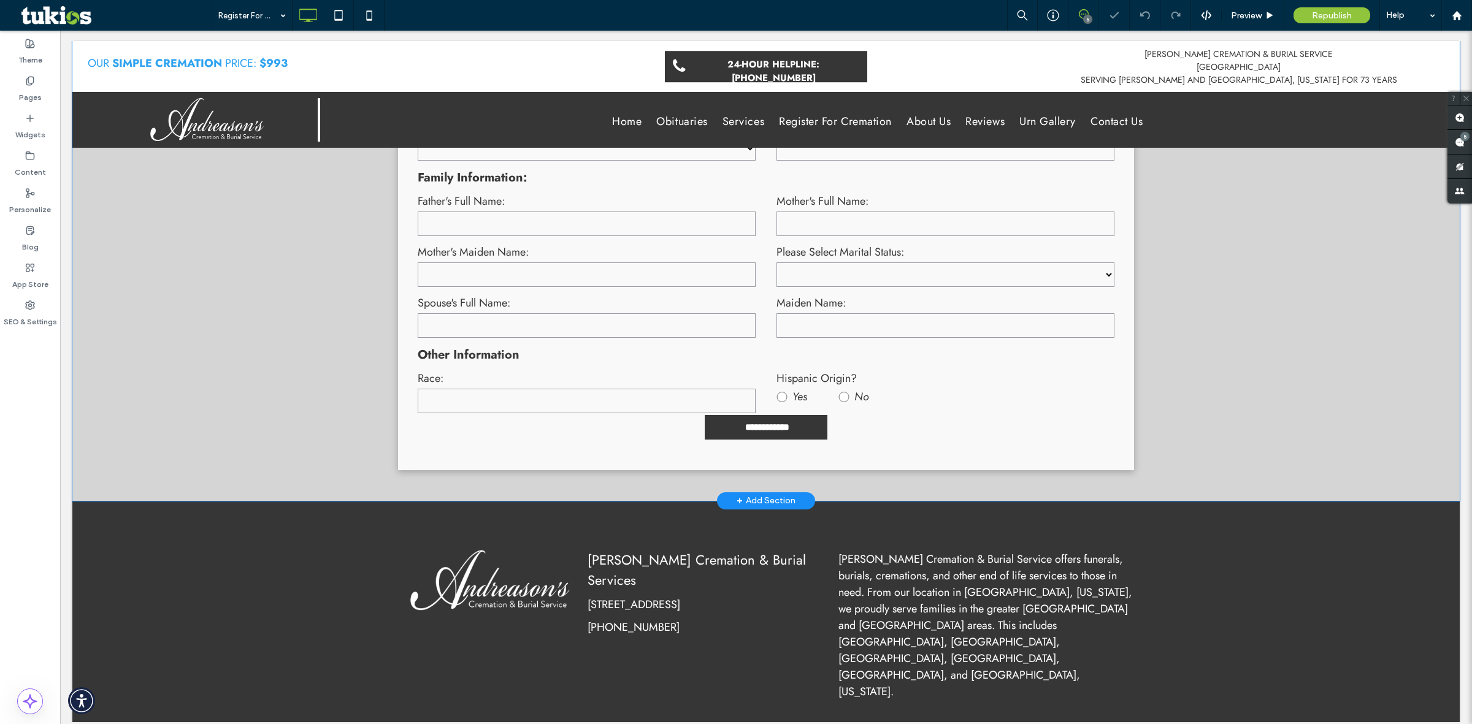
scroll to position [1138, 0]
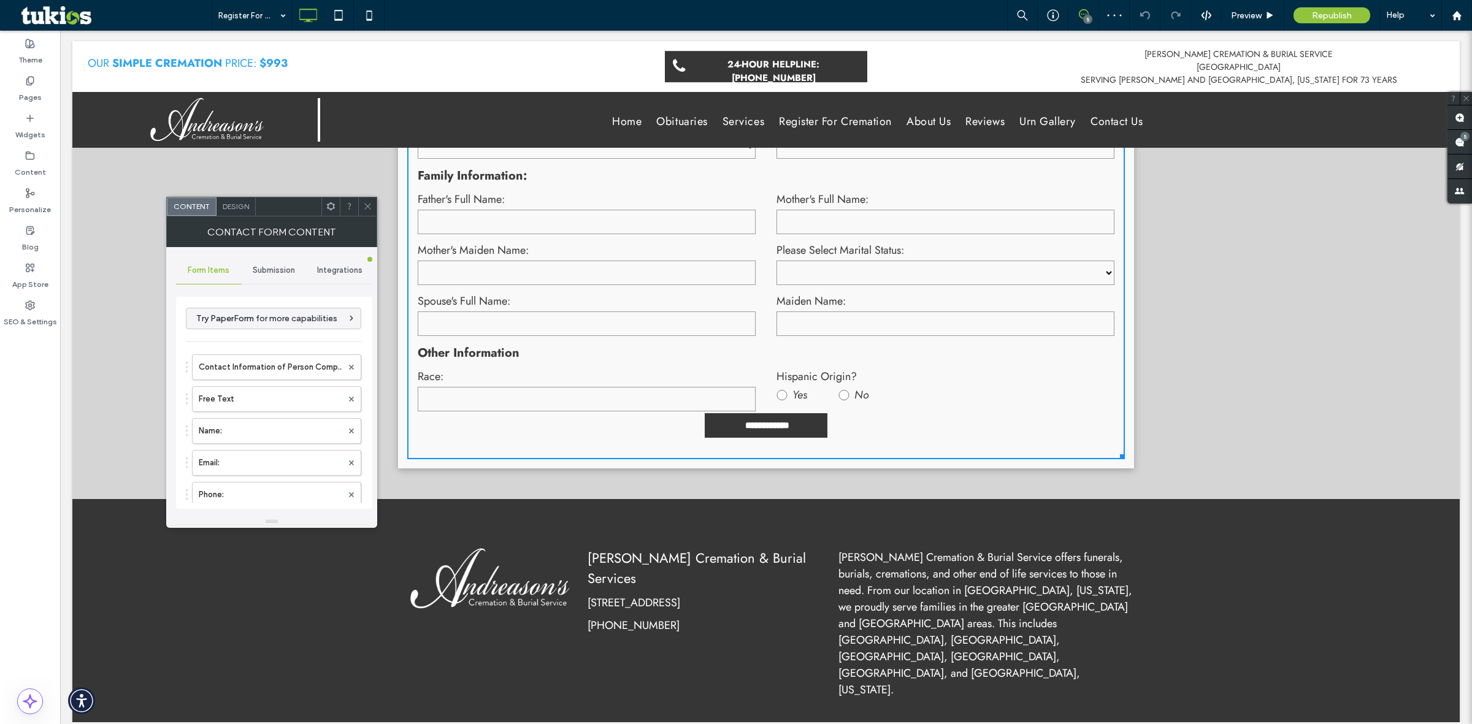
click at [274, 277] on div "Submission" at bounding box center [275, 270] width 66 height 27
click at [267, 325] on label "New submission notification" at bounding box center [275, 328] width 164 height 25
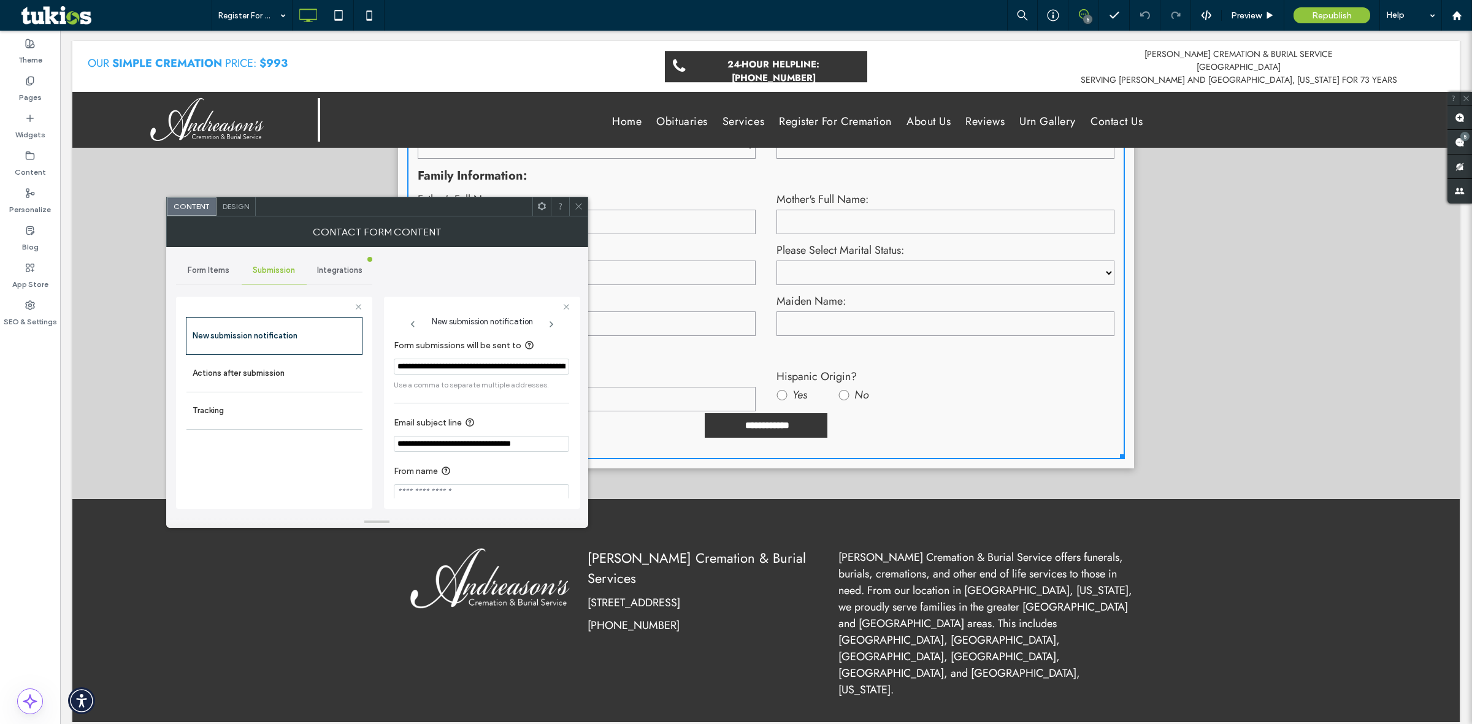
click at [502, 369] on input "**********" at bounding box center [481, 367] width 175 height 16
click at [577, 207] on icon at bounding box center [578, 206] width 9 height 9
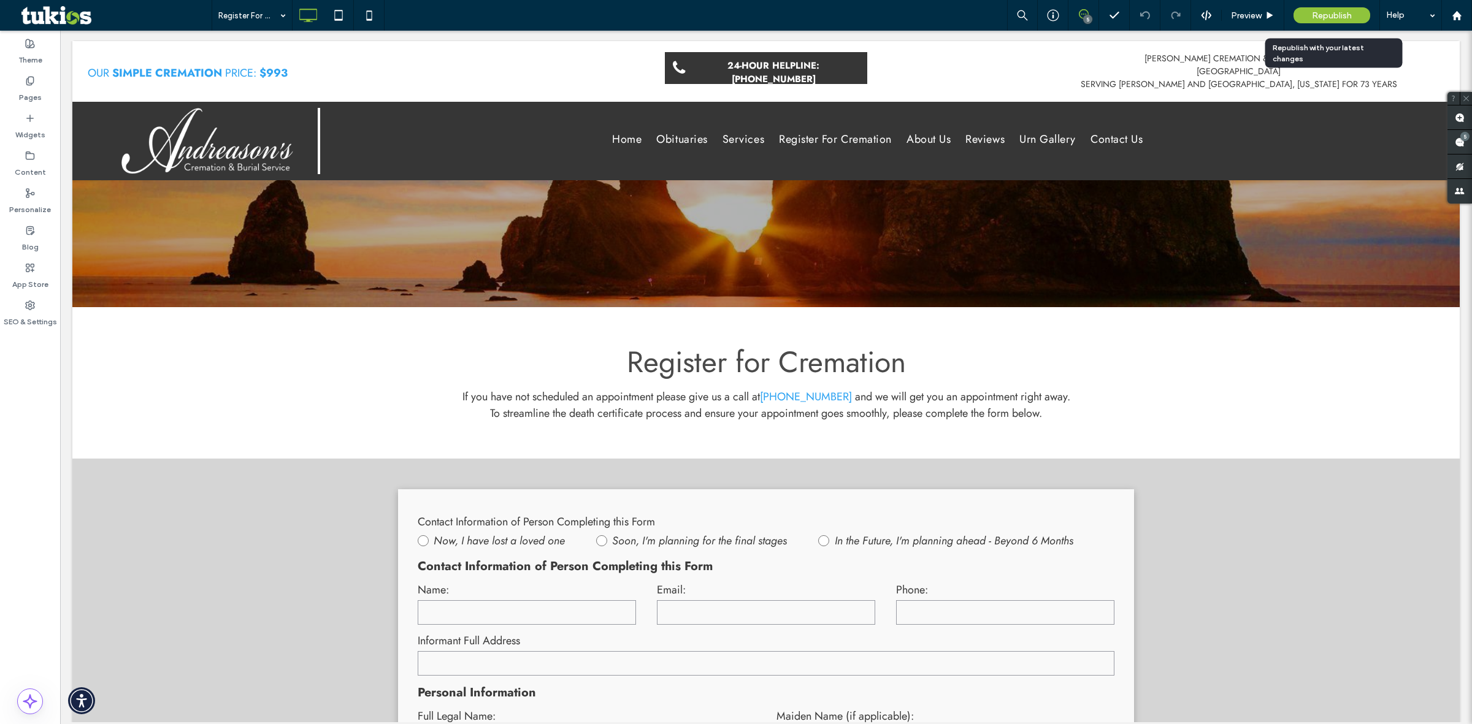
click at [1325, 15] on span "Republish" at bounding box center [1332, 15] width 40 height 10
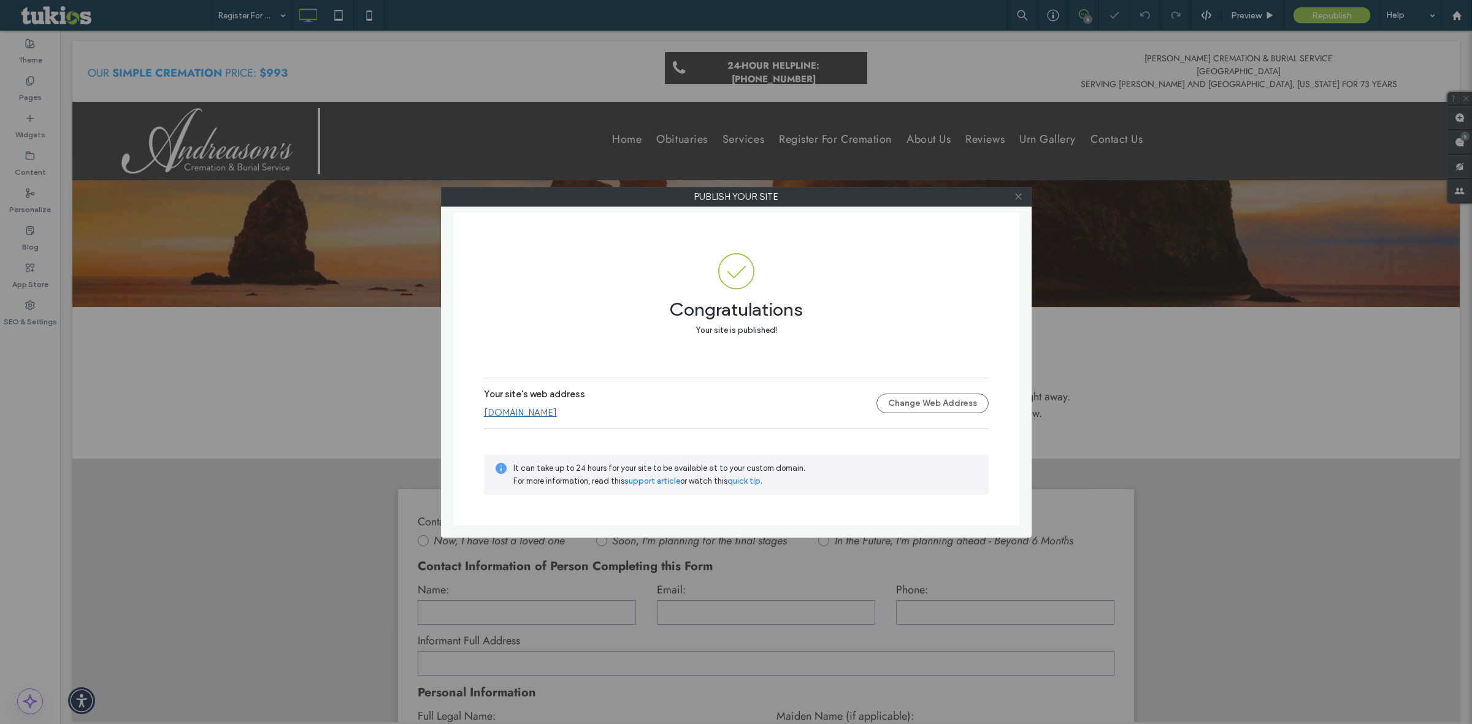
click at [1020, 197] on icon at bounding box center [1018, 196] width 9 height 9
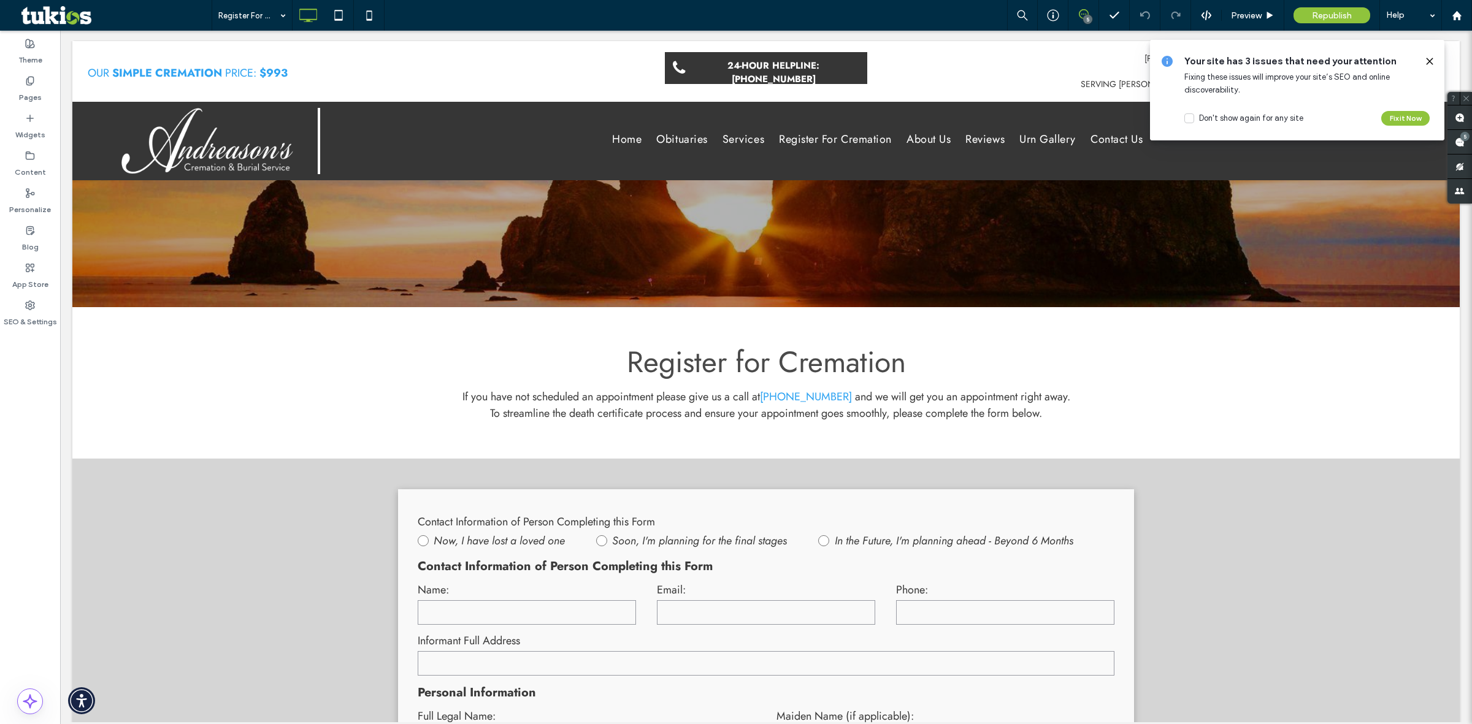
click at [1425, 60] on icon at bounding box center [1430, 61] width 10 height 10
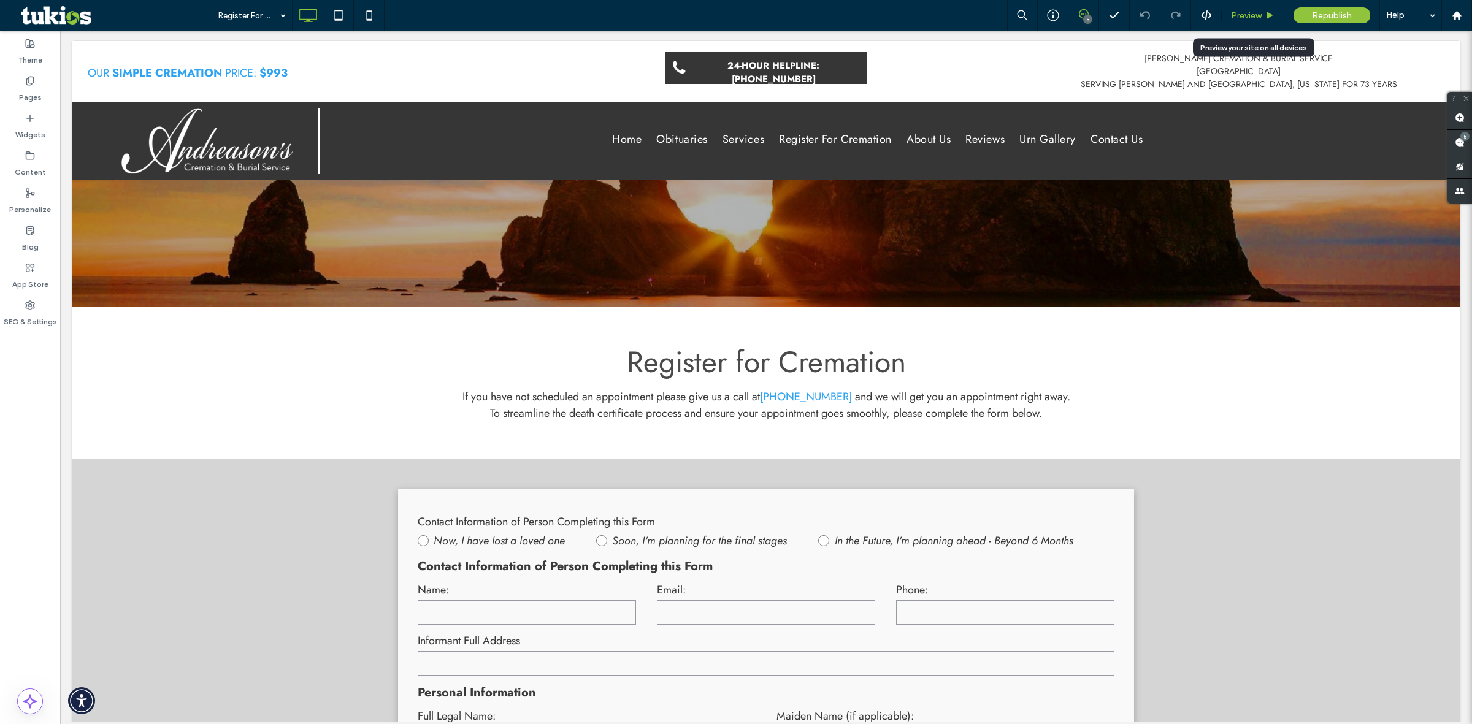
click at [1255, 18] on span "Preview" at bounding box center [1246, 15] width 31 height 10
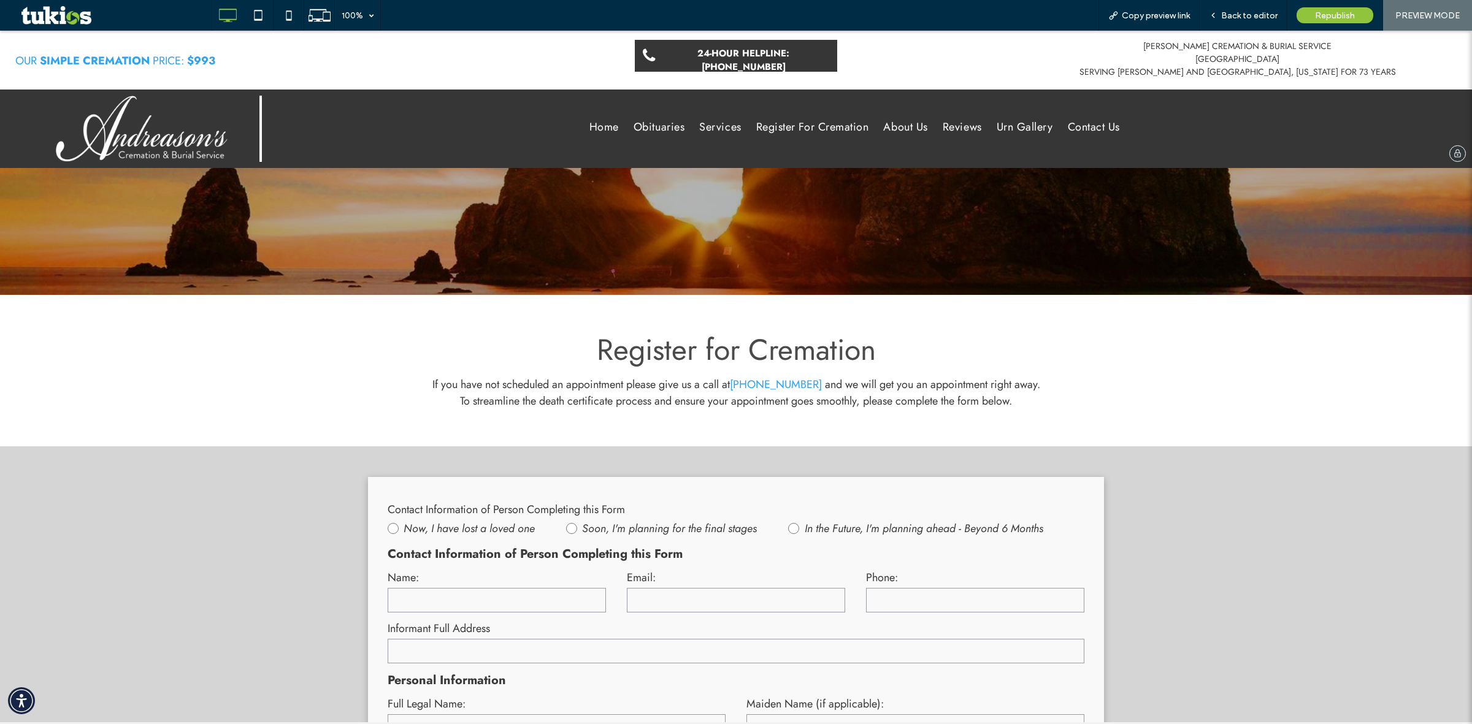
drag, startPoint x: 589, startPoint y: 121, endPoint x: 615, endPoint y: 181, distance: 64.8
click at [589, 121] on span "Home" at bounding box center [603, 127] width 29 height 17
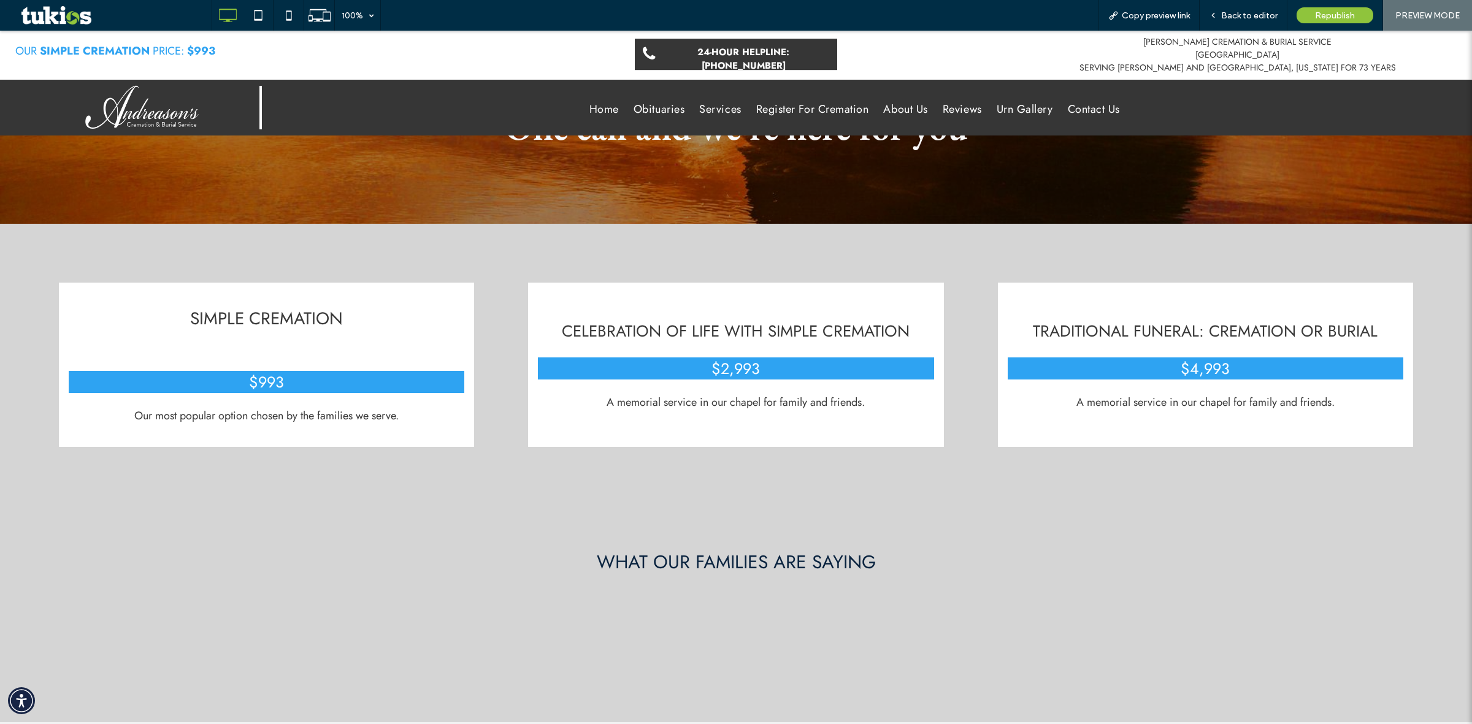
scroll to position [690, 0]
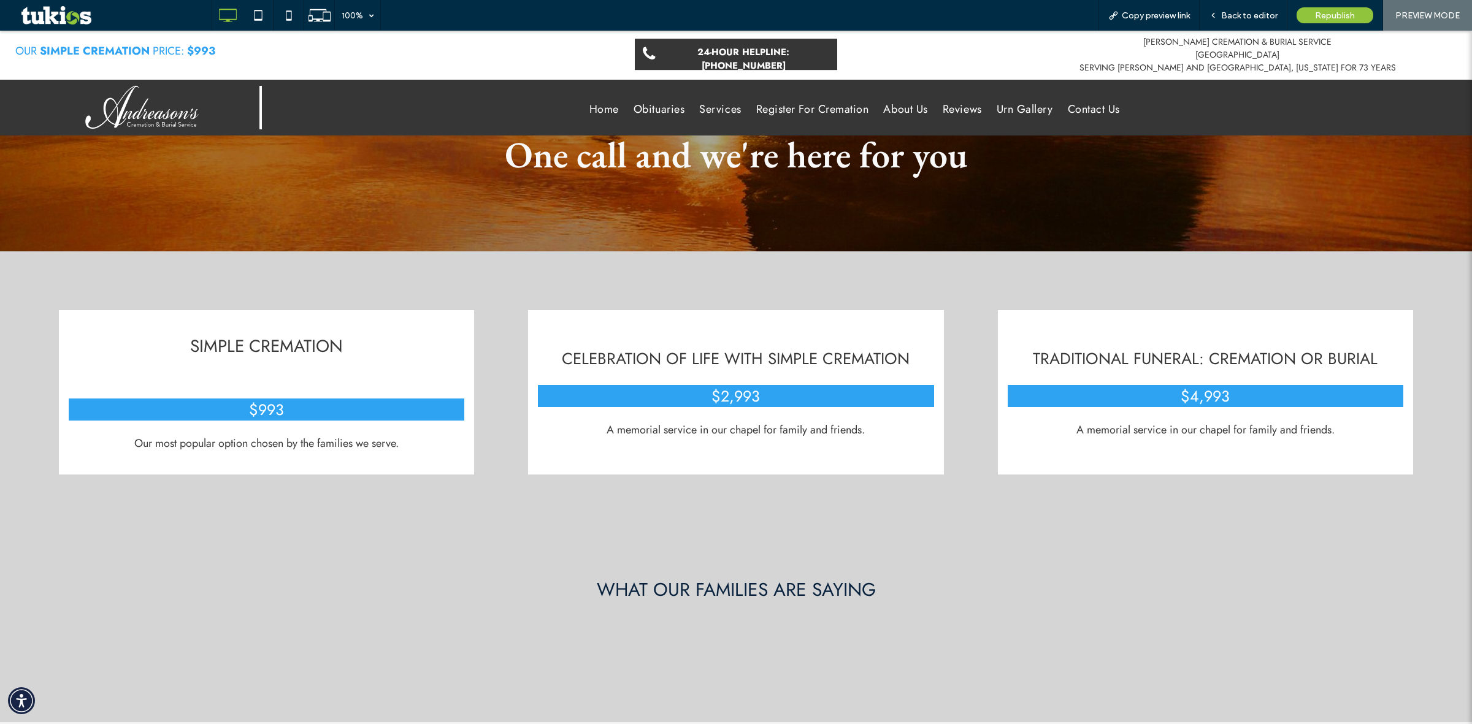
click at [740, 385] on span "$2,993" at bounding box center [735, 396] width 48 height 22
click at [728, 385] on span "$2,993" at bounding box center [735, 396] width 48 height 22
click at [255, 399] on span "$993" at bounding box center [266, 410] width 35 height 22
click at [256, 399] on span "$993" at bounding box center [266, 410] width 35 height 22
click at [1263, 10] on span "Back to editor" at bounding box center [1249, 15] width 56 height 10
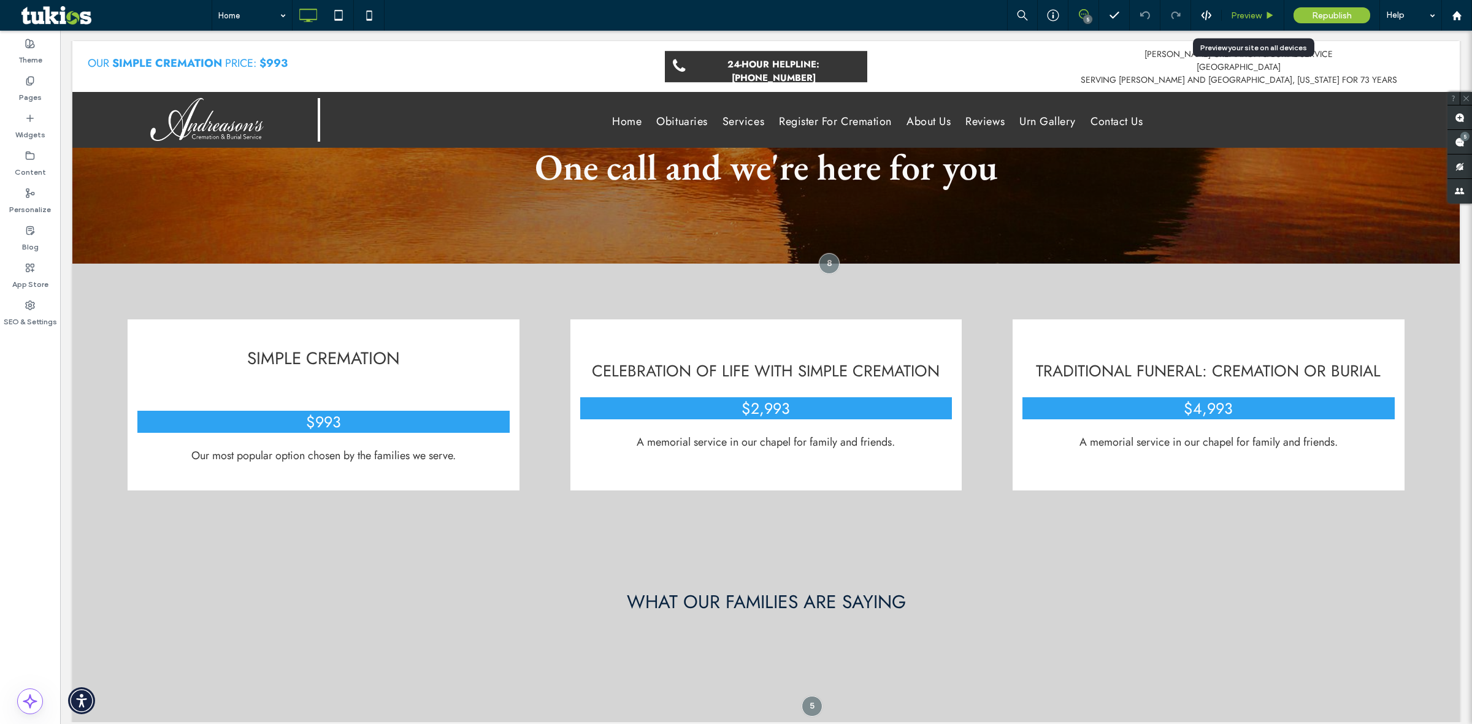
click at [1255, 13] on span "Preview" at bounding box center [1246, 15] width 31 height 10
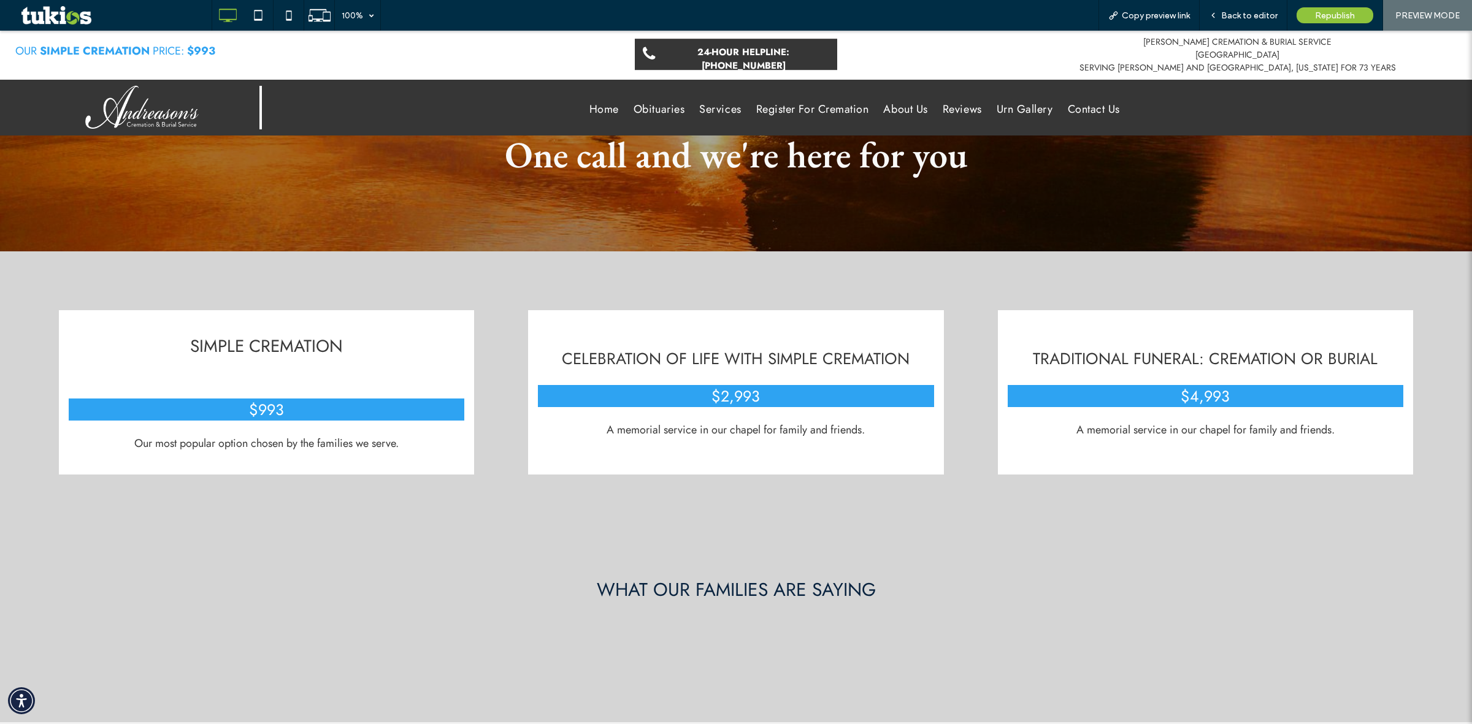
click at [1190, 385] on span "$4,993" at bounding box center [1205, 396] width 49 height 22
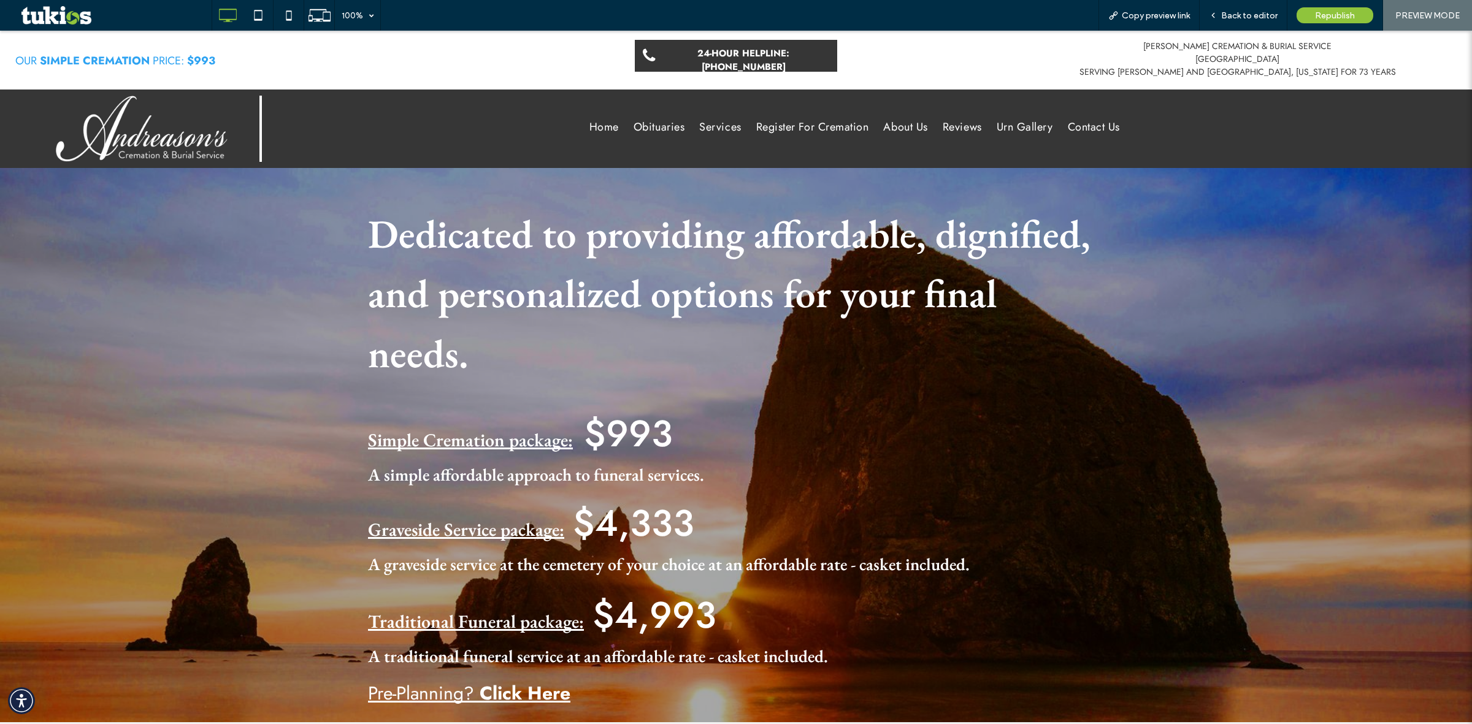
click at [480, 428] on link "Simple Cremation package:" at bounding box center [470, 440] width 205 height 24
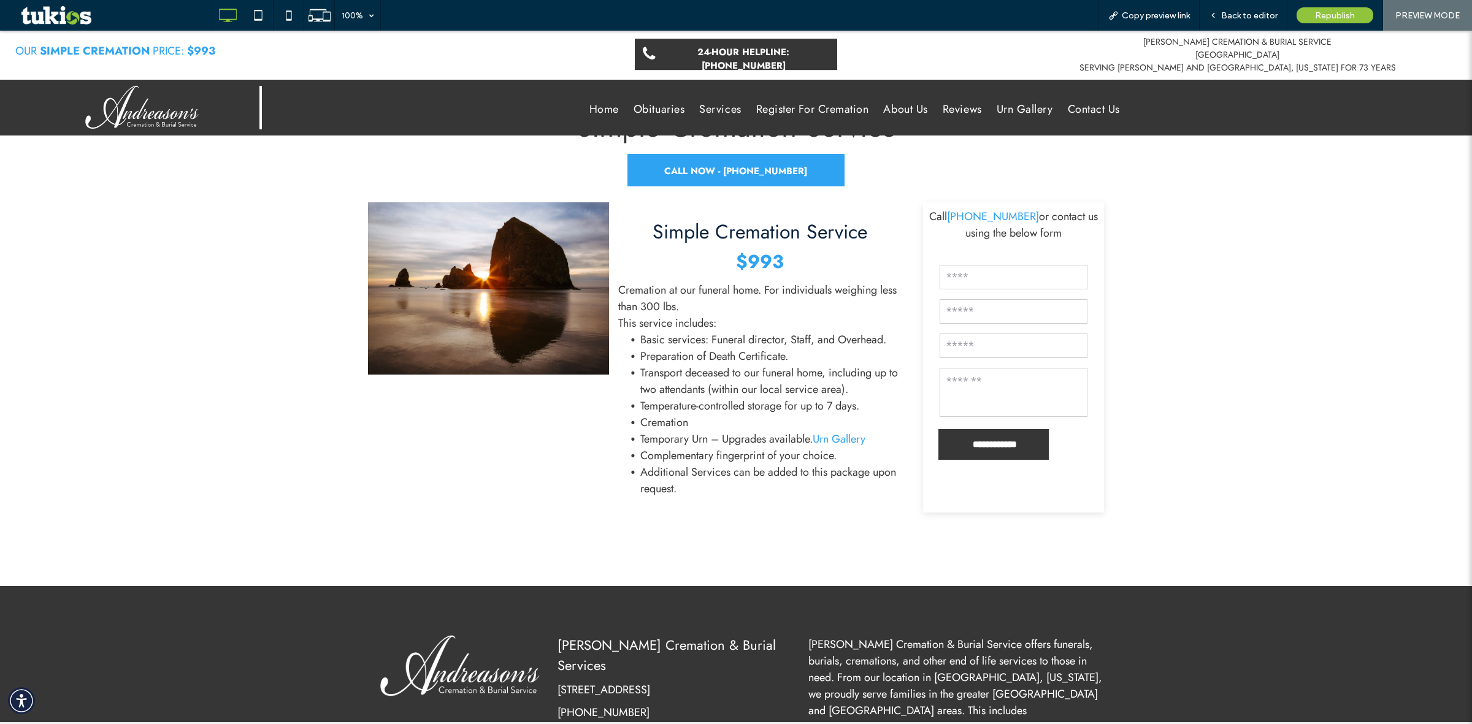
click at [1070, 454] on form "**********" at bounding box center [1013, 365] width 169 height 234
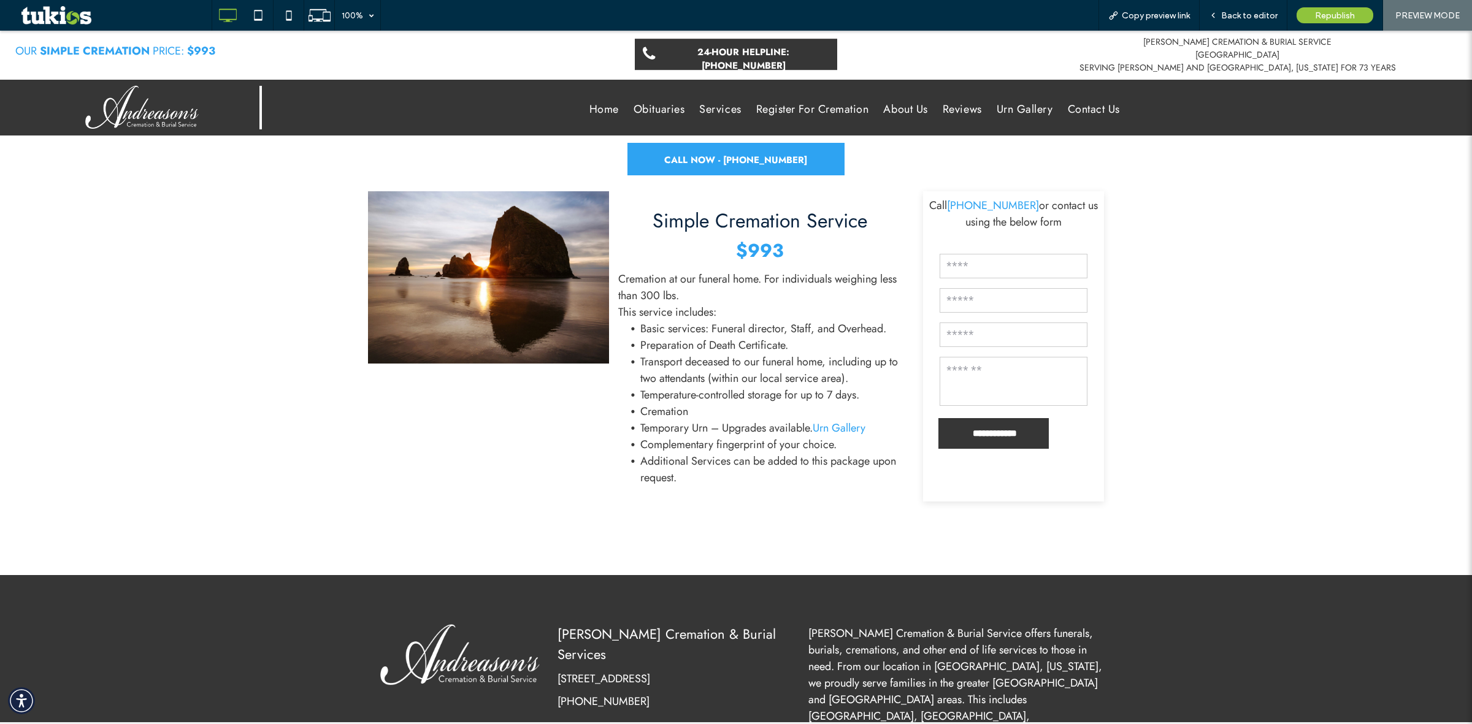
scroll to position [184, 0]
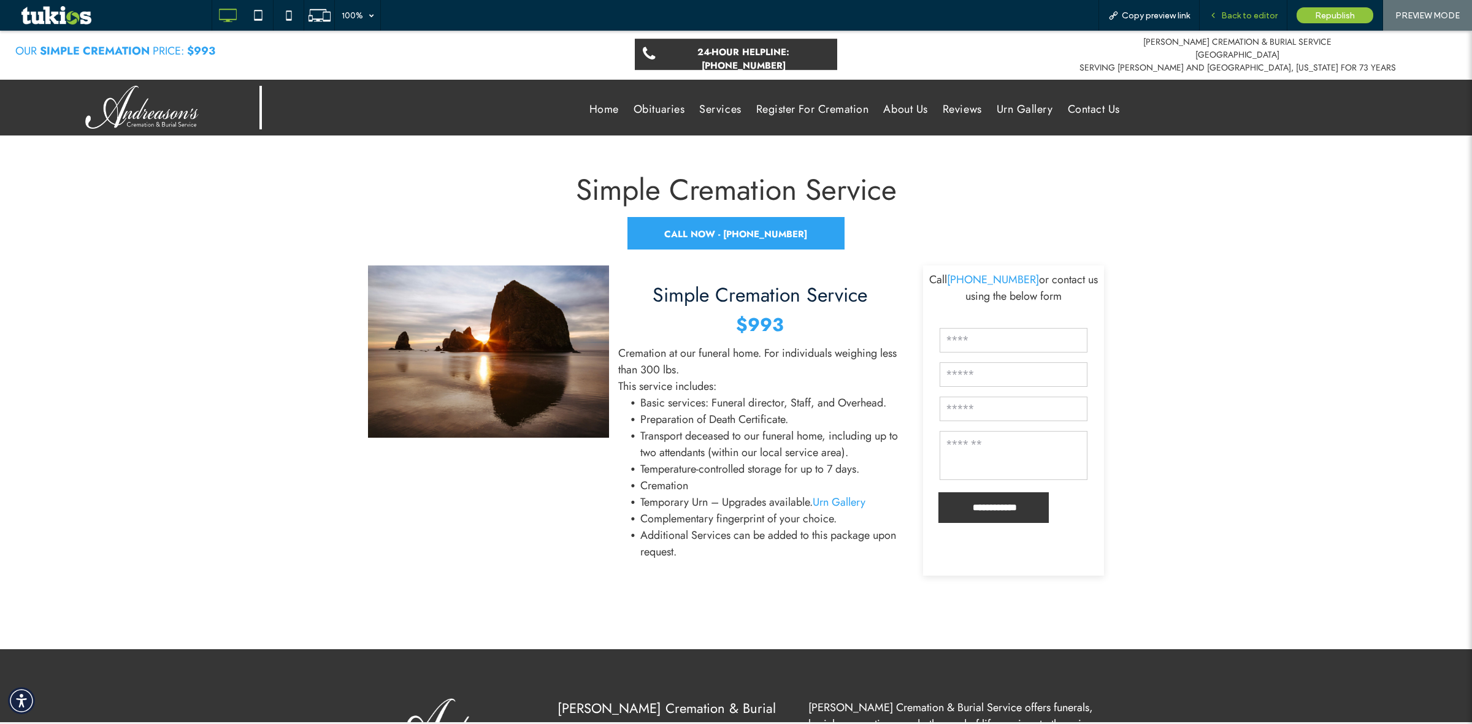
click at [1253, 20] on div "Back to editor" at bounding box center [1244, 15] width 88 height 31
click at [1255, 19] on span "Back to editor" at bounding box center [1249, 15] width 56 height 10
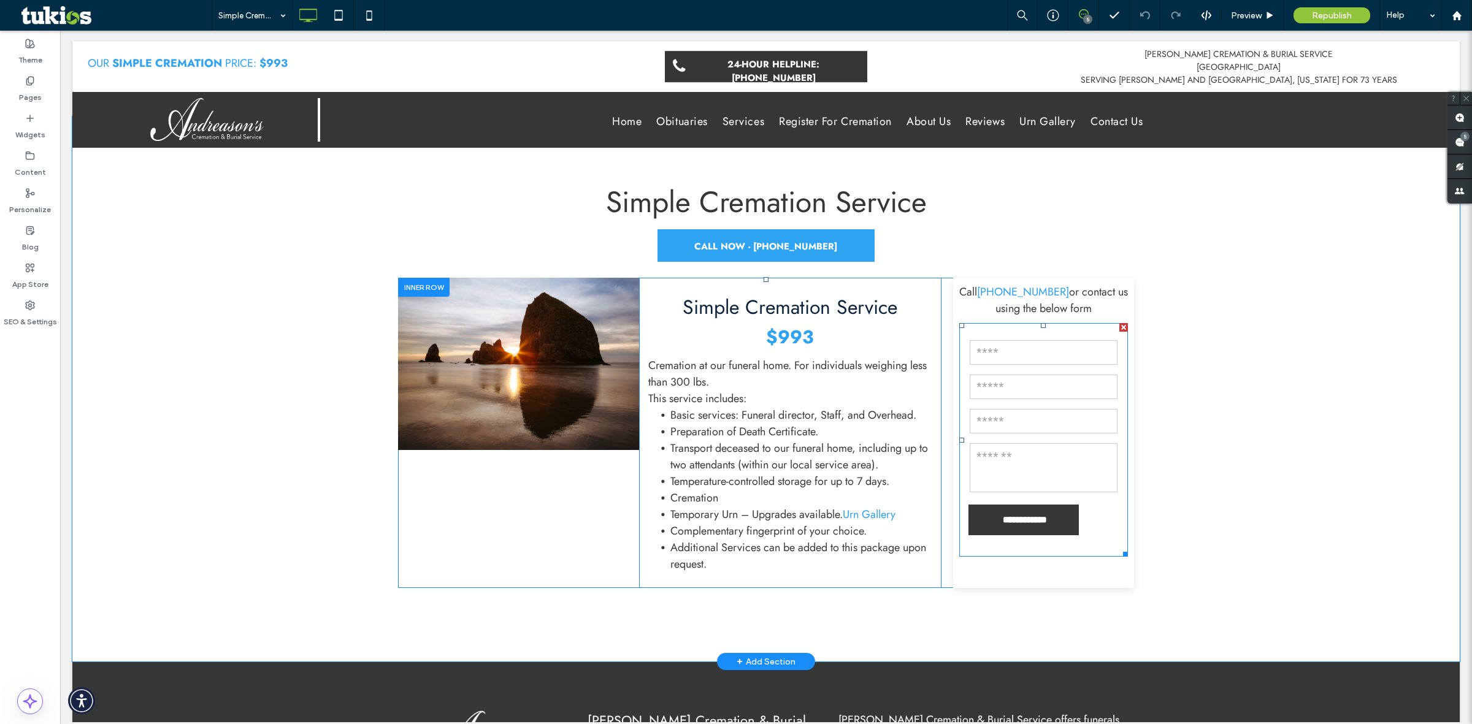
click at [1104, 526] on form "**********" at bounding box center [1043, 440] width 169 height 234
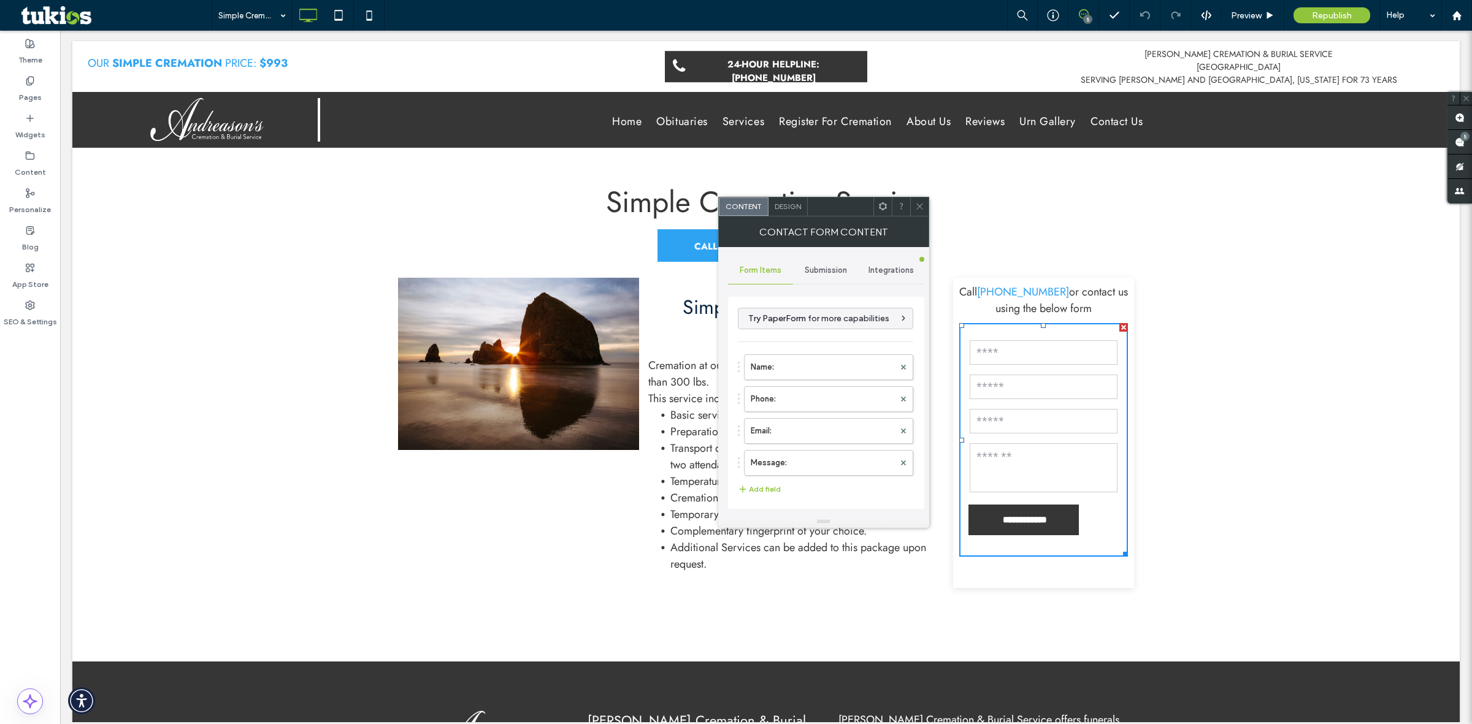
click at [821, 274] on span "Submission" at bounding box center [826, 271] width 42 height 10
click at [806, 329] on label "New submission notification" at bounding box center [827, 328] width 164 height 25
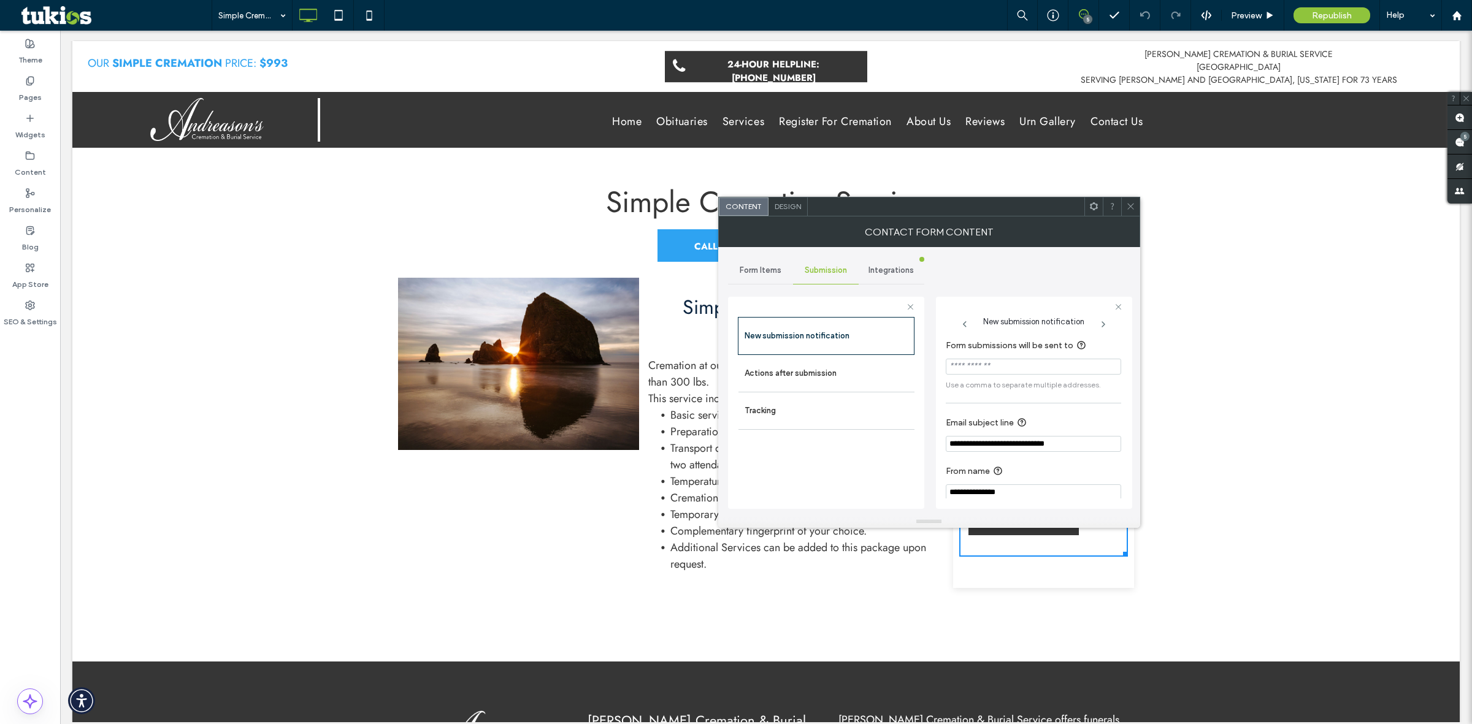
click at [989, 370] on input "Form submissions will be sent to" at bounding box center [1033, 367] width 175 height 16
type input "**********"
click at [1029, 364] on input "**********" at bounding box center [1033, 367] width 175 height 16
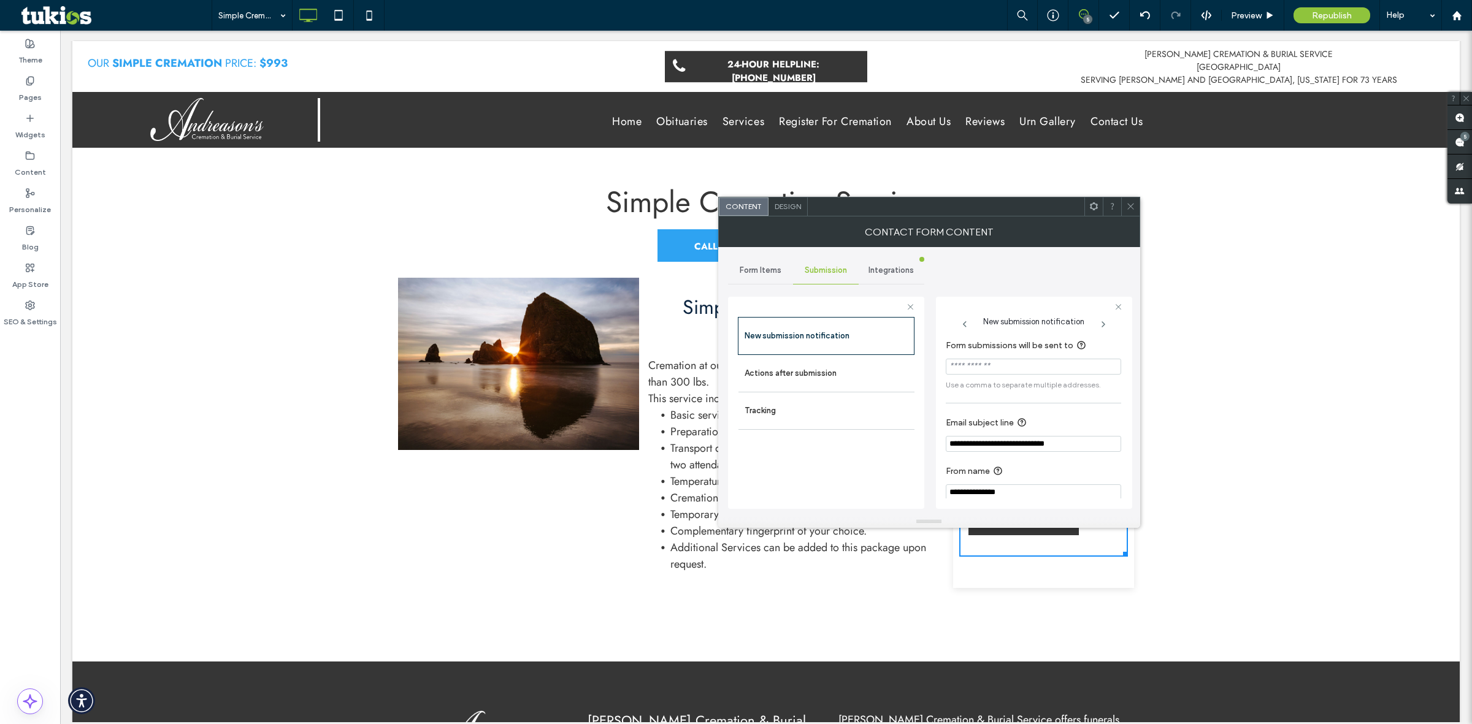
click at [1132, 204] on icon at bounding box center [1130, 206] width 9 height 9
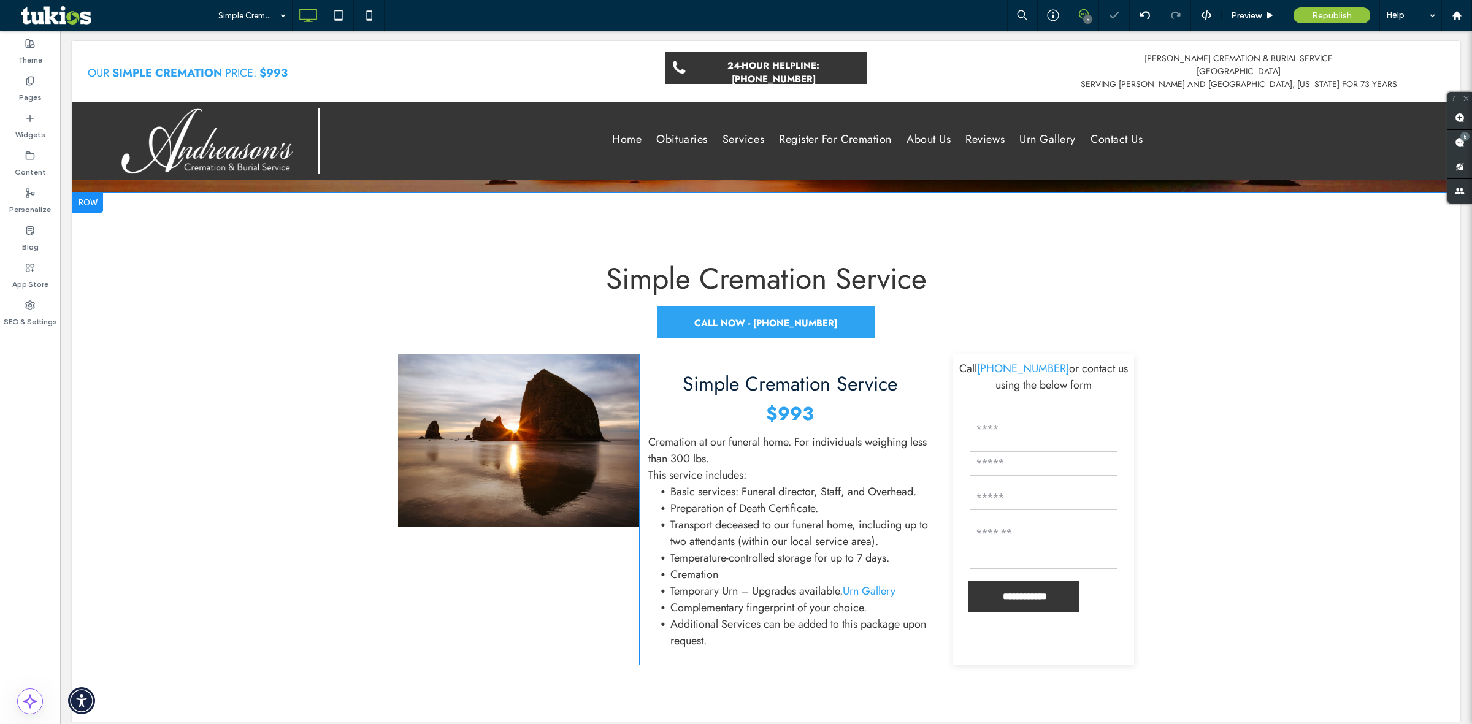
click at [1216, 485] on div "**********" at bounding box center [765, 465] width 1387 height 545
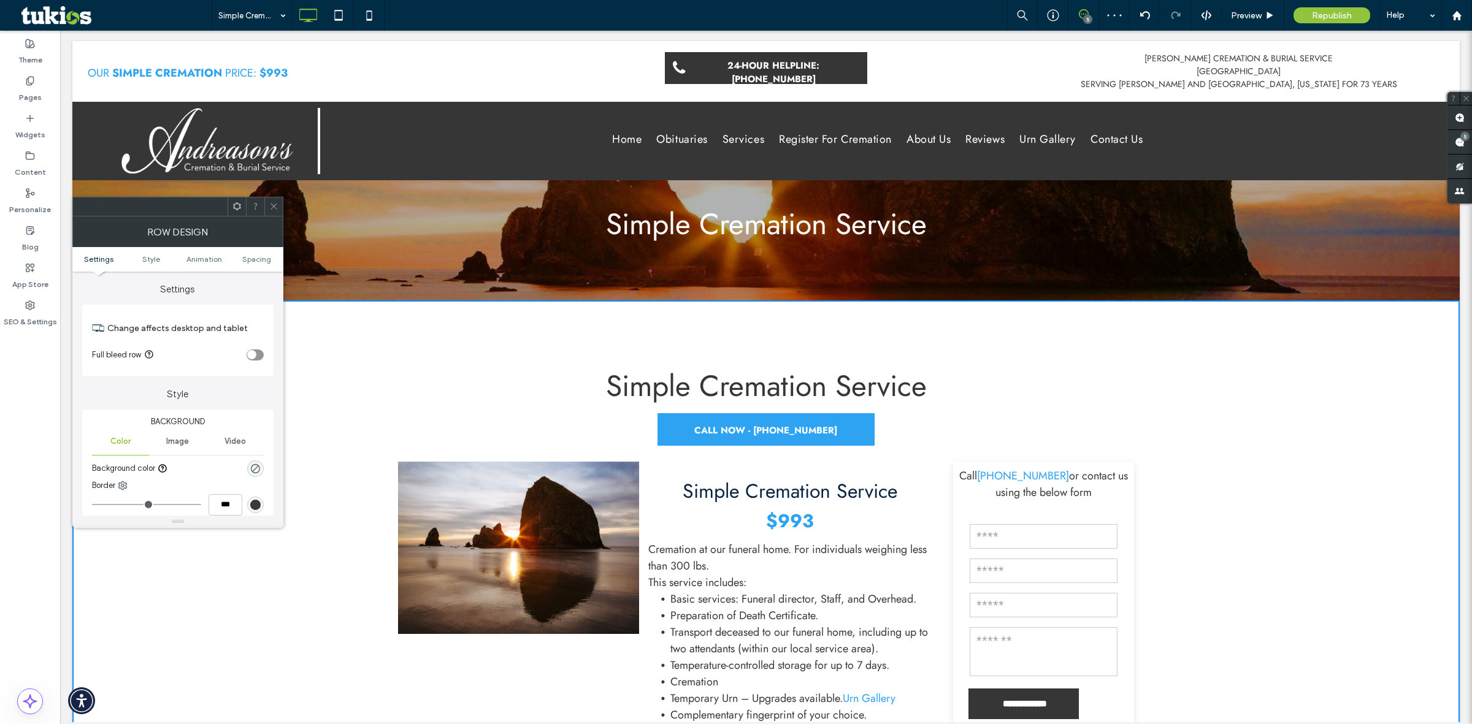
click at [270, 206] on icon at bounding box center [273, 206] width 9 height 9
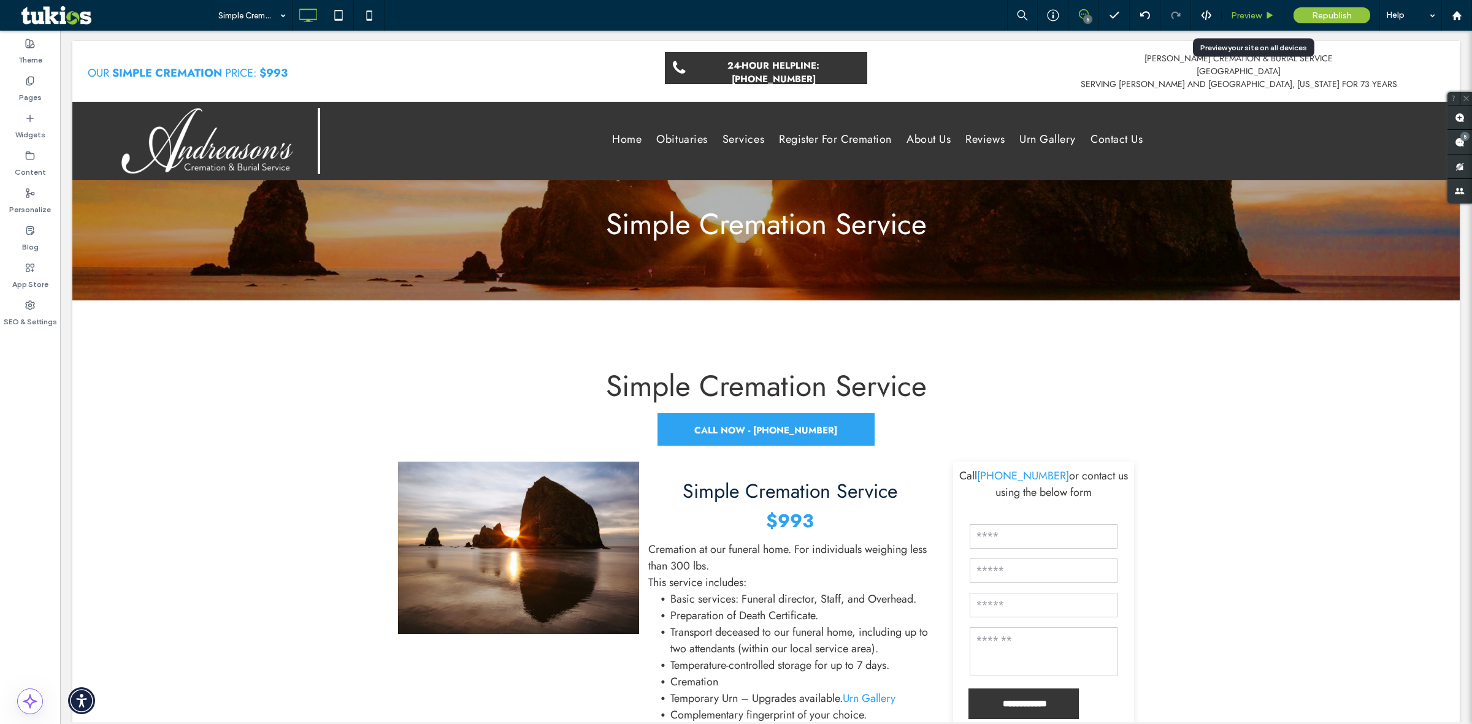
click at [1254, 7] on div "Preview" at bounding box center [1253, 15] width 63 height 31
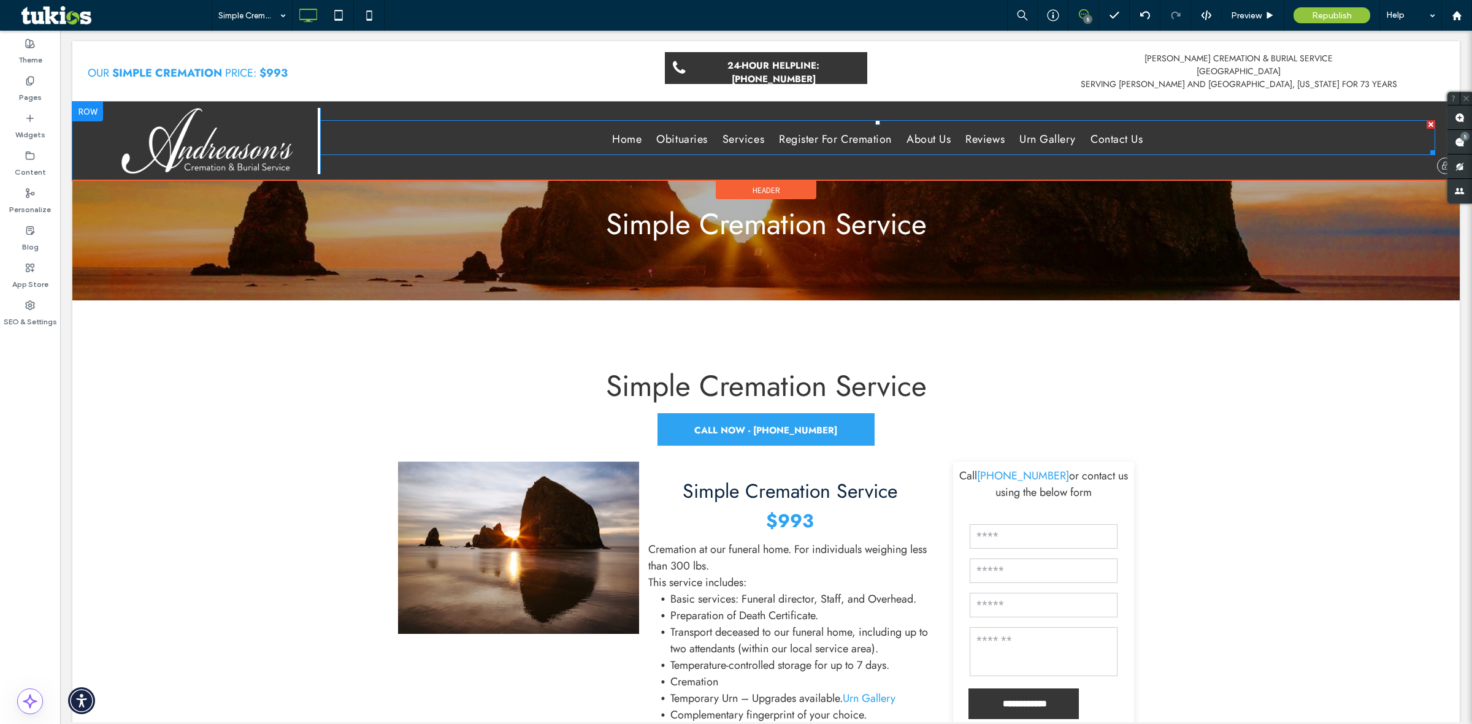
click at [614, 144] on span "Home" at bounding box center [626, 139] width 29 height 17
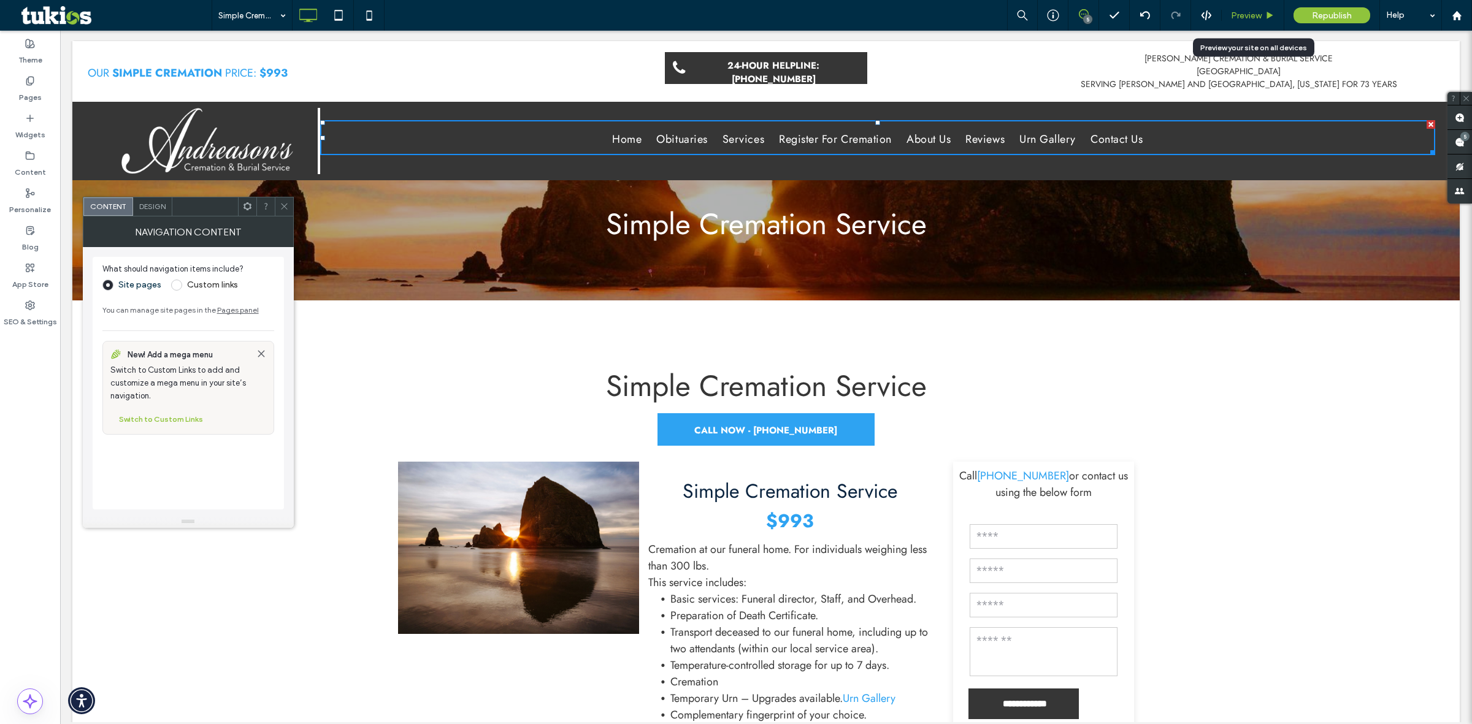
click at [1250, 19] on span "Preview" at bounding box center [1246, 15] width 31 height 10
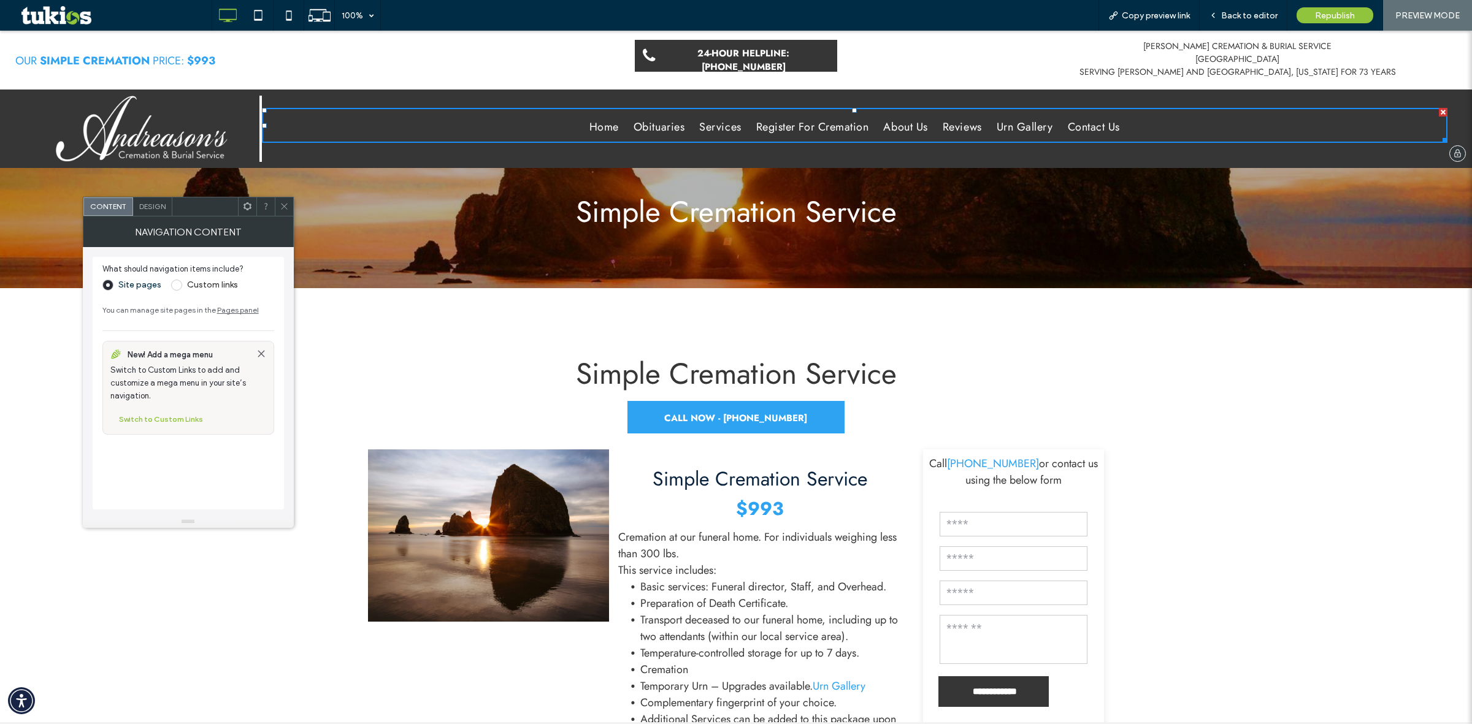
click at [598, 130] on span "Home" at bounding box center [603, 127] width 29 height 17
